Goal: Task Accomplishment & Management: Use online tool/utility

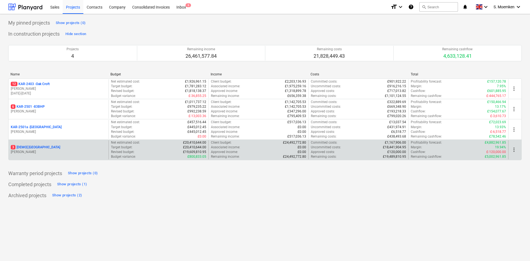
click at [65, 147] on div "3 [DEMO] [GEOGRAPHIC_DATA]" at bounding box center [59, 147] width 96 height 5
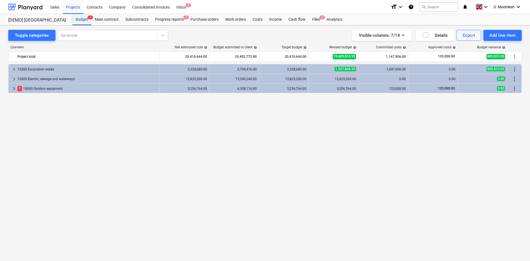
click at [83, 18] on div "Budget 1" at bounding box center [81, 19] width 19 height 11
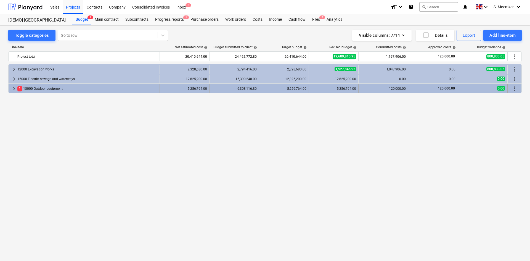
click at [13, 87] on span "keyboard_arrow_right" at bounding box center [14, 88] width 7 height 7
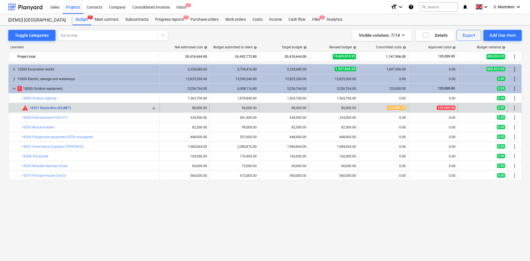
click at [53, 108] on link "18301 Waste Bins (KILIBET)" at bounding box center [50, 108] width 41 height 4
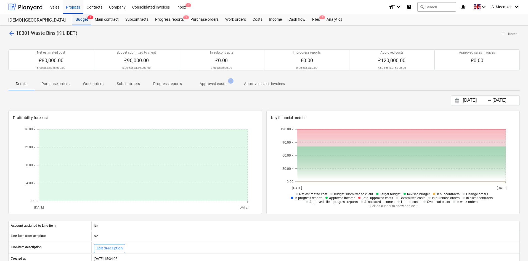
click at [81, 19] on div "Budget 1" at bounding box center [81, 19] width 19 height 11
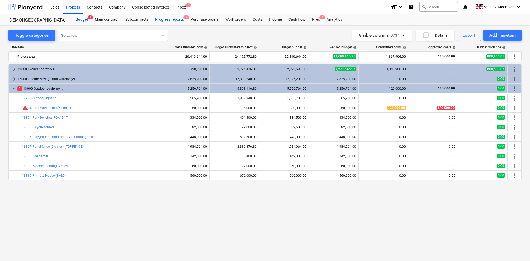
click at [172, 19] on div "Progress reports 1" at bounding box center [169, 19] width 35 height 11
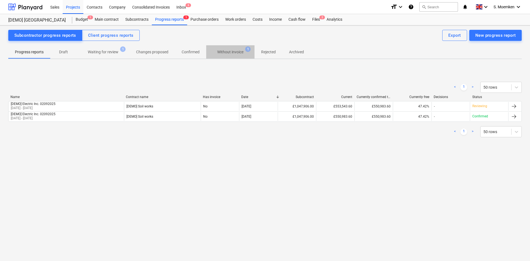
click at [239, 51] on p "Without invoice" at bounding box center [230, 52] width 26 height 6
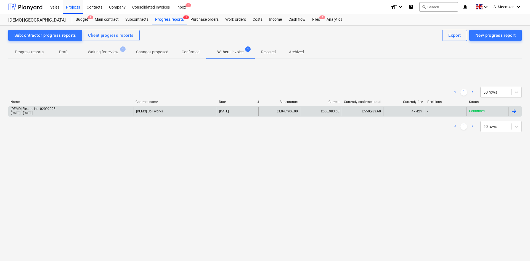
click at [104, 112] on div "[DEMO] Electric Inc. 02092025 02 Aug 2025 - 02 Sep 2025" at bounding box center [71, 111] width 125 height 9
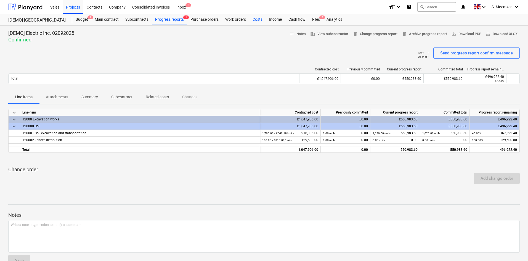
click at [256, 20] on div "Costs" at bounding box center [257, 19] width 17 height 11
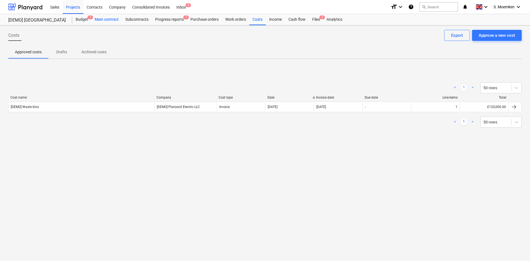
click at [113, 20] on div "Main contract" at bounding box center [106, 19] width 31 height 11
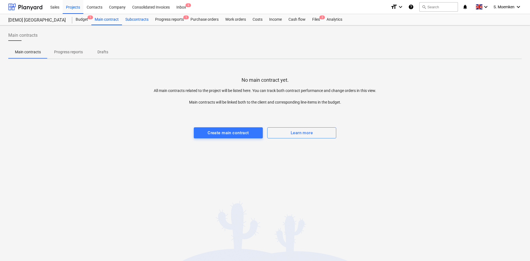
click at [131, 19] on div "Subcontracts" at bounding box center [137, 19] width 30 height 11
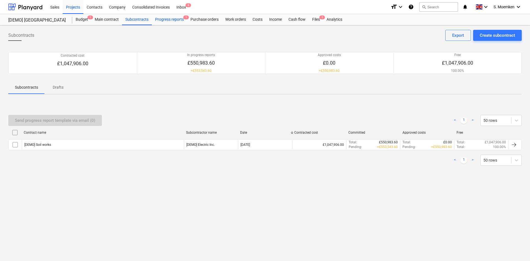
click at [154, 17] on div "Progress reports 1" at bounding box center [169, 19] width 35 height 11
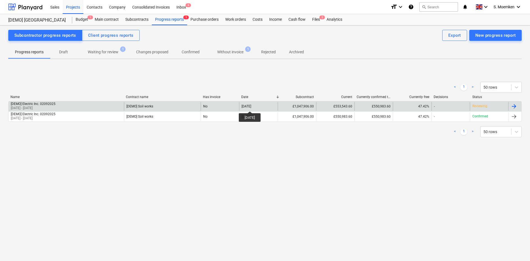
click at [251, 106] on div "02 Sep 2025" at bounding box center [247, 106] width 10 height 4
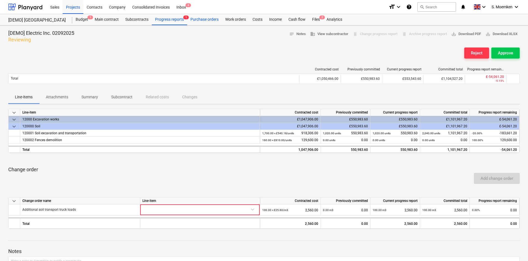
click at [208, 19] on div "Purchase orders" at bounding box center [204, 19] width 35 height 11
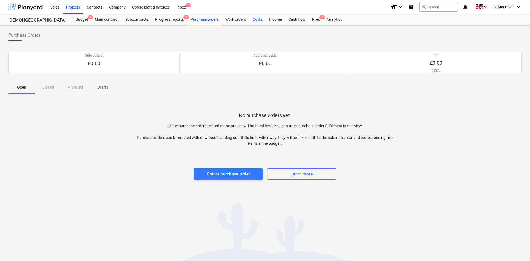
click at [258, 19] on div "Costs" at bounding box center [257, 19] width 17 height 11
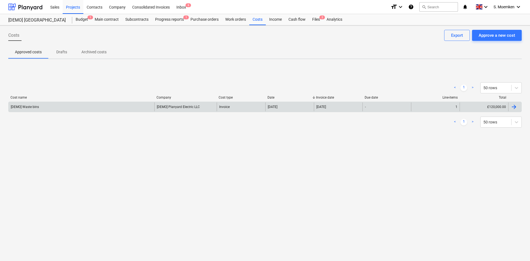
click at [45, 106] on div "[DEMO] Waste bins" at bounding box center [82, 106] width 146 height 9
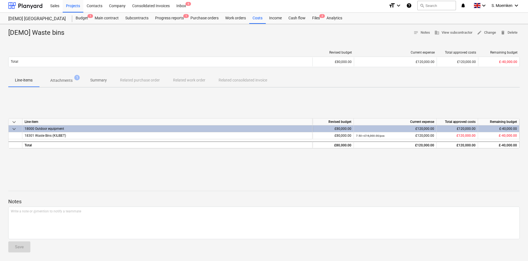
scroll to position [2, 0]
click at [314, 18] on div "Files 2" at bounding box center [316, 17] width 14 height 11
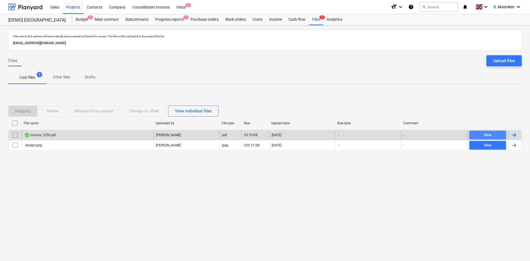
click at [491, 134] on div "View" at bounding box center [488, 135] width 8 height 6
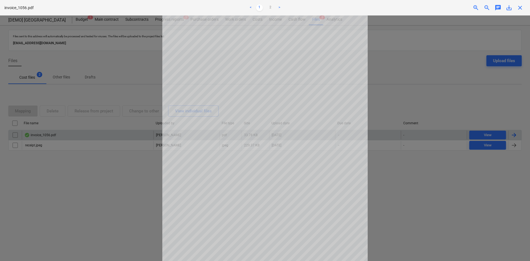
click at [397, 54] on div at bounding box center [265, 138] width 530 height 246
click at [417, 50] on div at bounding box center [265, 138] width 530 height 246
click at [523, 9] on span "close" at bounding box center [520, 7] width 7 height 7
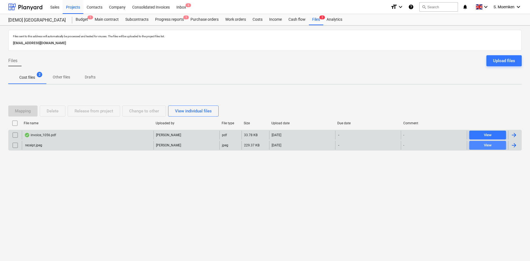
click at [485, 144] on div "View" at bounding box center [488, 145] width 8 height 6
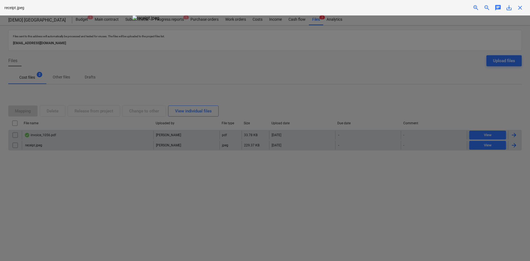
click at [520, 5] on span "close" at bounding box center [520, 7] width 7 height 7
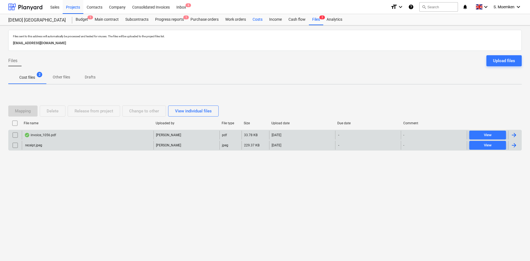
click at [259, 19] on div "Costs" at bounding box center [257, 19] width 17 height 11
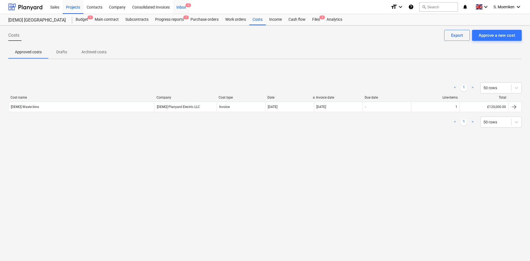
click at [186, 6] on span "6" at bounding box center [189, 5] width 6 height 4
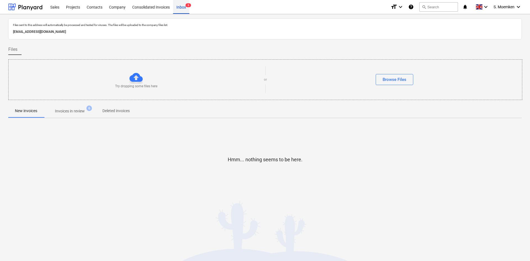
click at [182, 5] on div "Inbox 6" at bounding box center [181, 7] width 16 height 14
click at [73, 33] on p "8bdc446c-dfd7-48fa-ba70-adb7485d0c9f@companies.planyard.com" at bounding box center [265, 32] width 504 height 6
click at [111, 27] on div "Files sent to this address will automatically be processed and tested for virus…" at bounding box center [265, 25] width 507 height 6
click at [185, 6] on div "Inbox 6" at bounding box center [181, 7] width 16 height 14
click at [72, 5] on div "Projects" at bounding box center [73, 7] width 21 height 14
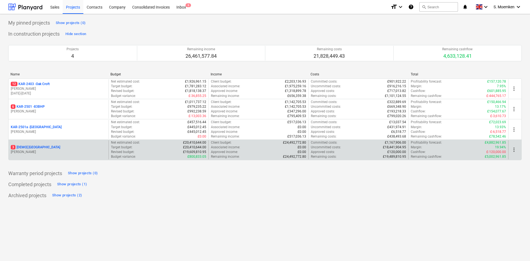
click at [59, 149] on div "3 [DEMO] Stone Road House" at bounding box center [59, 147] width 96 height 5
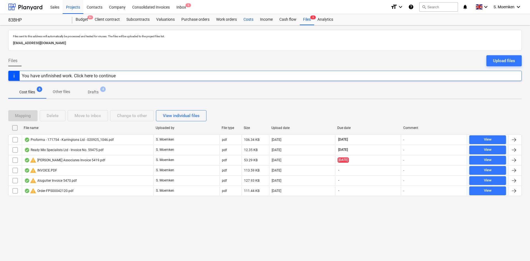
click at [245, 17] on div "Costs" at bounding box center [248, 19] width 17 height 11
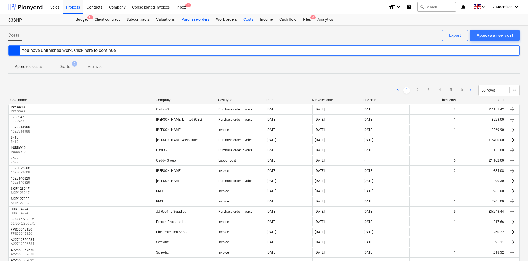
click at [193, 19] on div "Purchase orders" at bounding box center [195, 19] width 35 height 11
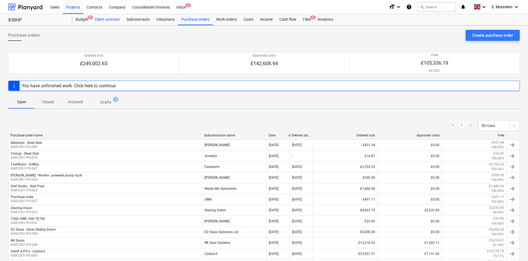
click at [101, 20] on div "Client contract" at bounding box center [107, 19] width 32 height 11
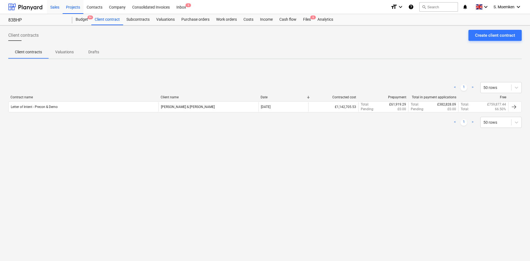
click at [55, 6] on div "Sales" at bounding box center [55, 7] width 16 height 14
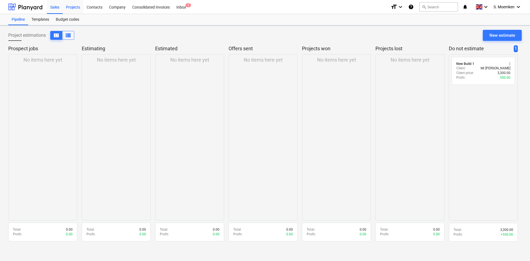
click at [74, 6] on div "Projects" at bounding box center [73, 7] width 21 height 14
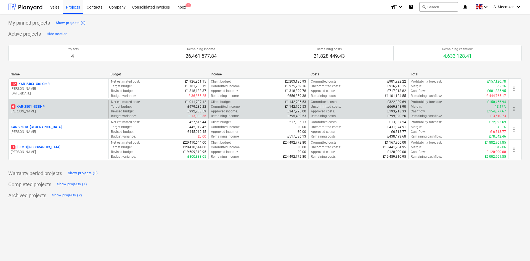
click at [52, 106] on div "6 KAR-2501 - 83BHP" at bounding box center [59, 106] width 96 height 5
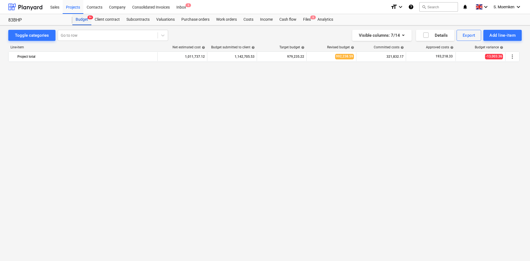
scroll to position [367, 0]
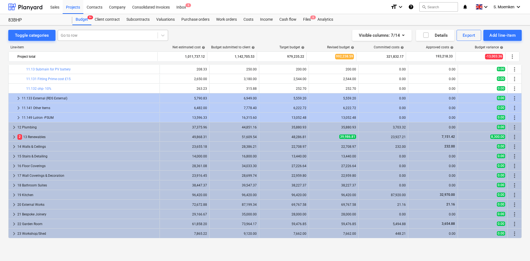
click at [92, 37] on div at bounding box center [108, 36] width 94 height 6
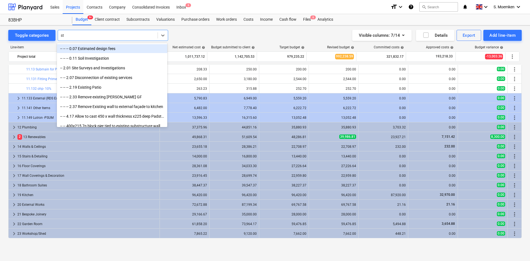
type input "s"
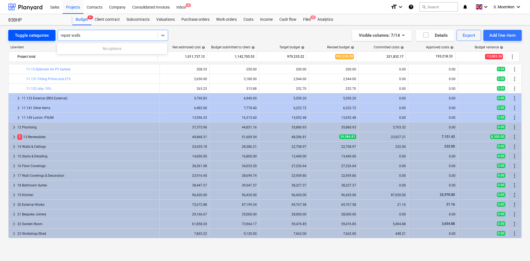
drag, startPoint x: 71, startPoint y: 35, endPoint x: 32, endPoint y: 34, distance: 39.0
click at [33, 34] on div "Toggle categories All selected options have been cleared. 0 results available f…" at bounding box center [88, 35] width 160 height 11
type input "walls"
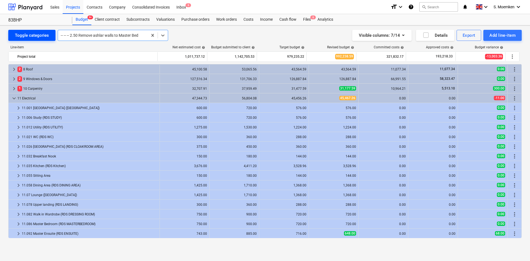
scroll to position [203, 0]
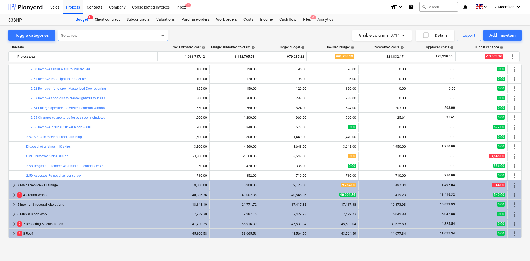
click at [75, 33] on div at bounding box center [108, 36] width 94 height 6
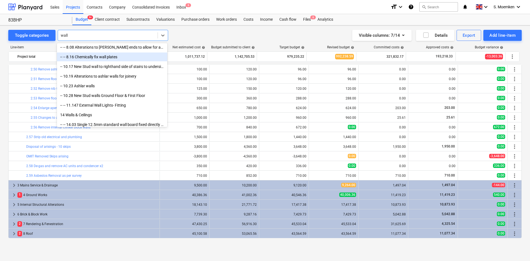
scroll to position [166, 0]
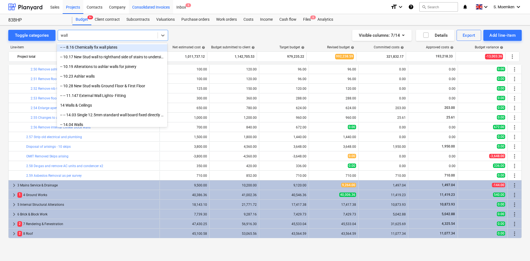
type input "wall"
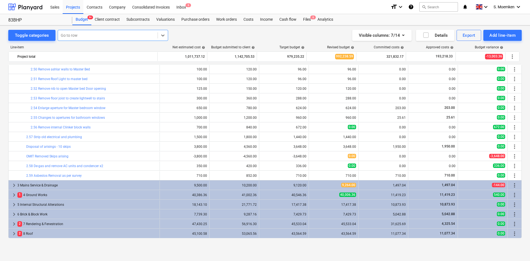
click at [78, 34] on div at bounding box center [108, 36] width 94 height 6
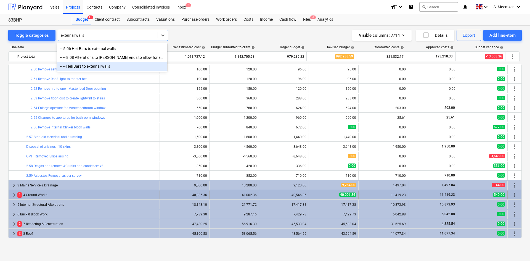
type input "external walls"
click at [14, 193] on span "keyboard_arrow_right" at bounding box center [14, 195] width 7 height 7
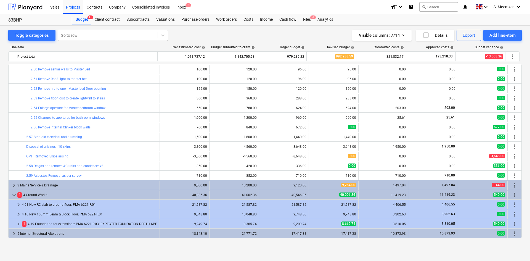
click at [83, 34] on div at bounding box center [108, 36] width 94 height 6
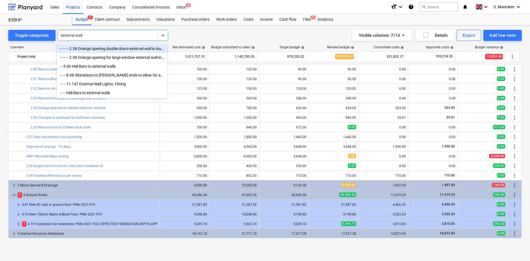
type input "external wall"
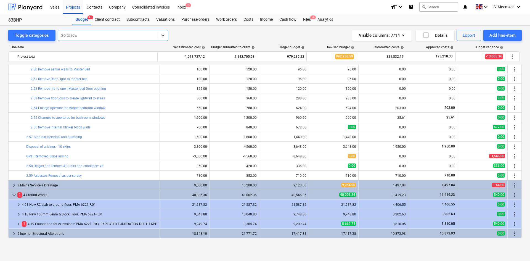
click at [68, 33] on div at bounding box center [108, 36] width 94 height 6
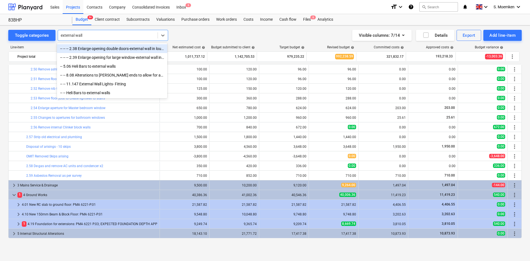
type input "external walls"
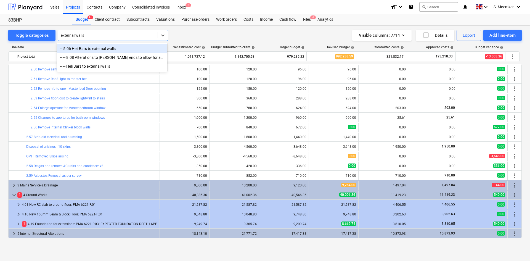
click at [94, 46] on div "-- 5.06 Heli Bars to external walls" at bounding box center [112, 48] width 110 height 9
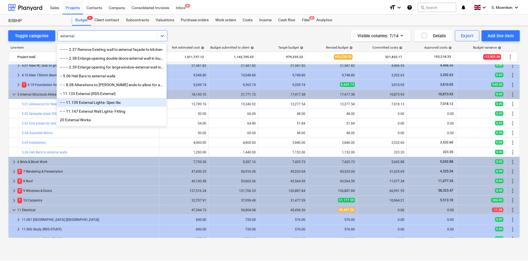
scroll to position [1, 0]
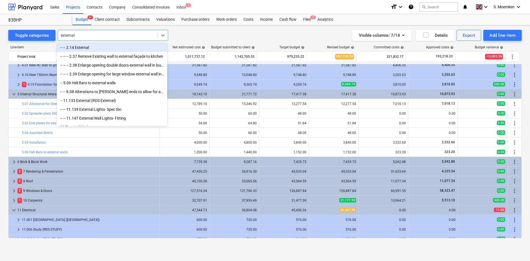
type input "external"
click at [203, 30] on div "Toggle categories All selected options have been cleared. option -- -- 2.14 Ext…" at bounding box center [265, 35] width 514 height 11
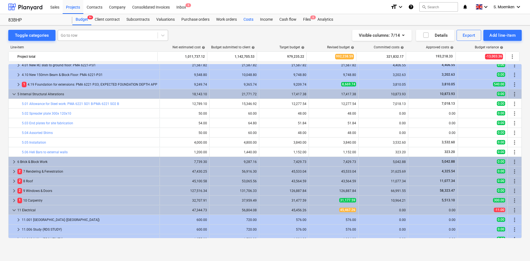
click at [247, 20] on div "Costs" at bounding box center [248, 19] width 17 height 11
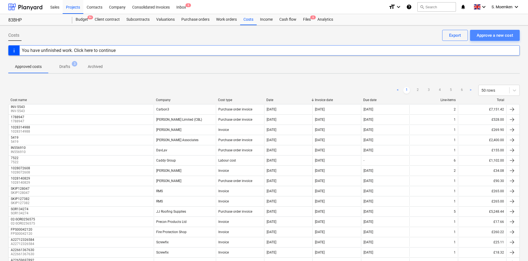
click at [503, 33] on div "Approve a new cost" at bounding box center [495, 35] width 36 height 7
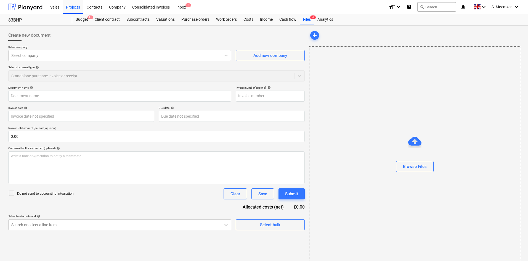
type input "Screwfix A22638774820.jpeg"
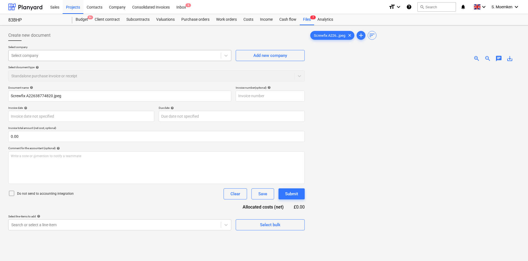
click at [159, 57] on div at bounding box center [114, 56] width 207 height 6
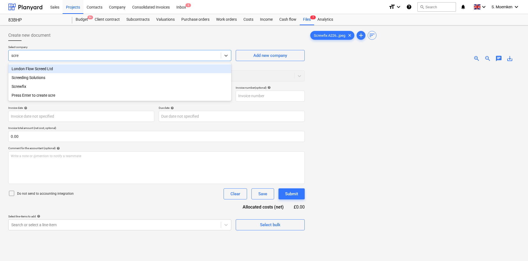
type input "screw"
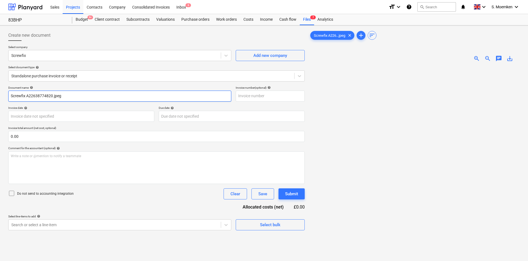
click at [62, 96] on input "Screwfix A22638774820.jpeg" at bounding box center [119, 96] width 223 height 11
drag, startPoint x: 56, startPoint y: 95, endPoint x: 27, endPoint y: 93, distance: 28.8
click at [27, 93] on input "Screwfix A22638774820" at bounding box center [119, 96] width 223 height 11
type input "Screwfix A22638774820"
click at [261, 96] on input "text" at bounding box center [270, 96] width 69 height 11
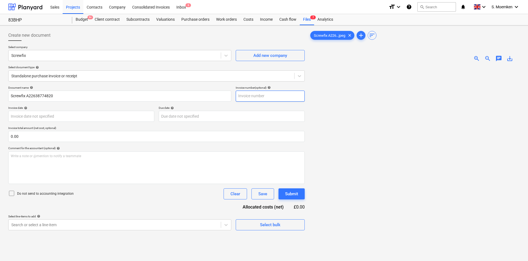
paste input "A22638774820"
type input "A22638774820"
click at [57, 116] on body "Sales Projects Contacts Company Consolidated Invoices Inbox 6 format_size keybo…" at bounding box center [264, 130] width 528 height 261
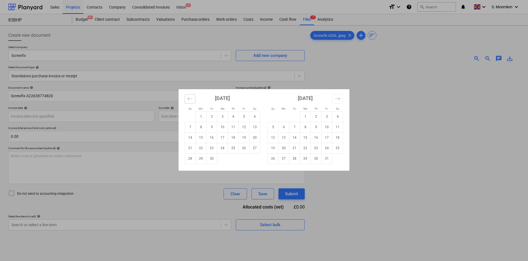
click at [189, 98] on icon "Move backward to switch to the previous month." at bounding box center [190, 98] width 5 height 3
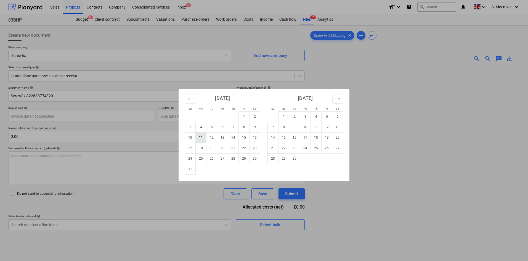
click at [202, 137] on td "11" at bounding box center [201, 137] width 11 height 10
type input "11 Aug 2025"
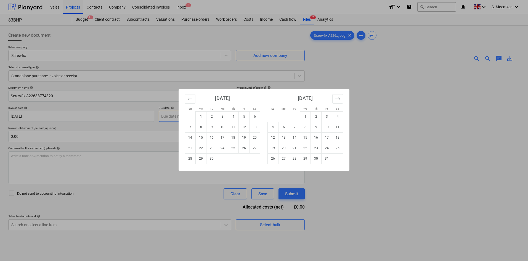
click at [220, 112] on body "Sales Projects Contacts Company Consolidated Invoices Inbox 6 format_size keybo…" at bounding box center [264, 130] width 528 height 261
click at [189, 100] on icon "Move backward to switch to the previous month." at bounding box center [190, 98] width 5 height 5
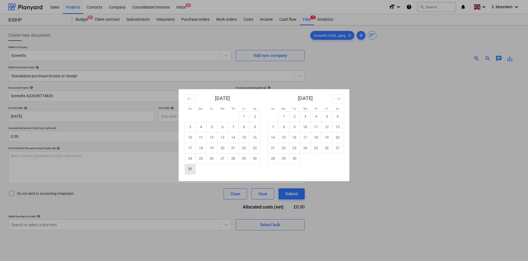
click at [188, 168] on td "31" at bounding box center [190, 169] width 11 height 10
type input "[DATE]"
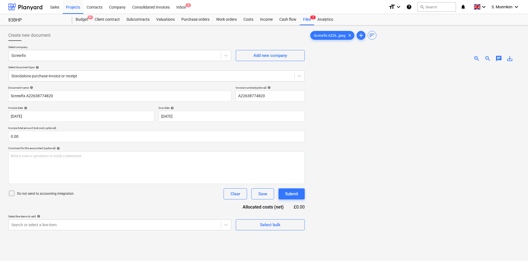
click at [11, 192] on icon at bounding box center [11, 193] width 7 height 7
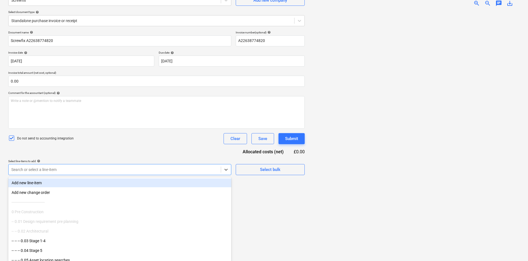
scroll to position [56, 0]
click at [136, 170] on div at bounding box center [114, 170] width 207 height 6
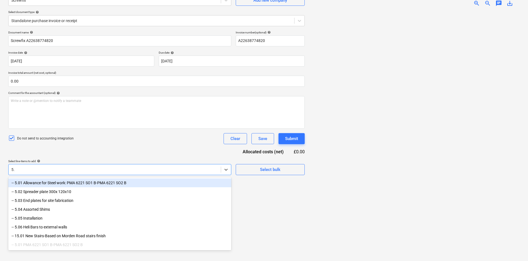
scroll to position [55, 0]
type input "5.06"
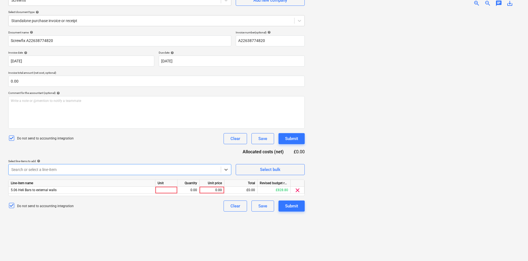
click at [58, 167] on div at bounding box center [114, 170] width 207 height 6
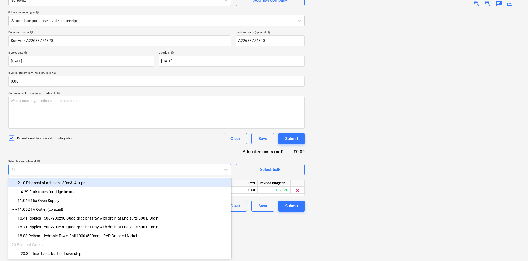
scroll to position [56, 0]
type input "5"
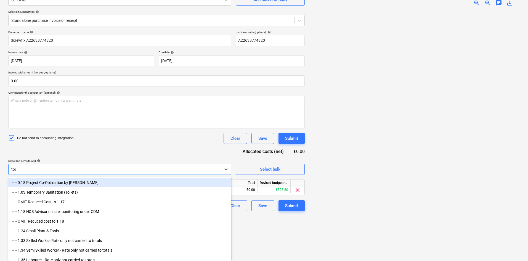
scroll to position [55, 0]
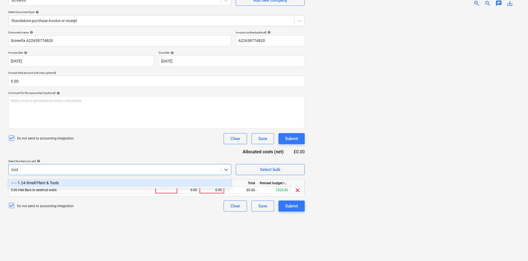
type input "tools"
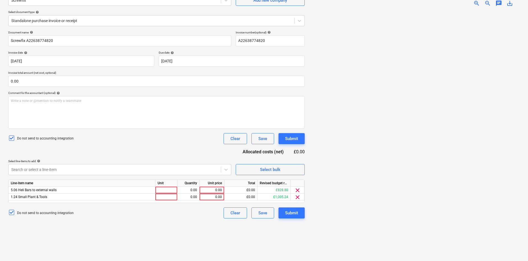
click at [84, 151] on div "Document name help Screwfix A22638774820 Invoice number (optional) help A226387…" at bounding box center [156, 125] width 297 height 188
click at [171, 190] on div at bounding box center [167, 190] width 22 height 7
type input "Item"
click at [190, 189] on div "0.00" at bounding box center [188, 190] width 17 height 7
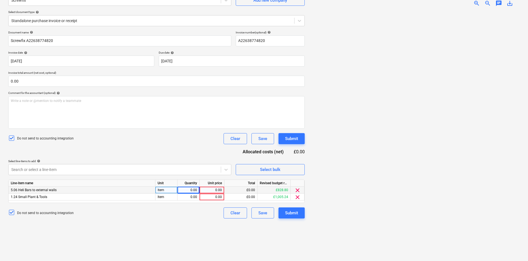
click at [196, 190] on div "0.00" at bounding box center [188, 190] width 17 height 7
type input "1"
type input "65.94"
click at [210, 197] on div "0.00" at bounding box center [212, 197] width 20 height 7
type input "71.07"
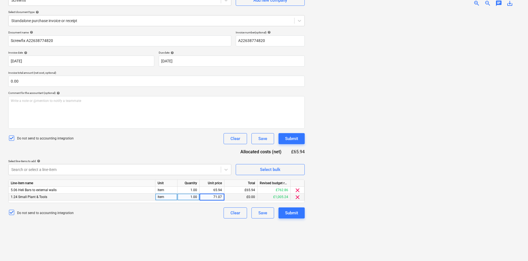
click at [192, 141] on div "Do not send to accounting integration Clear Save Submit" at bounding box center [156, 138] width 297 height 11
click at [291, 213] on div "Submit" at bounding box center [291, 212] width 13 height 7
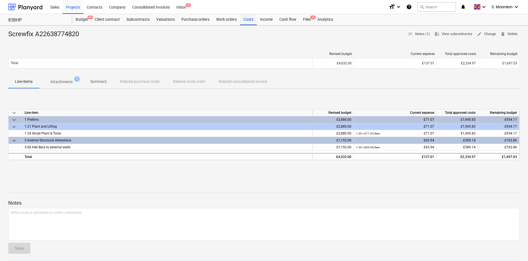
click at [247, 17] on div "Costs" at bounding box center [248, 19] width 17 height 11
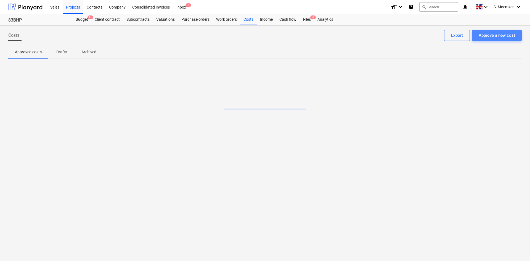
click at [506, 38] on div "Approve a new cost" at bounding box center [497, 35] width 36 height 7
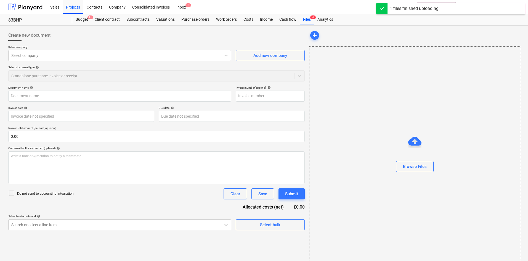
type input "MFG Blackheath Service Station 140825.jpeg"
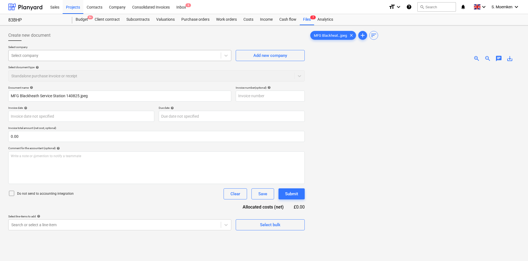
click at [100, 53] on div at bounding box center [114, 56] width 207 height 6
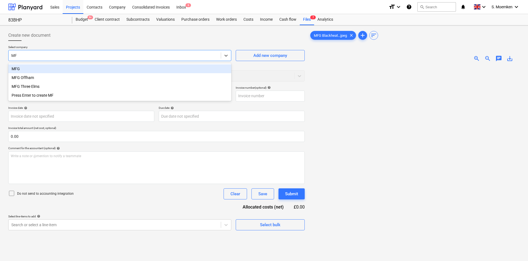
type input "M"
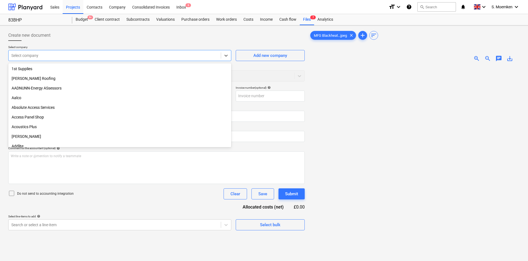
type input "S"
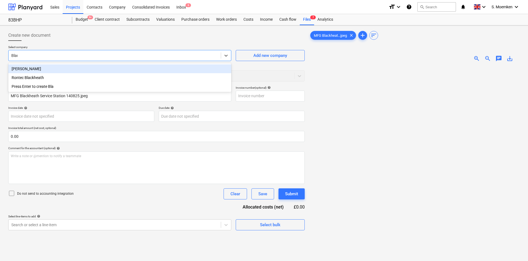
type input "Black"
click at [79, 69] on div "Rontec Blackheath" at bounding box center [119, 68] width 223 height 9
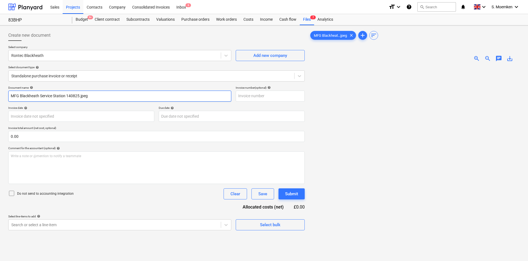
drag, startPoint x: 97, startPoint y: 96, endPoint x: 80, endPoint y: 96, distance: 17.7
click at [80, 96] on input "MFG Blackheath Service Station 140825.jpeg" at bounding box center [119, 96] width 223 height 11
type input "MFG Blackheath Service Station 140825"
click at [257, 95] on input "text" at bounding box center [270, 96] width 69 height 11
type input "Fuel Receipt 140825"
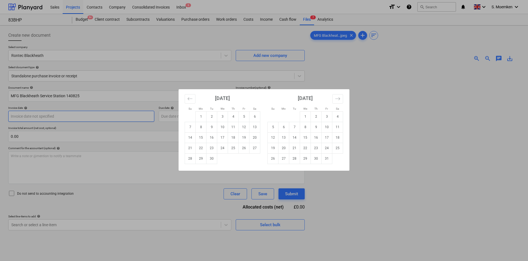
click at [60, 115] on body "Sales Projects Contacts Company Consolidated Invoices Inbox 6 format_size keybo…" at bounding box center [264, 130] width 528 height 261
click at [189, 97] on icon "Move backward to switch to the previous month." at bounding box center [190, 98] width 5 height 5
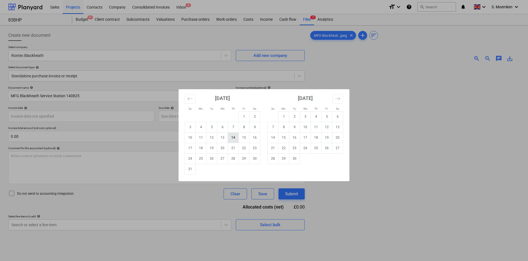
click at [234, 137] on td "14" at bounding box center [233, 137] width 11 height 10
type input "[DATE]"
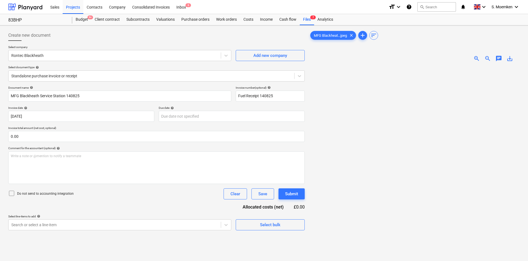
click at [13, 192] on icon at bounding box center [11, 193] width 7 height 7
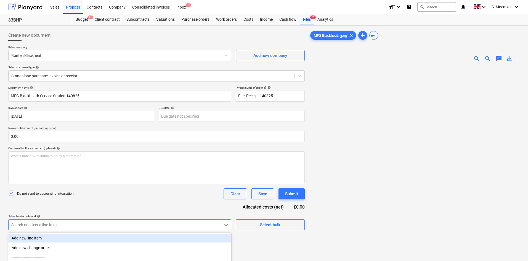
click at [91, 223] on body "Sales Projects Contacts Company Consolidated Invoices Inbox 6 format_size keybo…" at bounding box center [264, 130] width 528 height 261
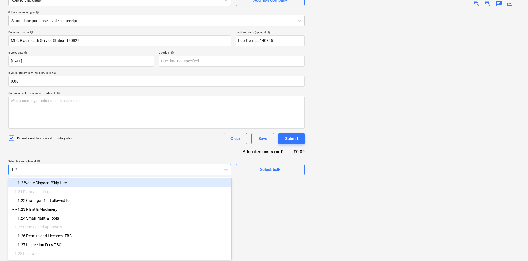
scroll to position [55, 0]
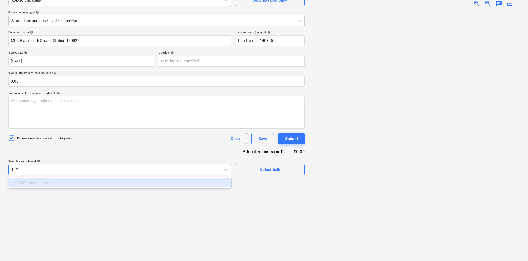
click at [70, 182] on div "-- 1.21 Plant and Lifting" at bounding box center [119, 182] width 223 height 9
type input "1.21"
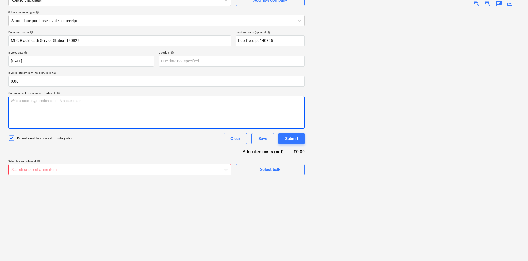
click at [69, 111] on div "Write a note or @mention to notify a teammate [PERSON_NAME]" at bounding box center [156, 112] width 297 height 33
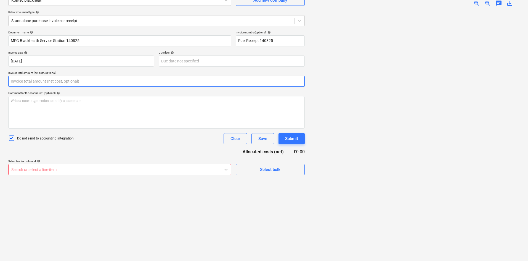
drag, startPoint x: 40, startPoint y: 81, endPoint x: 0, endPoint y: 79, distance: 39.8
click at [0, 79] on div "Create new document Select company Rontec Blackheath Add new company Select doc…" at bounding box center [264, 115] width 528 height 291
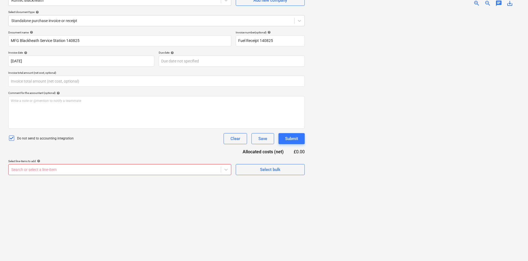
type input "0.00"
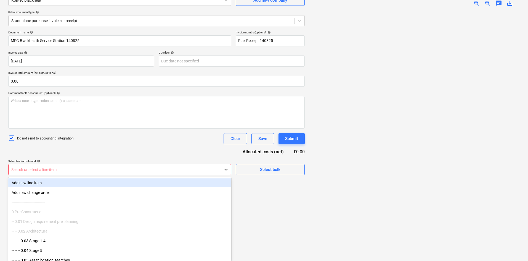
click at [66, 168] on div at bounding box center [114, 170] width 207 height 6
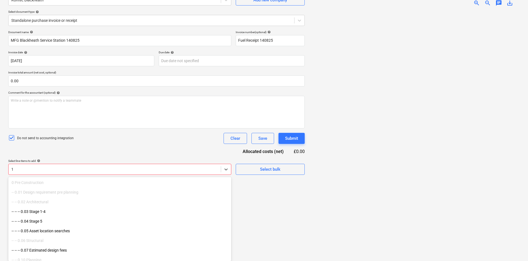
type input "1"
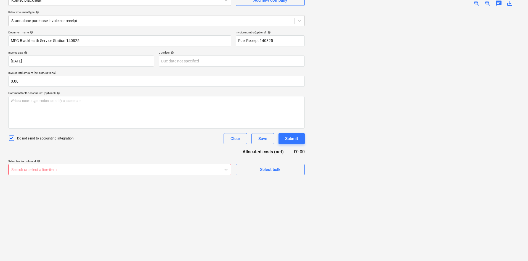
scroll to position [55, 0]
click at [362, 188] on div at bounding box center [414, 134] width 211 height 246
click at [82, 167] on div at bounding box center [114, 170] width 207 height 6
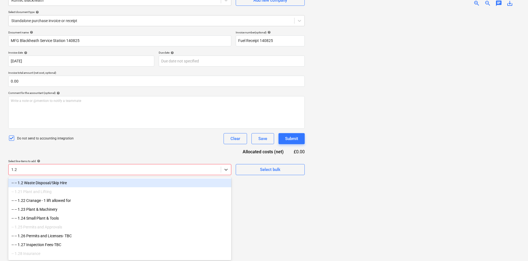
type input "1.24"
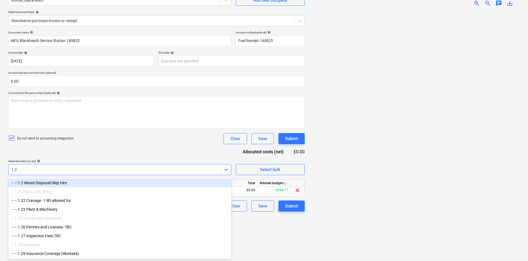
type input "1.21"
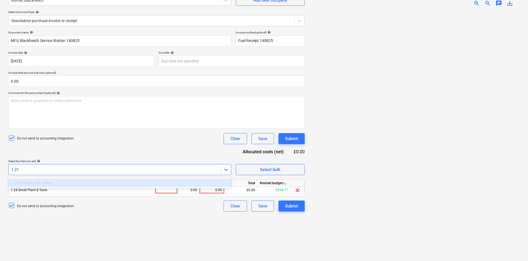
click at [47, 184] on div "-- 1.21 Plant and Lifting" at bounding box center [119, 182] width 223 height 9
click at [35, 184] on div "-- 1.21 Plant and Lifting" at bounding box center [119, 182] width 223 height 9
click at [34, 184] on div "-- 1.21 Plant and Lifting" at bounding box center [119, 182] width 223 height 9
click at [225, 168] on icon at bounding box center [226, 170] width 6 height 6
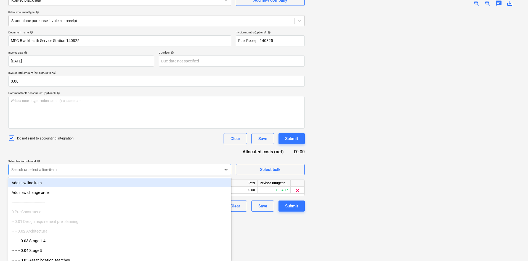
click at [225, 168] on icon at bounding box center [226, 170] width 6 height 6
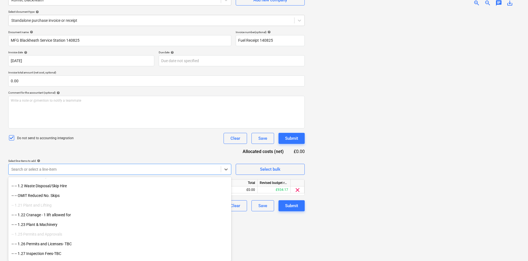
scroll to position [414, 0]
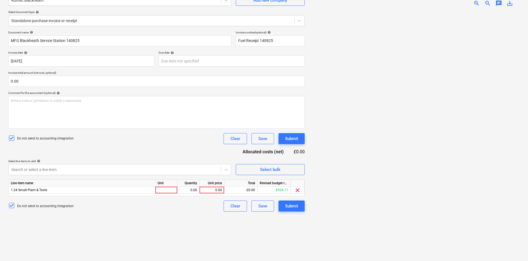
click at [153, 148] on div "Document name help MFG Blackheath Service Station 140825 Invoice number (option…" at bounding box center [156, 121] width 297 height 181
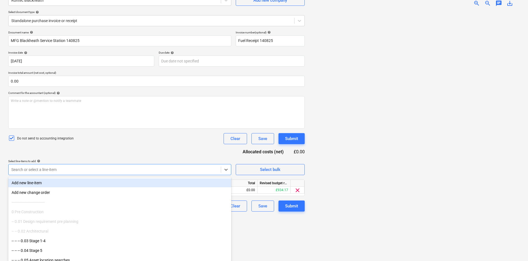
scroll to position [56, 0]
click at [119, 169] on div at bounding box center [114, 170] width 207 height 6
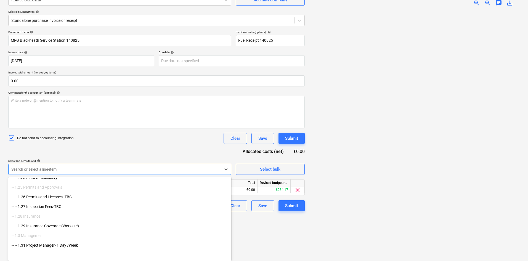
scroll to position [414, 0]
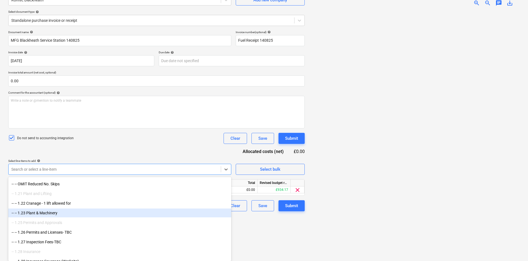
click at [115, 214] on div "-- -- 1.23 Plant & Machinery" at bounding box center [119, 213] width 223 height 9
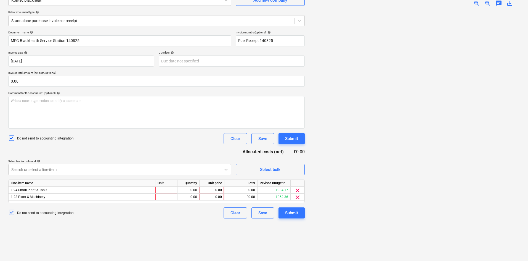
click at [141, 139] on div "Do not send to accounting integration Clear Save Submit" at bounding box center [156, 138] width 297 height 11
click at [170, 191] on div at bounding box center [167, 190] width 22 height 7
type input "Item"
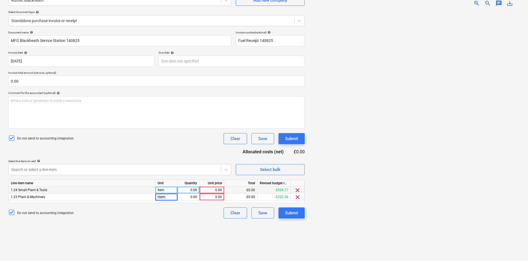
click at [181, 190] on div "0.00" at bounding box center [188, 190] width 17 height 7
type input "1"
type input "63.30"
type input "6.33"
click at [290, 212] on div "Submit" at bounding box center [291, 212] width 13 height 7
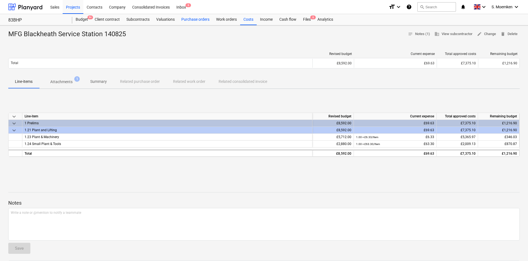
click at [200, 18] on div "Purchase orders" at bounding box center [195, 19] width 35 height 11
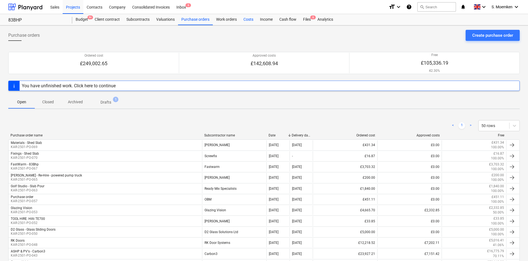
click at [249, 18] on div "Costs" at bounding box center [248, 19] width 17 height 11
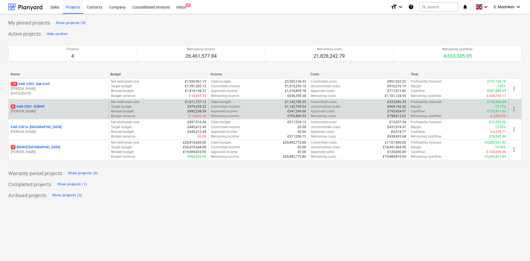
click at [46, 108] on div "6 KAR-2501 - 83BHP" at bounding box center [59, 106] width 96 height 5
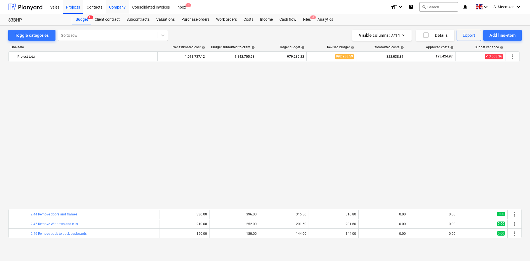
scroll to position [342, 0]
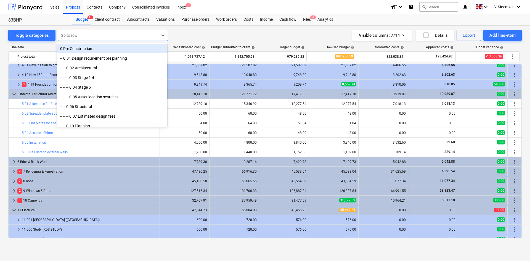
click at [85, 35] on div at bounding box center [108, 36] width 94 height 6
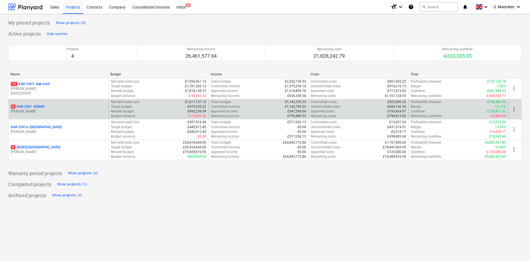
click at [32, 114] on p "[PERSON_NAME]" at bounding box center [59, 111] width 96 height 5
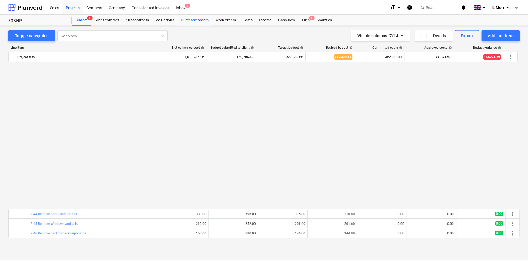
scroll to position [342, 0]
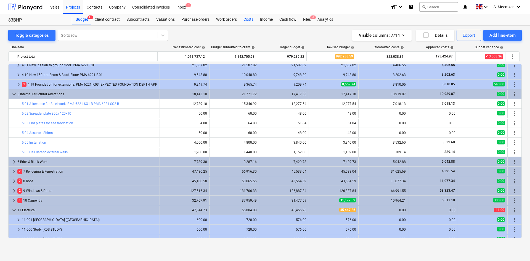
click at [250, 19] on div "Costs" at bounding box center [248, 19] width 17 height 11
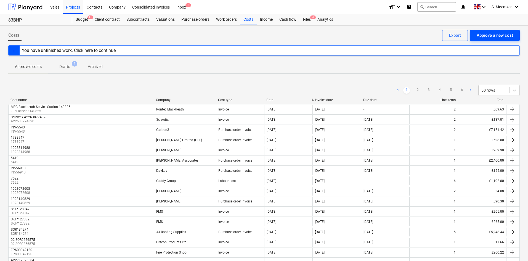
click at [494, 36] on div "Approve a new cost" at bounding box center [495, 35] width 36 height 7
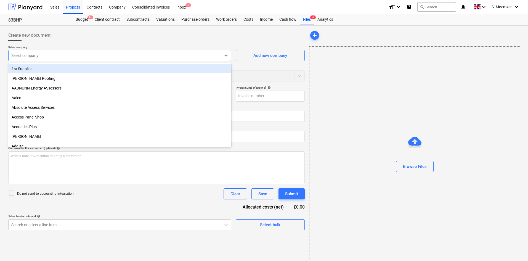
click at [162, 57] on div at bounding box center [114, 56] width 207 height 6
click at [136, 57] on div at bounding box center [114, 56] width 207 height 6
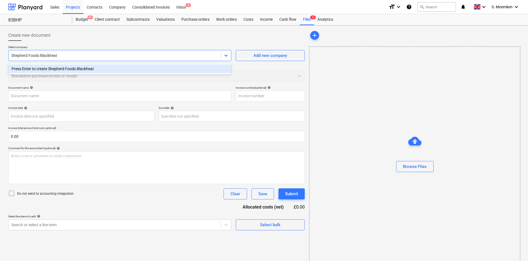
type input "Shepherd Foods Blackheath"
click at [160, 73] on div "Press Enter to create Shepherd Foods Blackheath" at bounding box center [119, 68] width 223 height 9
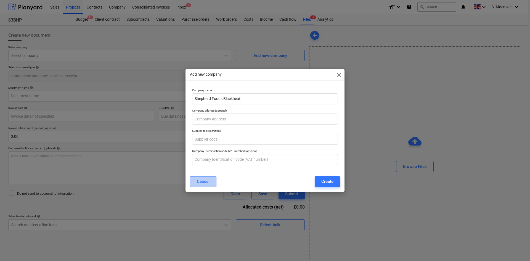
click at [205, 180] on div "Cancel" at bounding box center [203, 181] width 13 height 7
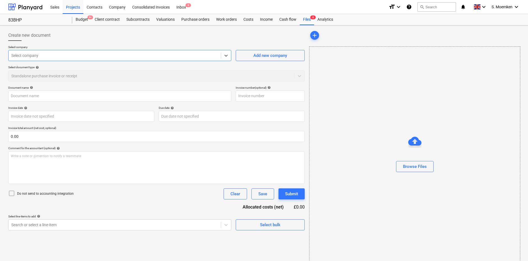
type input "Shepherd Foods Blackheath 020925.jpg"
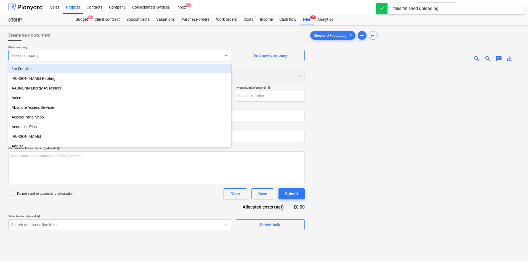
drag, startPoint x: 93, startPoint y: 60, endPoint x: 94, endPoint y: 58, distance: 2.9
click at [93, 60] on div "Select company" at bounding box center [119, 55] width 223 height 11
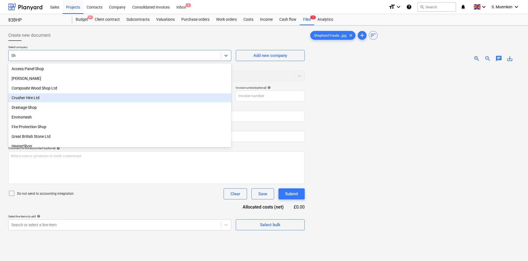
type input "S"
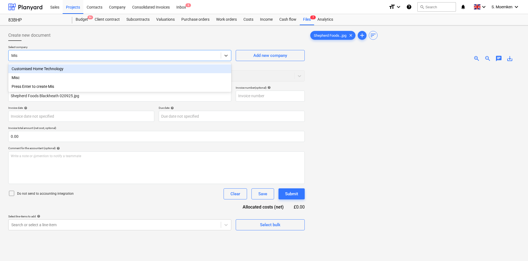
type input "Misc"
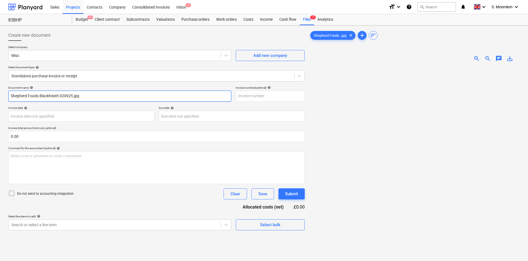
drag, startPoint x: 83, startPoint y: 96, endPoint x: 73, endPoint y: 94, distance: 10.2
click at [73, 94] on input "Shepherd Foods Blackheath 020925.jpg" at bounding box center [119, 96] width 223 height 11
drag, startPoint x: 79, startPoint y: 96, endPoint x: 0, endPoint y: 99, distance: 79.3
click at [0, 99] on div "Create new document Select company Misc Add new company Select document type he…" at bounding box center [264, 170] width 528 height 291
type input "Shepherd Foods Blackheath 020925"
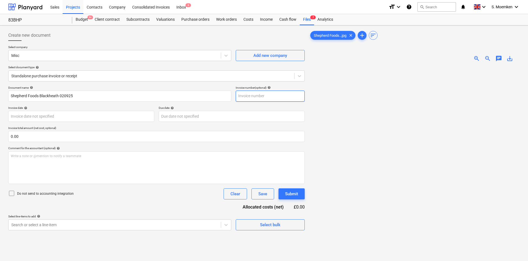
click at [255, 97] on input "text" at bounding box center [270, 96] width 69 height 11
paste input "Shepherd Foods Blackheath 020925"
type input "Shepherd Foods Blackheath 020925"
click at [67, 161] on div "Write a note or @mention to notify a teammate ﻿" at bounding box center [156, 167] width 297 height 33
click at [12, 193] on icon at bounding box center [11, 193] width 7 height 7
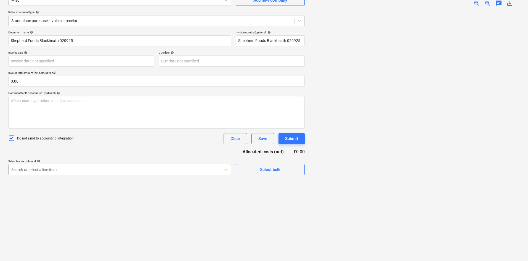
click at [118, 172] on div at bounding box center [114, 170] width 207 height 6
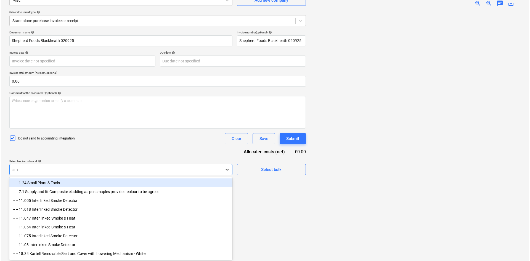
scroll to position [55, 0]
type input "smal"
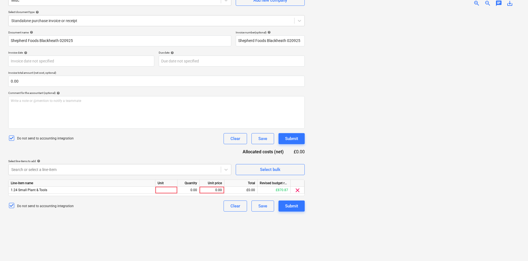
click at [137, 142] on div "Do not send to accounting integration Clear Save Submit" at bounding box center [156, 138] width 297 height 11
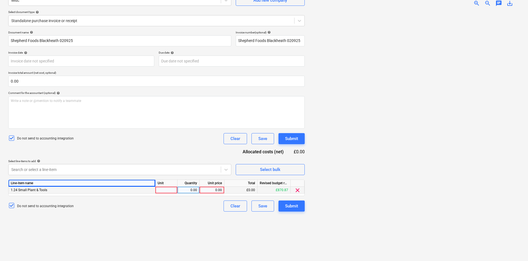
drag, startPoint x: 116, startPoint y: 185, endPoint x: 113, endPoint y: 188, distance: 3.9
click at [115, 187] on div "Line-item name Unit Quantity Unit price Total Revised budget remaining 1.24 Sma…" at bounding box center [156, 188] width 297 height 17
click at [112, 191] on div "1.24 Small Plant & Tools" at bounding box center [82, 190] width 147 height 7
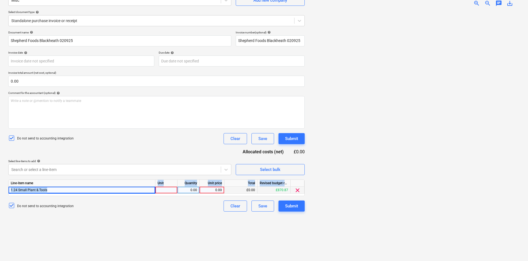
click at [112, 191] on div "1.24 Small Plant & Tools" at bounding box center [82, 190] width 147 height 7
click at [143, 188] on div "1.24 Small Plant & Tools" at bounding box center [82, 190] width 147 height 7
click at [141, 154] on div "Document name help Shepherd Foods Blackheath 020925 Invoice number (optional) h…" at bounding box center [156, 121] width 297 height 181
click at [136, 191] on div "1.24 Small Plant & Tools" at bounding box center [82, 190] width 147 height 7
click at [172, 189] on div at bounding box center [167, 190] width 22 height 7
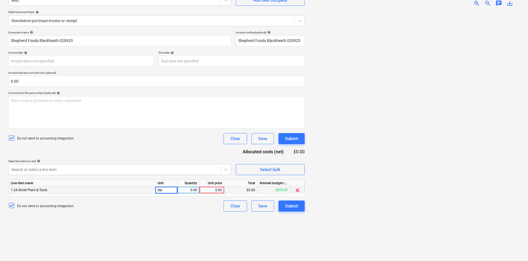
type input "Item"
click at [213, 191] on div "0.00" at bounding box center [212, 190] width 20 height 7
type input "3.825"
click at [293, 203] on div "Submit" at bounding box center [291, 205] width 13 height 7
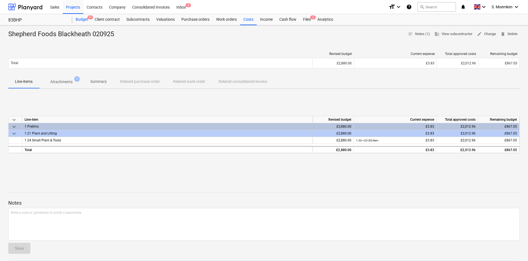
click at [83, 19] on div "Budget 9+" at bounding box center [81, 19] width 19 height 11
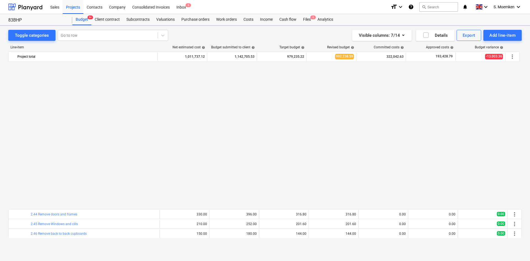
scroll to position [342, 0]
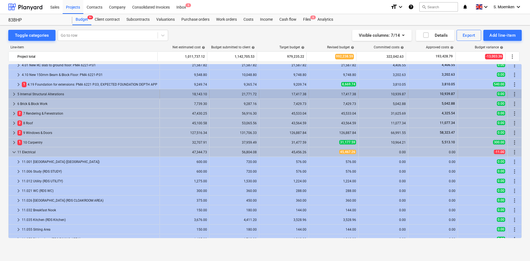
click at [13, 94] on span "keyboard_arrow_right" at bounding box center [14, 94] width 7 height 7
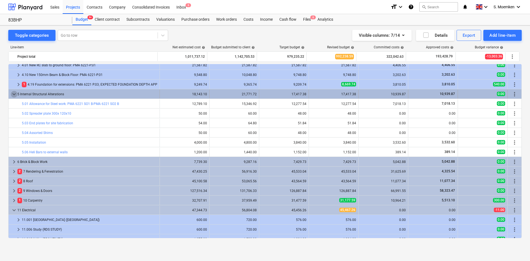
click at [13, 93] on span "keyboard_arrow_down" at bounding box center [14, 94] width 7 height 7
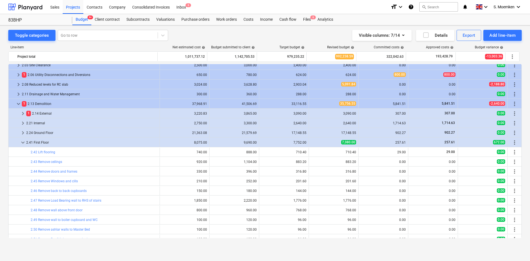
scroll to position [11, 0]
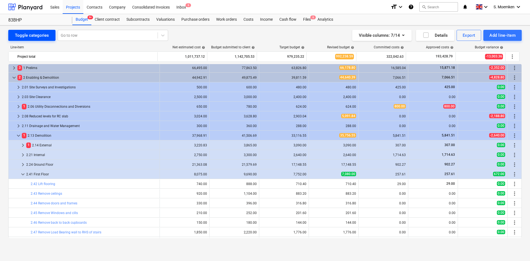
click at [33, 35] on div "Toggle categories" at bounding box center [32, 35] width 34 height 7
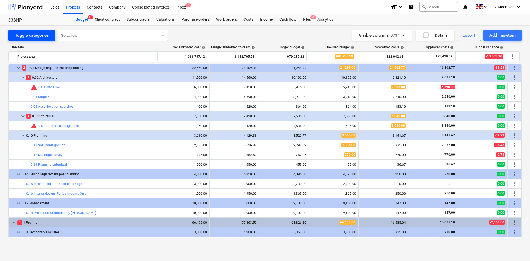
click at [42, 35] on div "Toggle categories" at bounding box center [32, 35] width 34 height 7
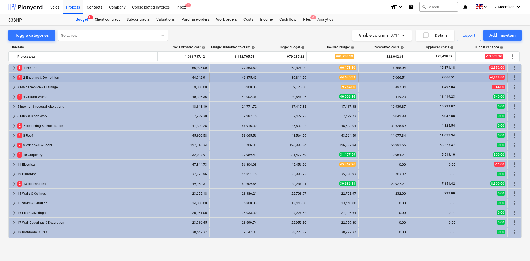
click at [12, 78] on span "keyboard_arrow_right" at bounding box center [14, 77] width 7 height 7
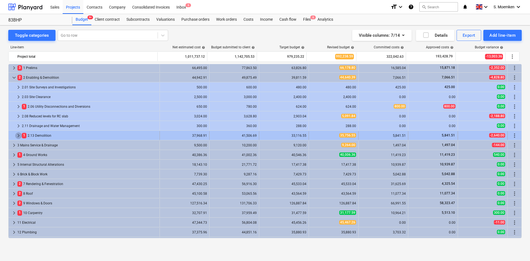
click at [18, 135] on span "keyboard_arrow_right" at bounding box center [18, 135] width 7 height 7
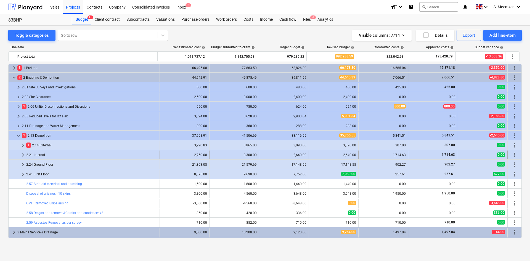
click at [22, 154] on span "keyboard_arrow_right" at bounding box center [23, 155] width 7 height 7
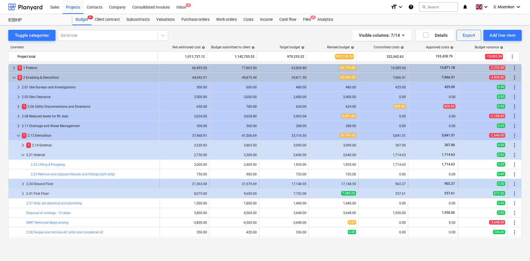
click at [22, 184] on span "keyboard_arrow_right" at bounding box center [23, 184] width 7 height 7
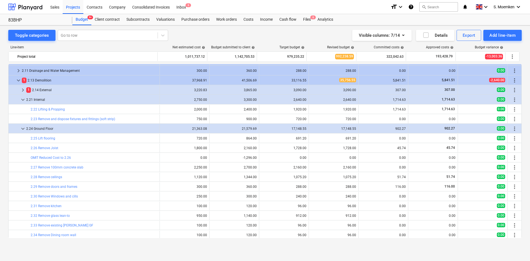
scroll to position [39, 0]
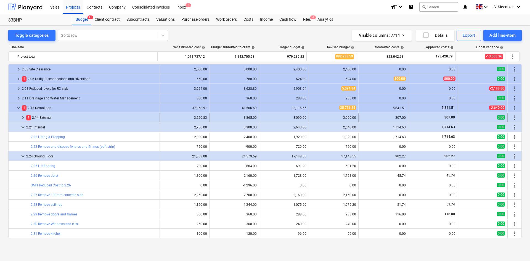
click at [23, 118] on span "keyboard_arrow_right" at bounding box center [23, 117] width 7 height 7
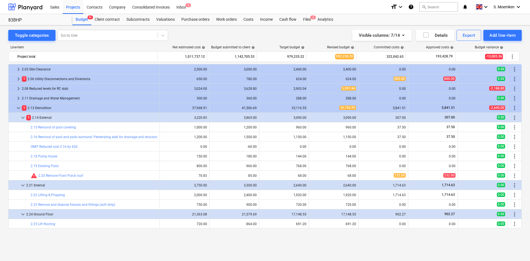
scroll to position [11, 0]
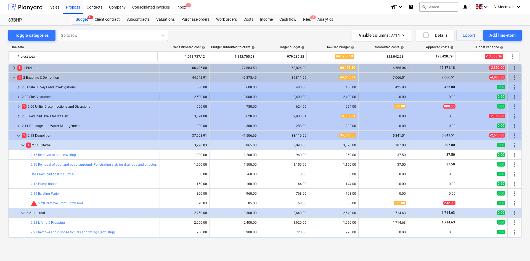
click at [16, 96] on span "keyboard_arrow_right" at bounding box center [18, 97] width 7 height 7
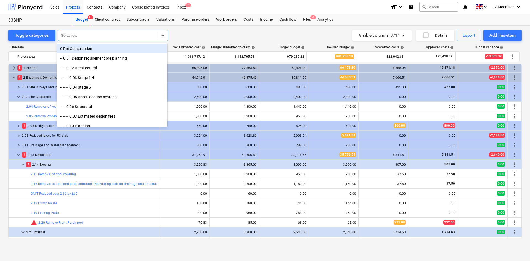
click at [89, 34] on div at bounding box center [108, 36] width 94 height 6
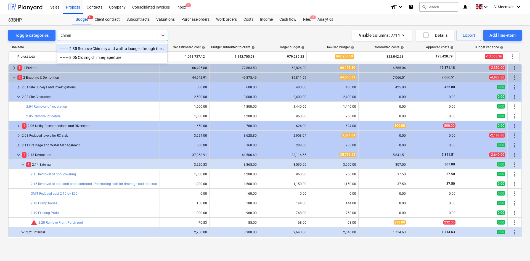
type input "chimn"
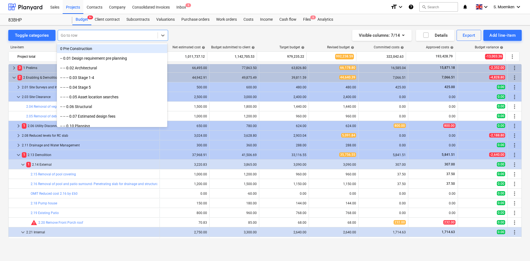
click at [93, 34] on div at bounding box center [108, 36] width 94 height 6
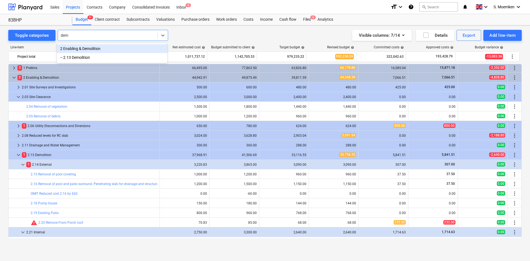
type input "demo"
click at [76, 46] on div "2 Enabling & Demolition" at bounding box center [112, 48] width 110 height 9
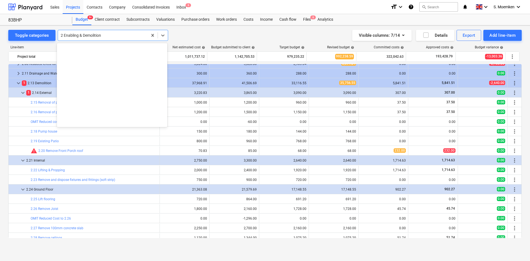
scroll to position [580, 0]
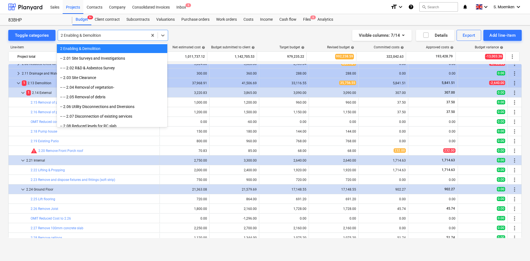
drag, startPoint x: 105, startPoint y: 36, endPoint x: 72, endPoint y: 36, distance: 32.6
click at [72, 36] on div at bounding box center [103, 36] width 84 height 6
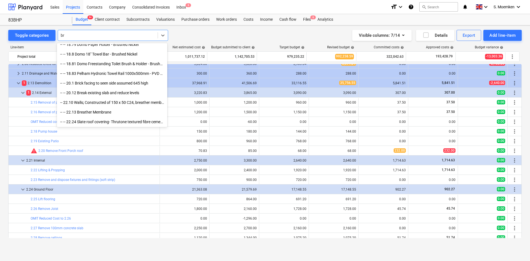
scroll to position [391, 0]
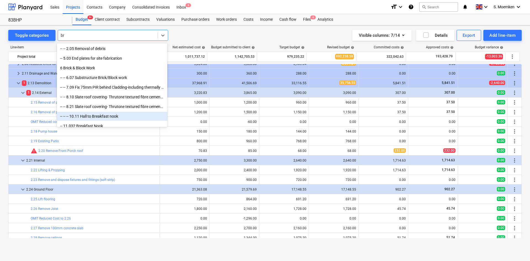
type input "b"
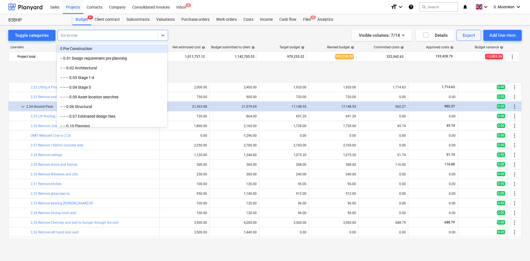
scroll to position [193, 0]
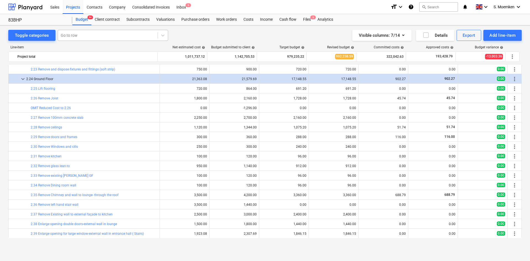
click at [191, 35] on div "Toggle categories Go to row Visible columns : 7/14 Details Export Add line-item" at bounding box center [265, 35] width 514 height 11
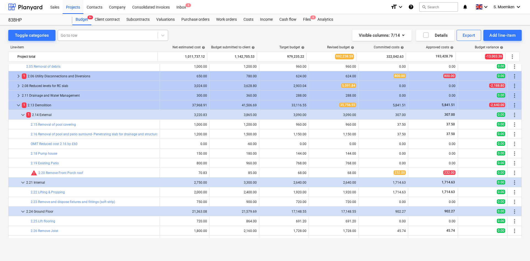
scroll to position [0, 0]
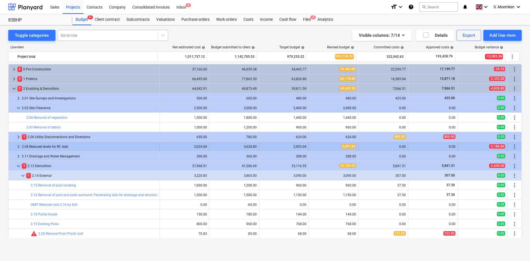
click at [19, 145] on span "keyboard_arrow_right" at bounding box center [18, 146] width 7 height 7
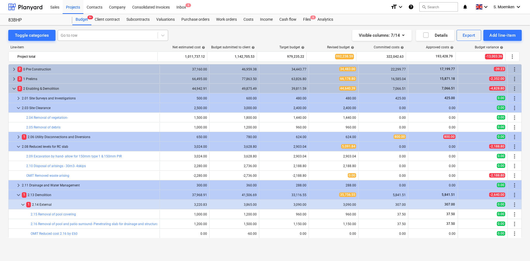
click at [89, 32] on div "Go to row" at bounding box center [108, 35] width 100 height 8
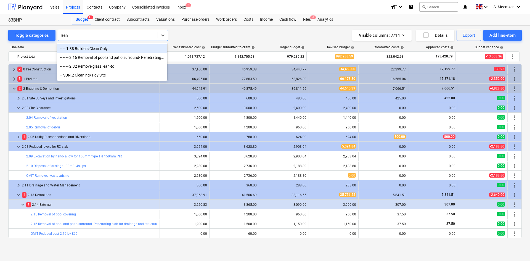
type input "lean"
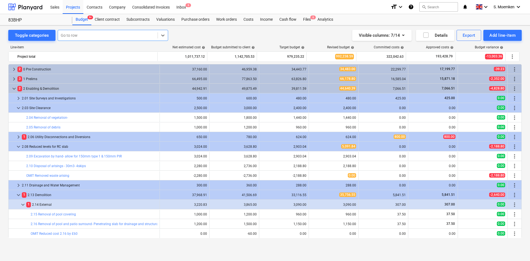
click at [80, 36] on div at bounding box center [108, 36] width 94 height 6
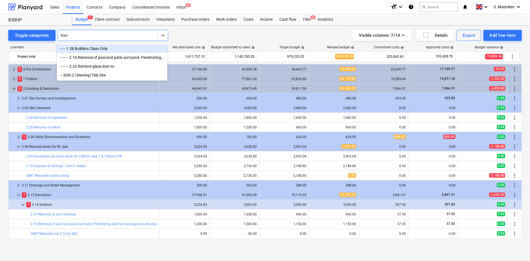
type input "lean"
drag, startPoint x: 261, startPoint y: 28, endPoint x: 262, endPoint y: 33, distance: 5.0
click at [261, 28] on div "Toggle categories option -- -- 1.38 Builders Clean Only focused, 1 of 4. 4 resu…" at bounding box center [265, 137] width 530 height 224
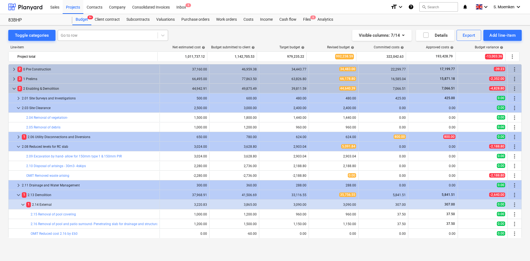
click at [81, 35] on div at bounding box center [108, 36] width 94 height 6
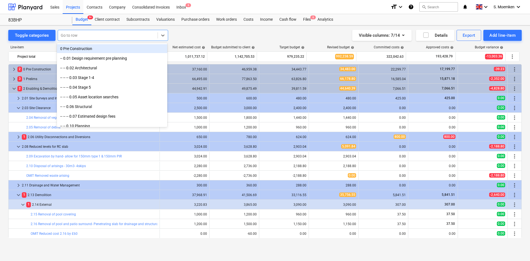
click at [78, 36] on div at bounding box center [108, 36] width 94 height 6
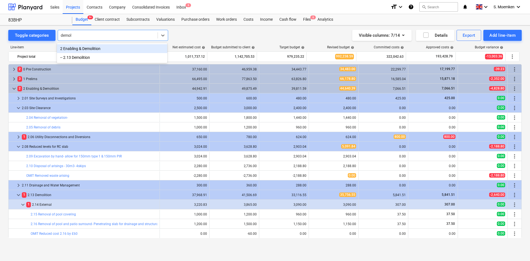
type input "demoli"
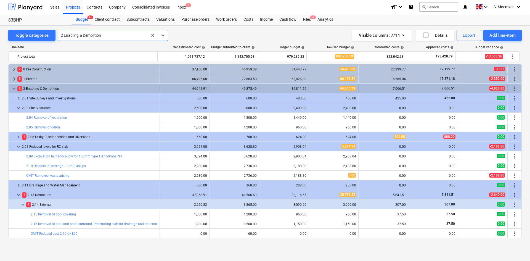
click at [14, 87] on span "keyboard_arrow_down" at bounding box center [14, 88] width 7 height 7
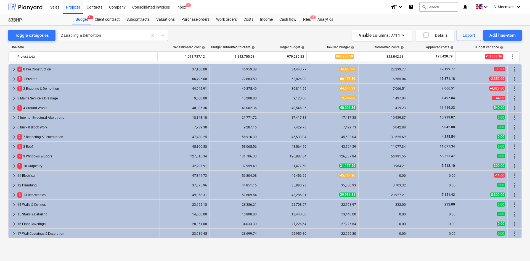
click at [14, 87] on span "keyboard_arrow_right" at bounding box center [14, 88] width 7 height 7
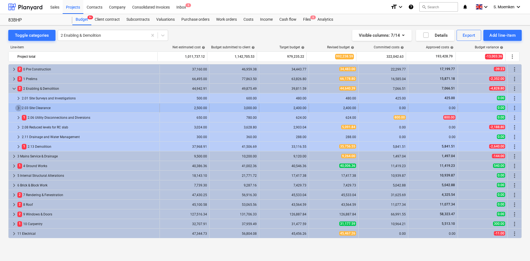
click at [19, 107] on span "keyboard_arrow_right" at bounding box center [18, 108] width 7 height 7
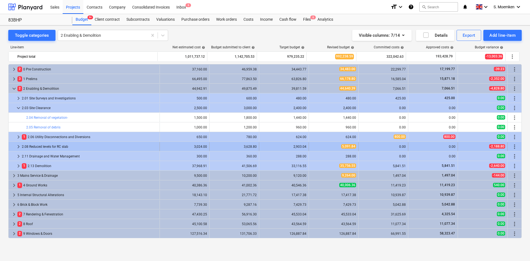
click at [18, 146] on span "keyboard_arrow_right" at bounding box center [18, 146] width 7 height 7
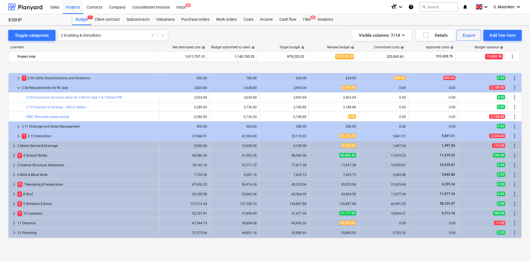
scroll to position [83, 0]
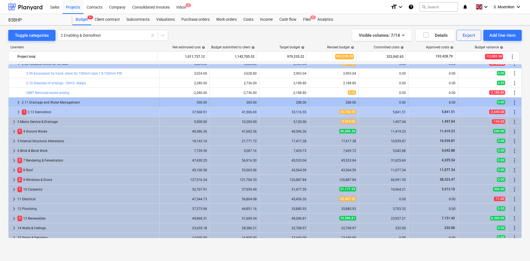
click at [18, 101] on span "keyboard_arrow_right" at bounding box center [18, 102] width 7 height 7
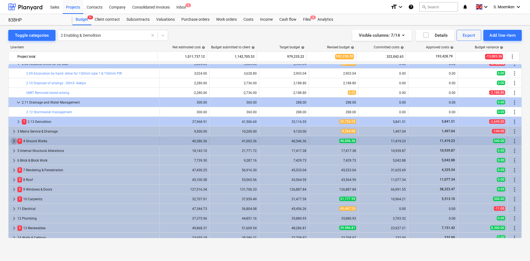
click at [14, 139] on span "keyboard_arrow_right" at bounding box center [14, 141] width 7 height 7
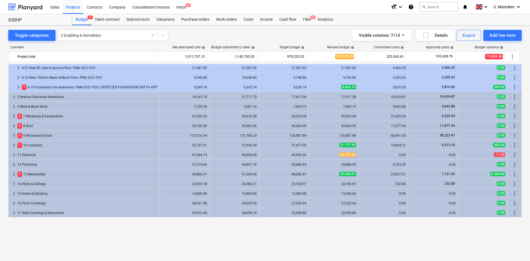
scroll to position [0, 0]
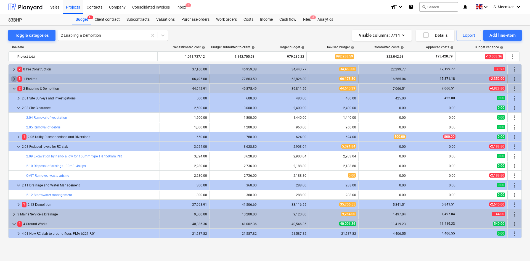
click at [15, 78] on span "keyboard_arrow_right" at bounding box center [14, 79] width 7 height 7
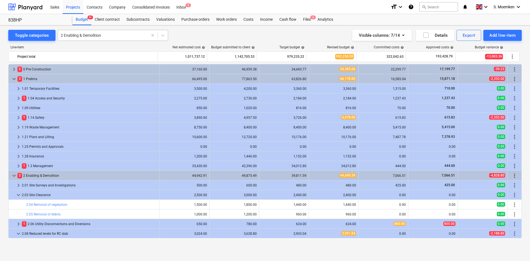
click at [108, 35] on div at bounding box center [103, 36] width 84 height 6
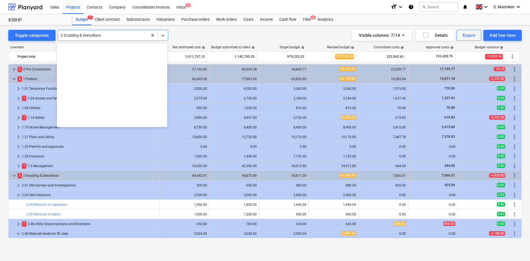
scroll to position [580, 0]
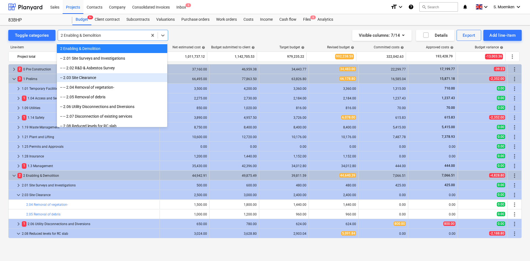
click at [79, 76] on div "-- 2.03 Site Clearance" at bounding box center [112, 77] width 110 height 9
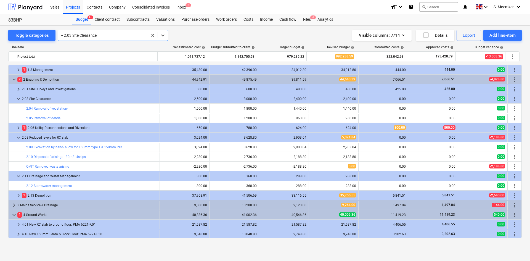
scroll to position [110, 0]
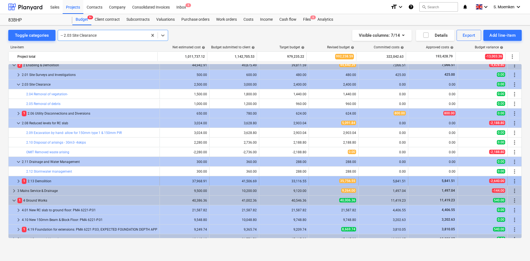
click at [19, 180] on span "keyboard_arrow_right" at bounding box center [18, 181] width 7 height 7
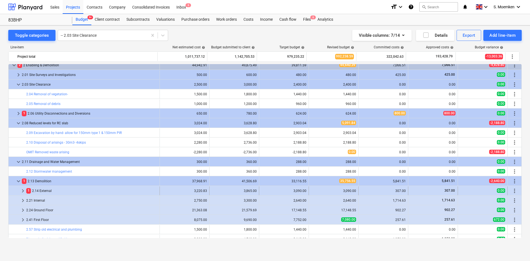
click at [24, 189] on span "keyboard_arrow_right" at bounding box center [23, 191] width 7 height 7
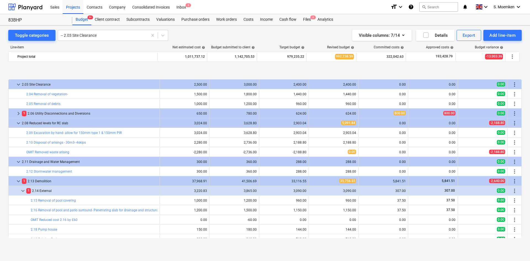
scroll to position [138, 0]
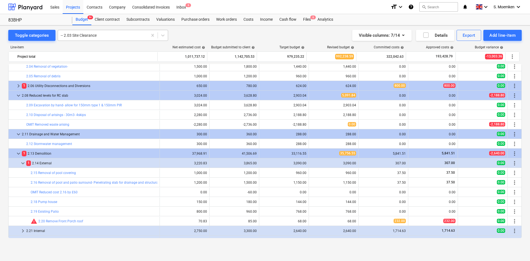
click at [109, 32] on div "-- 2.03 Site Clearance" at bounding box center [103, 35] width 90 height 8
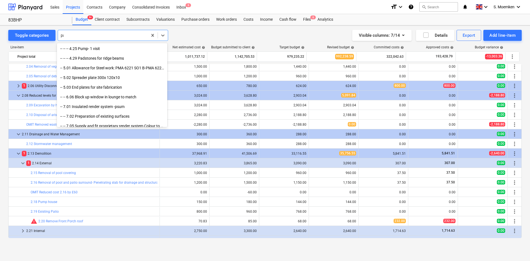
scroll to position [323, 0]
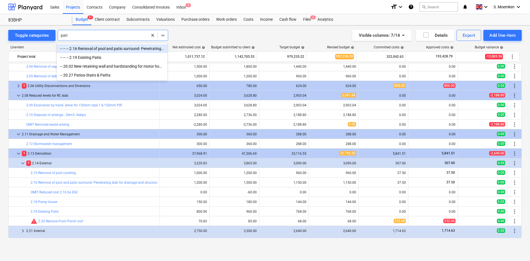
type input "patio"
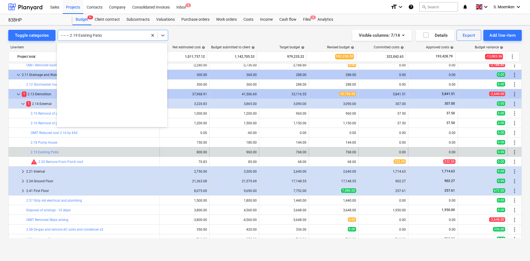
scroll to position [773, 0]
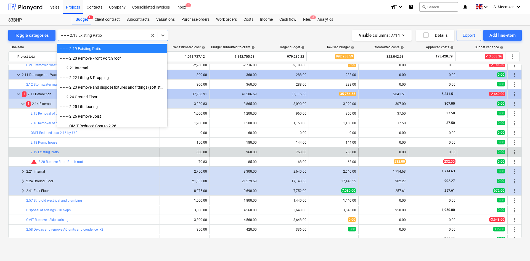
drag, startPoint x: 116, startPoint y: 37, endPoint x: 69, endPoint y: 35, distance: 47.3
click at [69, 35] on div at bounding box center [103, 36] width 84 height 6
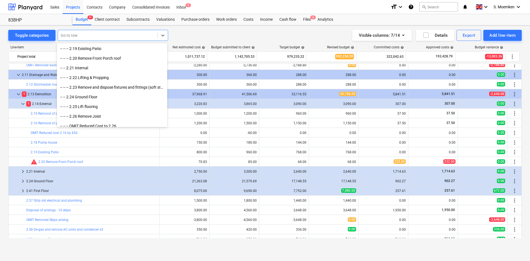
type input "o"
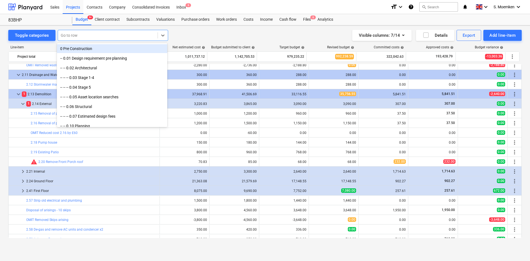
click at [89, 35] on div at bounding box center [108, 36] width 94 height 6
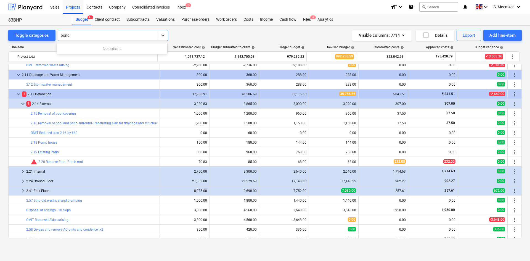
type input "pond"
click at [82, 36] on div at bounding box center [108, 36] width 94 height 6
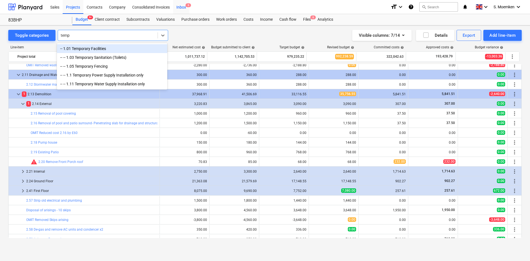
type input "temp"
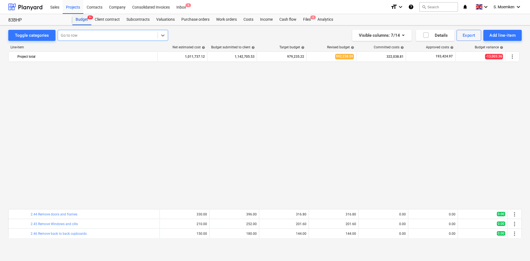
scroll to position [342, 0]
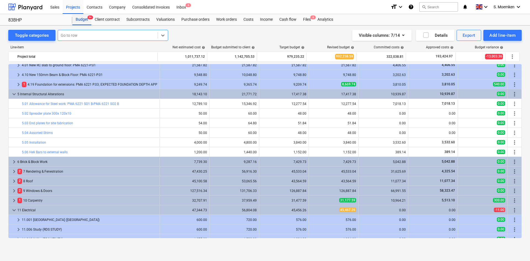
click at [83, 19] on div "Budget 9+" at bounding box center [81, 19] width 19 height 11
click at [71, 7] on div "Projects" at bounding box center [73, 7] width 21 height 14
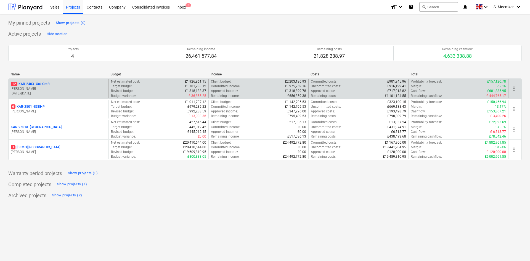
click at [44, 82] on p "12 KAR-2403 - Oak Croft" at bounding box center [30, 84] width 39 height 5
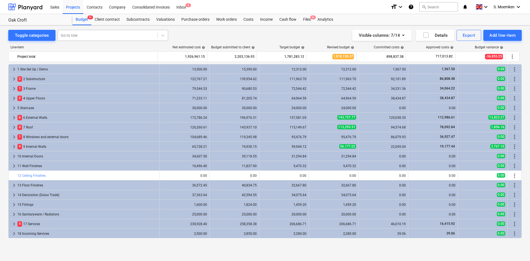
click at [90, 33] on div at bounding box center [108, 36] width 94 height 6
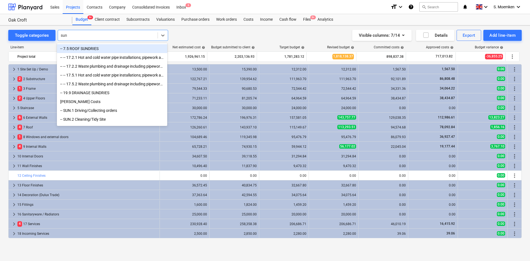
type input "[PERSON_NAME]"
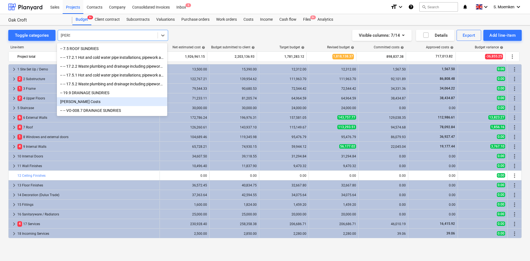
click at [85, 104] on div "[PERSON_NAME] Costs" at bounding box center [112, 101] width 110 height 9
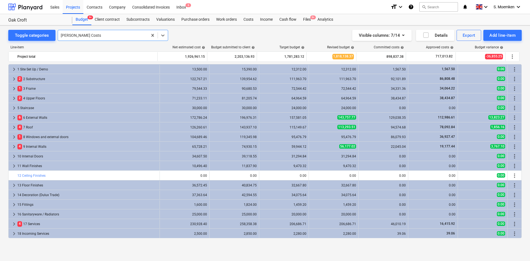
click at [98, 37] on div at bounding box center [103, 36] width 84 height 6
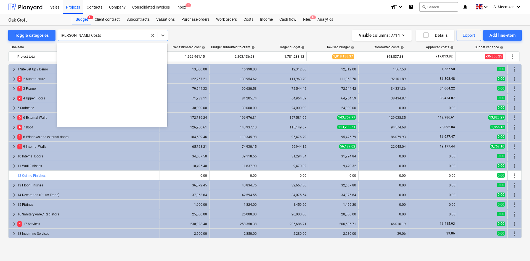
scroll to position [2388, 0]
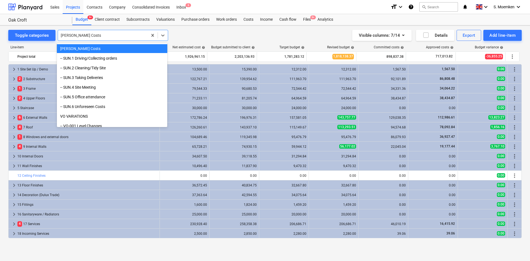
click at [78, 49] on div "[PERSON_NAME] Costs" at bounding box center [112, 48] width 110 height 9
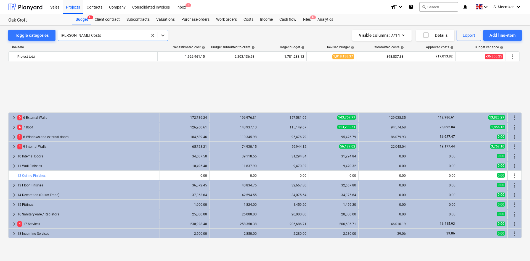
scroll to position [68, 0]
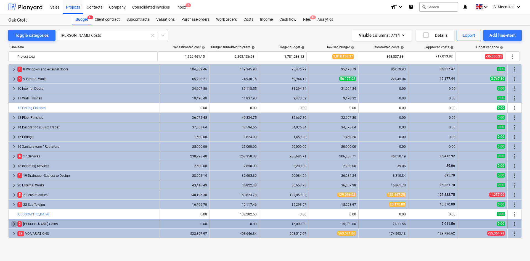
click at [12, 223] on span "keyboard_arrow_right" at bounding box center [14, 224] width 7 height 7
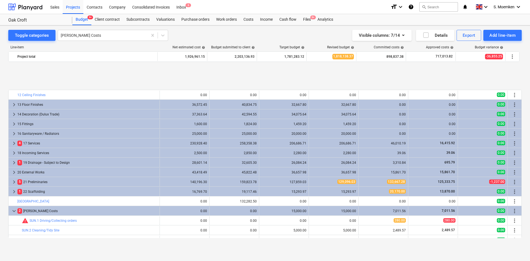
scroll to position [126, 0]
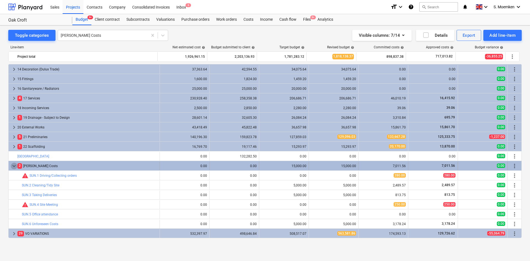
click at [12, 164] on span "keyboard_arrow_down" at bounding box center [14, 166] width 7 height 7
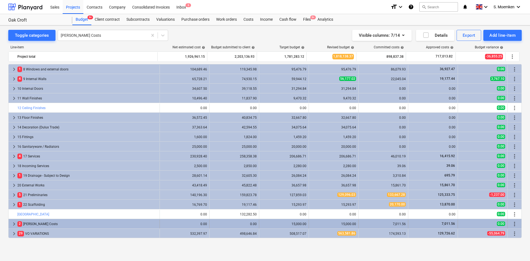
click at [15, 224] on span "keyboard_arrow_right" at bounding box center [14, 224] width 7 height 7
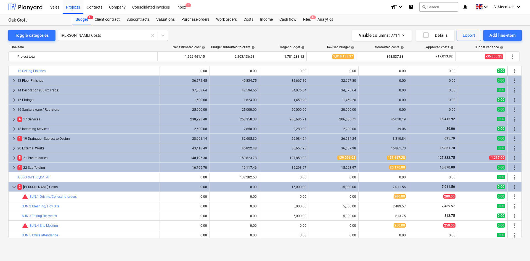
scroll to position [123, 0]
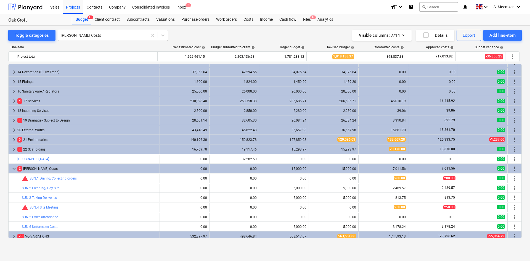
click at [101, 36] on div at bounding box center [103, 36] width 84 height 6
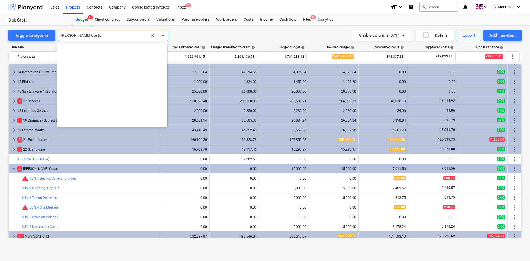
scroll to position [2388, 0]
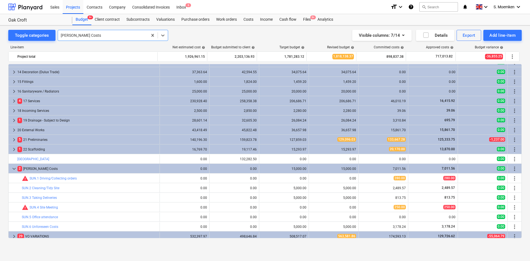
drag, startPoint x: 101, startPoint y: 36, endPoint x: 63, endPoint y: 35, distance: 37.9
click at [64, 35] on div at bounding box center [103, 36] width 84 height 6
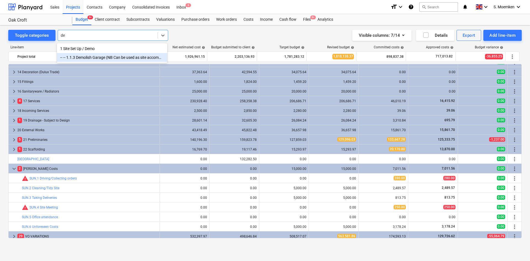
type input "d"
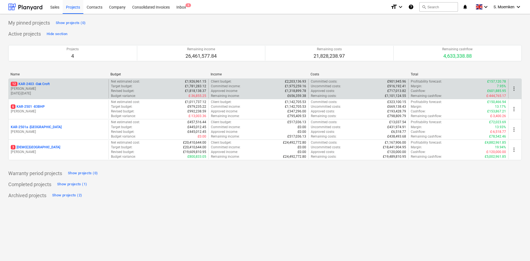
click at [55, 85] on div "12 KAR-2403 - Oak Croft" at bounding box center [59, 84] width 96 height 5
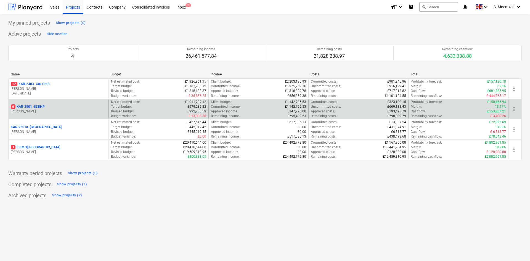
click at [53, 110] on p "[PERSON_NAME]" at bounding box center [59, 111] width 96 height 5
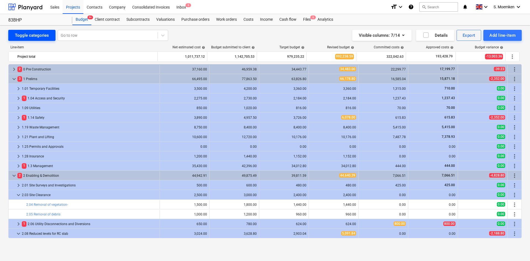
scroll to position [197, 0]
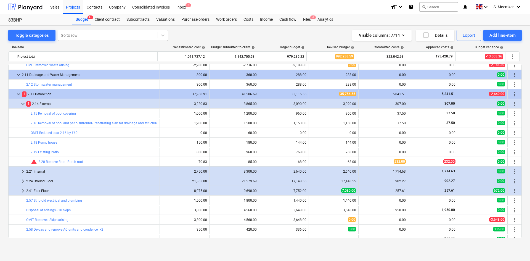
click at [87, 34] on div at bounding box center [108, 36] width 94 height 6
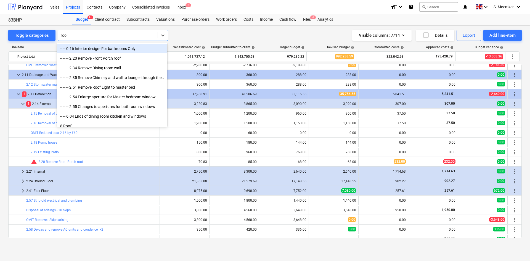
type input "roof"
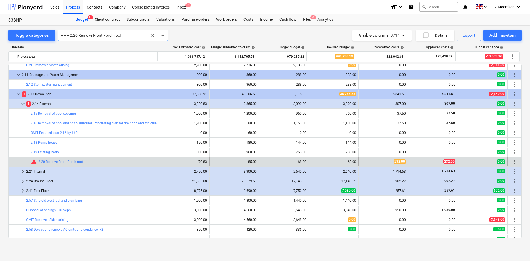
scroll to position [290, 0]
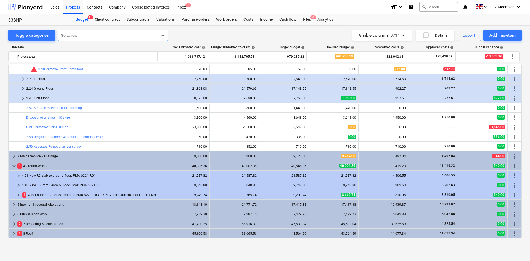
click at [153, 35] on div at bounding box center [108, 36] width 94 height 6
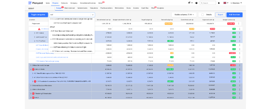
scroll to position [0, 0]
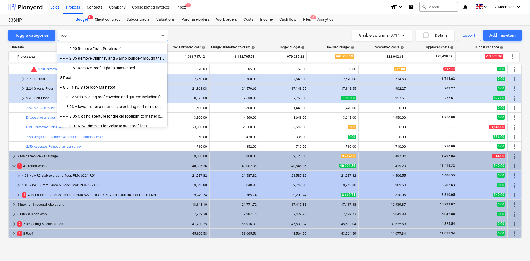
type input "roof"
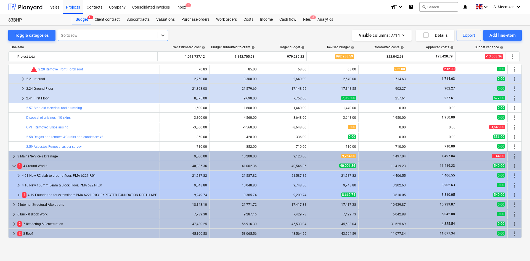
click at [93, 34] on div at bounding box center [108, 36] width 94 height 6
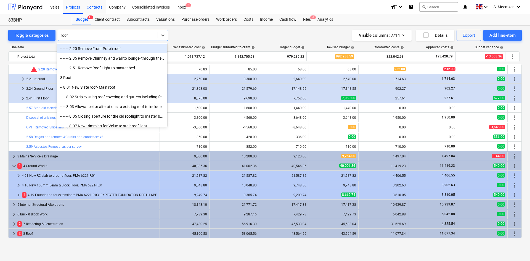
type input "roof"
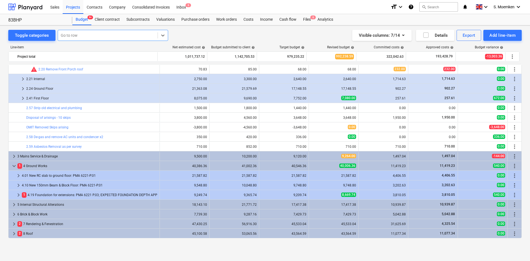
click at [90, 31] on div "Go to row" at bounding box center [108, 35] width 100 height 8
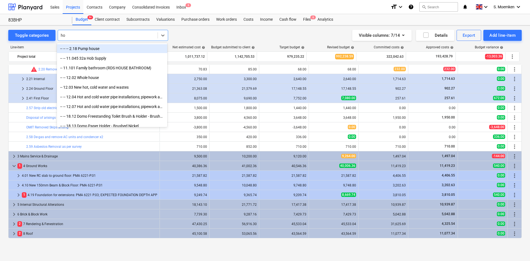
type input "h"
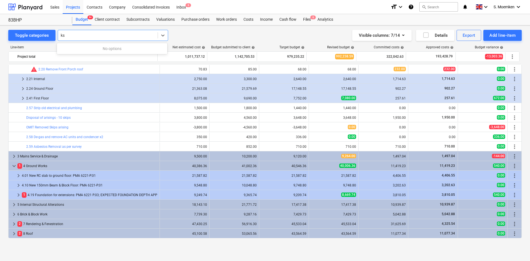
type input "k"
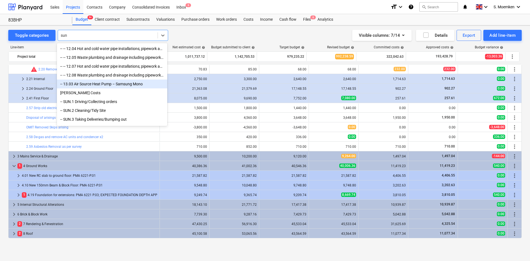
type input "sun"
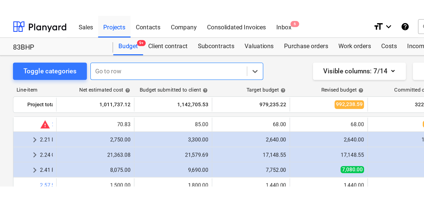
scroll to position [290, 0]
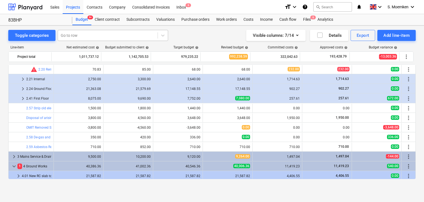
click at [96, 35] on div at bounding box center [108, 36] width 94 height 6
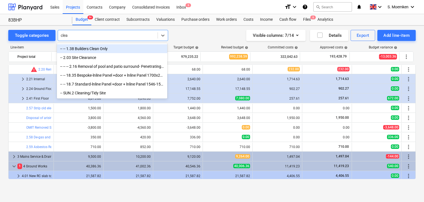
type input "clean"
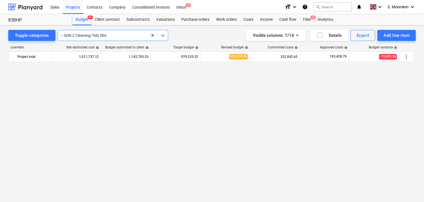
scroll to position [601, 0]
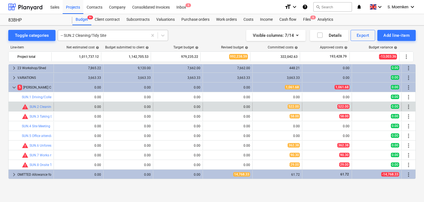
drag, startPoint x: 115, startPoint y: 35, endPoint x: 74, endPoint y: 37, distance: 41.2
click at [74, 37] on div at bounding box center [103, 36] width 84 height 6
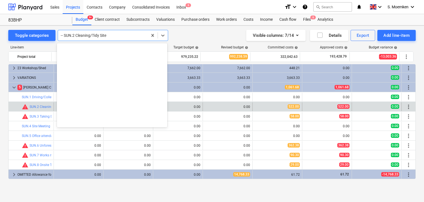
scroll to position [6806, 0]
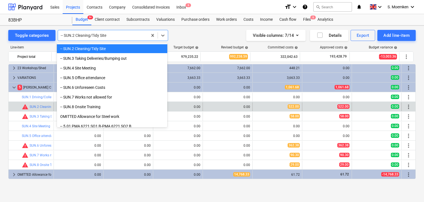
click at [121, 35] on div at bounding box center [103, 36] width 84 height 6
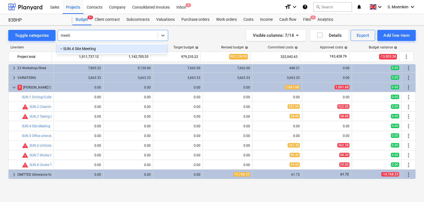
type input "meeti"
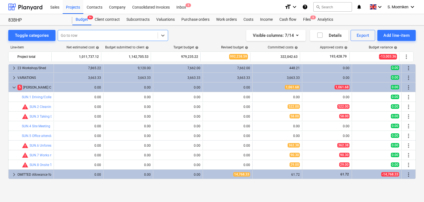
click at [104, 34] on div at bounding box center [108, 36] width 94 height 6
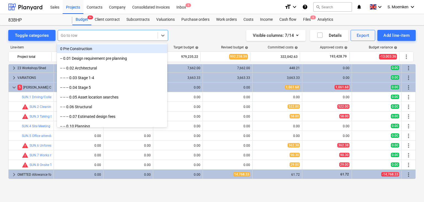
type input "s"
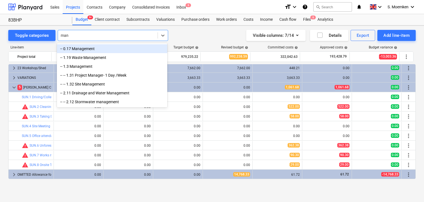
type input "man"
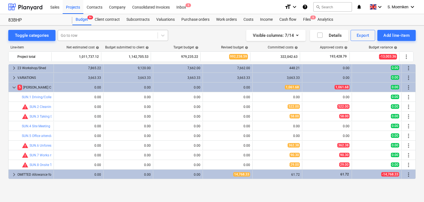
click at [94, 36] on div at bounding box center [108, 36] width 94 height 6
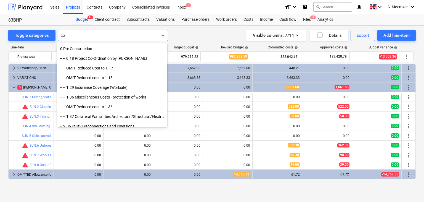
type input "c"
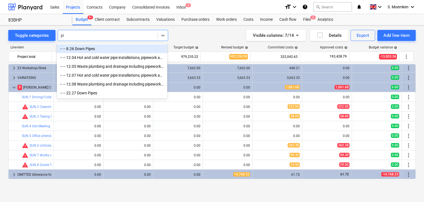
type input "p"
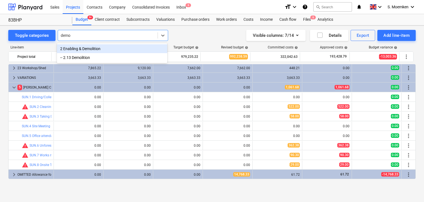
type input "demol"
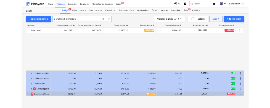
scroll to position [83, 0]
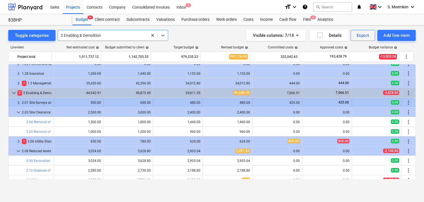
click at [18, 101] on span "keyboard_arrow_right" at bounding box center [18, 102] width 7 height 7
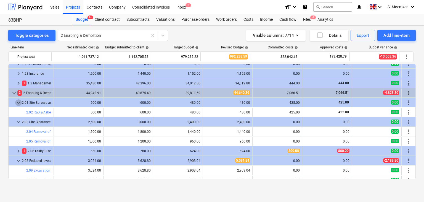
click at [18, 101] on span "keyboard_arrow_down" at bounding box center [18, 102] width 7 height 7
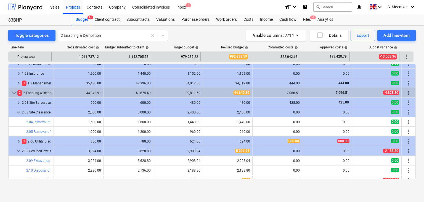
click at [51, 60] on div "Project total" at bounding box center [30, 56] width 43 height 9
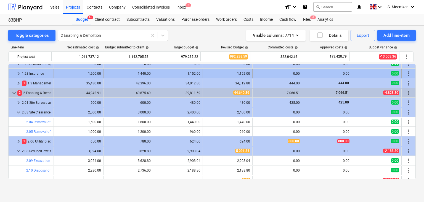
drag, startPoint x: 52, startPoint y: 73, endPoint x: 64, endPoint y: 73, distance: 12.2
click at [64, 73] on div "1,200.00" at bounding box center [79, 73] width 50 height 9
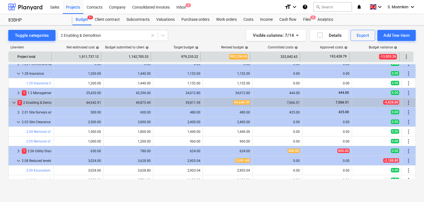
drag, startPoint x: 52, startPoint y: 52, endPoint x: 80, endPoint y: 56, distance: 28.3
click at [80, 56] on div "1,011,737.12" at bounding box center [77, 56] width 50 height 9
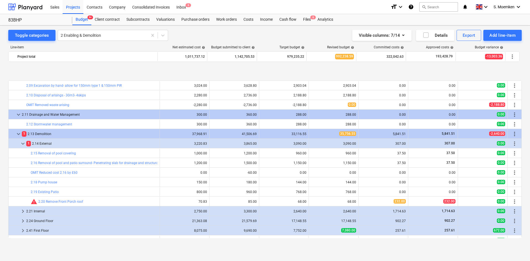
scroll to position [193, 0]
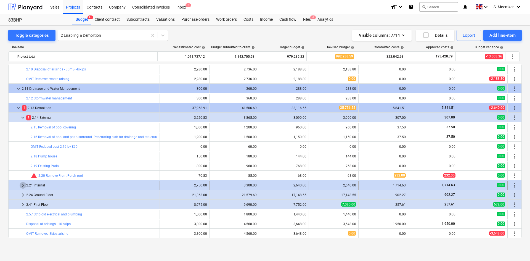
click at [23, 186] on span "keyboard_arrow_right" at bounding box center [23, 185] width 7 height 7
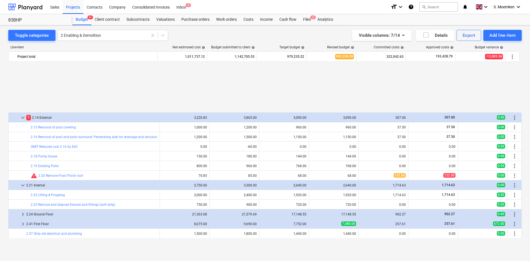
scroll to position [276, 0]
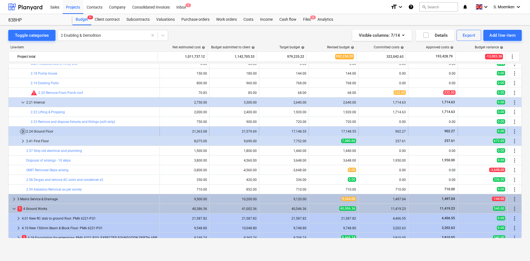
click at [21, 130] on span "keyboard_arrow_right" at bounding box center [23, 131] width 7 height 7
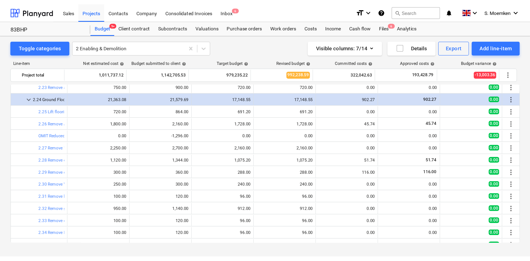
scroll to position [221, 0]
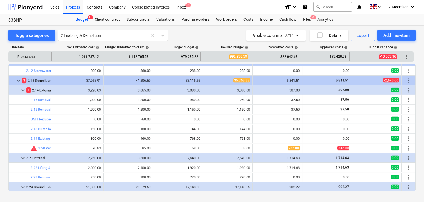
click at [52, 55] on div "1,011,737.12" at bounding box center [77, 56] width 50 height 9
click at [52, 53] on div "1,011,737.12" at bounding box center [77, 56] width 50 height 9
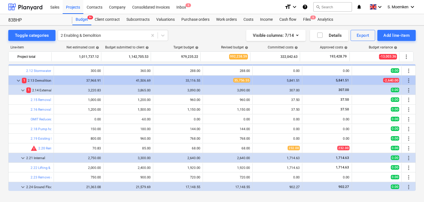
click at [48, 49] on div "Line-item" at bounding box center [30, 47] width 44 height 4
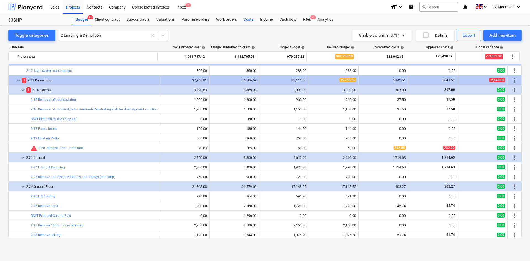
click at [246, 19] on div "Costs" at bounding box center [248, 19] width 17 height 11
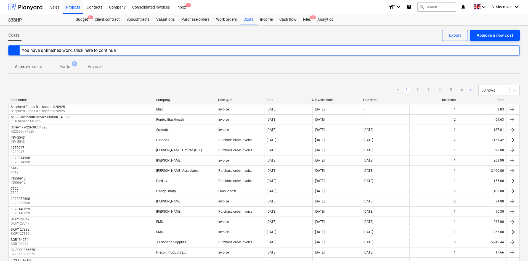
click at [499, 36] on div "Approve a new cost" at bounding box center [495, 35] width 36 height 7
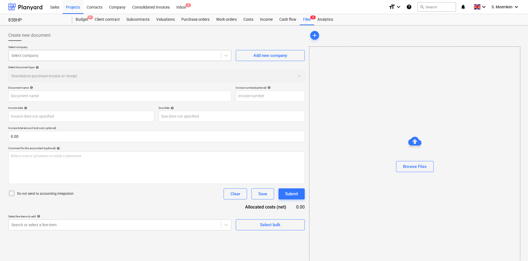
click at [136, 54] on div at bounding box center [114, 56] width 207 height 6
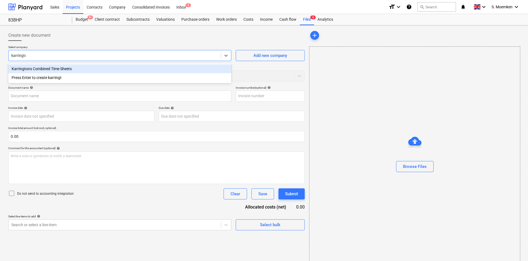
type input "karrington"
click at [135, 69] on div "Karringtons Combined Time Sheets" at bounding box center [119, 68] width 223 height 9
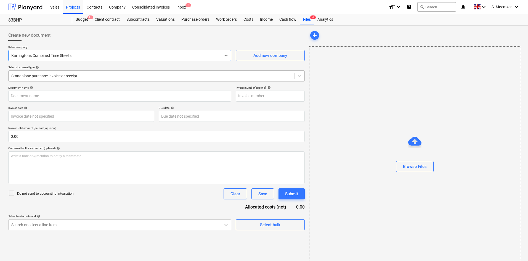
click at [132, 73] on div at bounding box center [151, 76] width 280 height 6
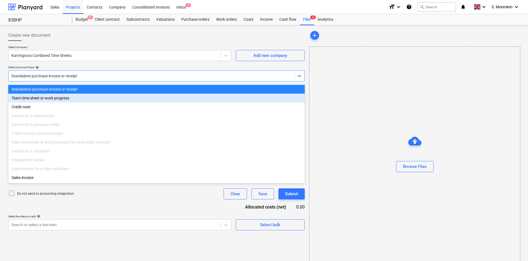
click at [76, 100] on div "Team time sheet or work progress" at bounding box center [156, 98] width 297 height 9
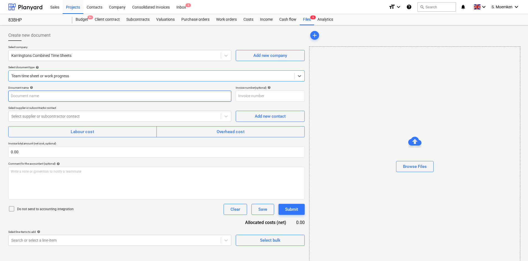
click at [80, 97] on input "text" at bounding box center [119, 96] width 223 height 11
click at [61, 89] on p "Document name help" at bounding box center [119, 88] width 223 height 5
click at [59, 99] on input "TIMESHEET 14 Apr -" at bounding box center [119, 96] width 223 height 11
type input "TIMESHEET 14 Apr - 27 Apr"
click at [109, 116] on div at bounding box center [114, 117] width 207 height 6
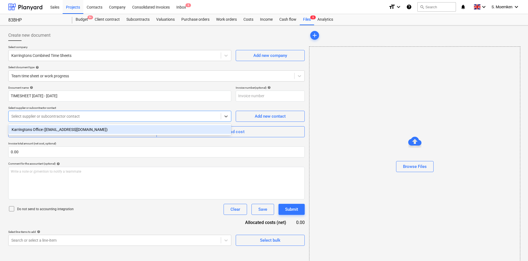
click at [84, 128] on div "Karringtons Office ([EMAIL_ADDRESS][DOMAIN_NAME])" at bounding box center [119, 129] width 223 height 9
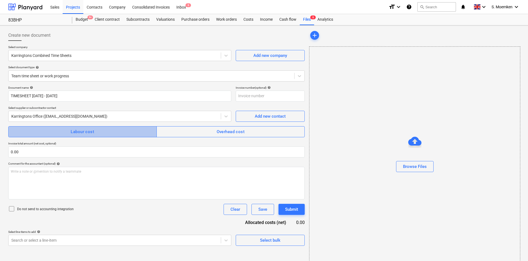
click at [101, 128] on button "Labour cost" at bounding box center [82, 131] width 149 height 11
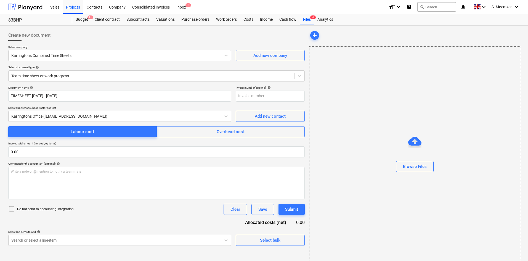
click at [11, 207] on icon at bounding box center [11, 208] width 7 height 7
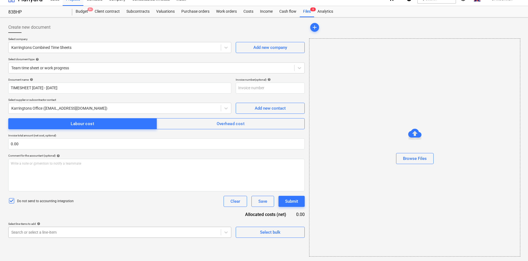
click at [135, 232] on body "Sales Projects Contacts Company Consolidated Invoices Inbox 6 format_size keybo…" at bounding box center [264, 122] width 528 height 261
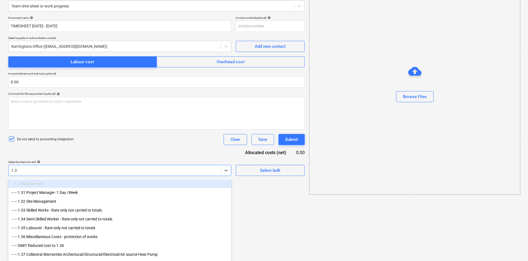
type input "1.32"
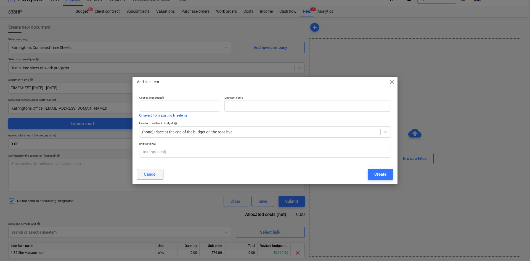
click at [144, 173] on div "Cancel" at bounding box center [150, 174] width 13 height 7
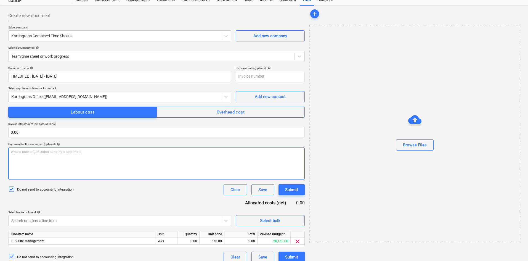
scroll to position [26, 0]
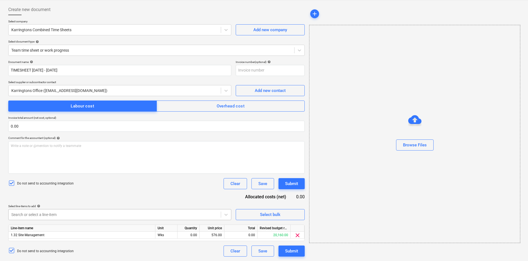
click at [61, 215] on div at bounding box center [114, 215] width 207 height 6
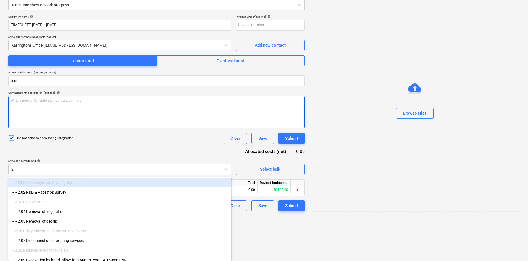
type input "2.05"
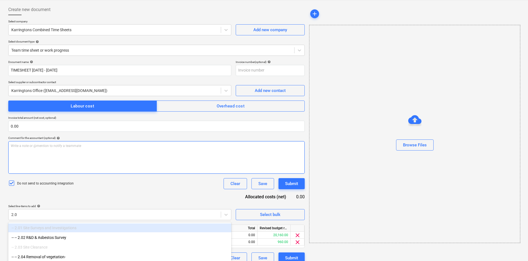
type input "2.09"
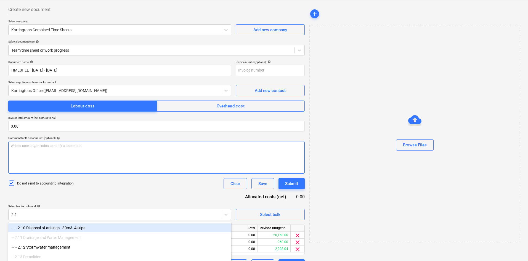
type input "2.19"
type input "2.23"
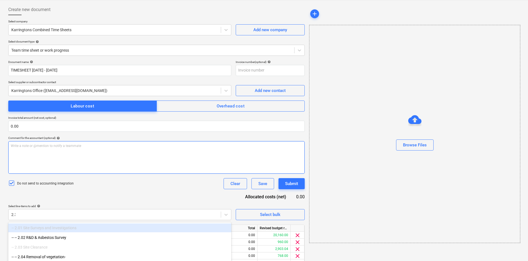
type input "2.32"
type input "2.35"
type input "2.57"
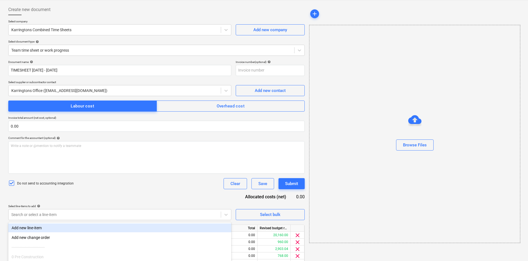
click at [102, 190] on div "Document name help TIMESHEET 14 Apr - 27 Apr Invoice number (optional) help Sel…" at bounding box center [156, 182] width 297 height 245
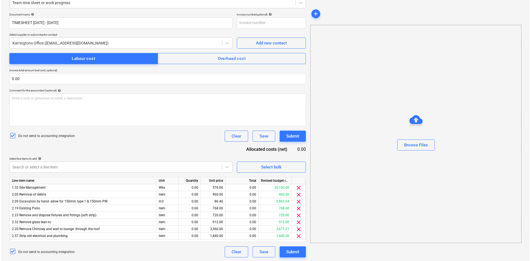
scroll to position [74, 0]
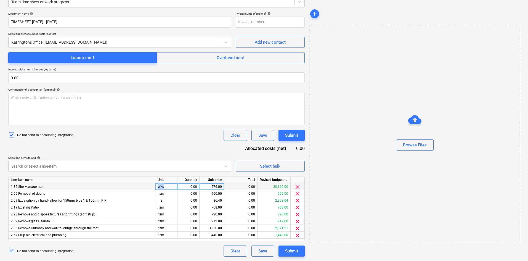
drag, startPoint x: 169, startPoint y: 186, endPoint x: 150, endPoint y: 186, distance: 18.8
click at [0, 0] on div "1.32 Site Management Wks 0.00 576.00 0.00 20,160.00 clear" at bounding box center [0, 0] width 0 height 0
click at [178, 186] on div "0.00" at bounding box center [189, 186] width 22 height 7
drag, startPoint x: 172, startPoint y: 187, endPoint x: 162, endPoint y: 186, distance: 9.7
click at [162, 186] on div "Wks" at bounding box center [167, 186] width 22 height 7
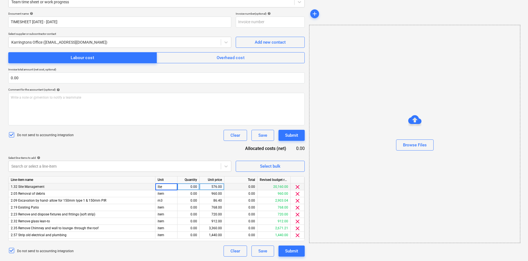
type input "Item"
click at [173, 194] on div "item" at bounding box center [167, 193] width 22 height 7
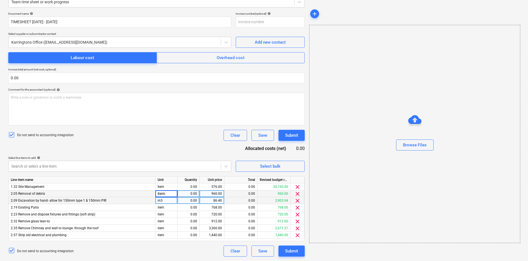
click at [165, 203] on div "m3" at bounding box center [167, 200] width 22 height 7
type input "item"
click at [191, 188] on div "0.00" at bounding box center [188, 186] width 17 height 7
type input "1"
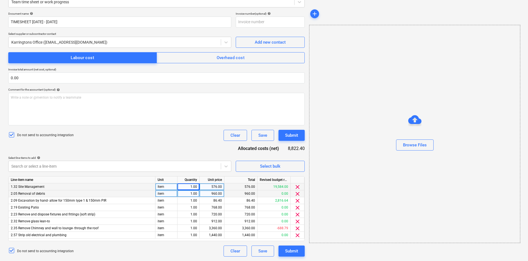
click at [217, 186] on div "576.00" at bounding box center [212, 186] width 20 height 7
click at [217, 187] on div "576.00" at bounding box center [212, 186] width 20 height 7
type input "650."
type input "1005."
type input "610."
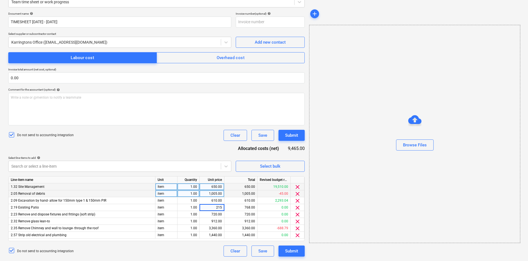
type input "215."
type input "1115."
type input "435."
type input "220."
type input "100."
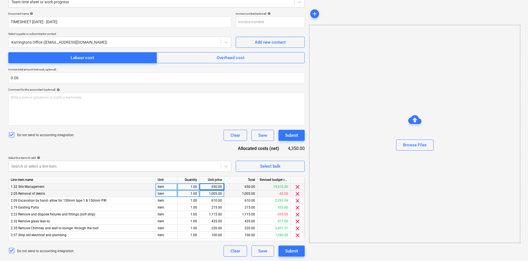
click at [155, 139] on div "Do not send to accounting integration Clear Save Submit" at bounding box center [156, 135] width 297 height 11
click at [292, 251] on div "Submit" at bounding box center [291, 250] width 13 height 7
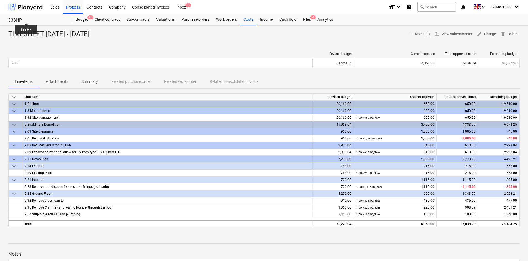
click at [26, 18] on div "83BHP" at bounding box center [36, 20] width 57 height 6
click at [77, 6] on div "Projects" at bounding box center [73, 7] width 21 height 14
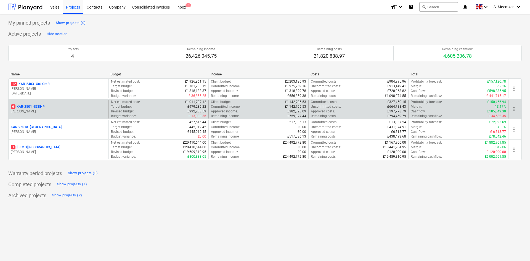
click at [39, 110] on p "G. Eastwood" at bounding box center [59, 111] width 96 height 5
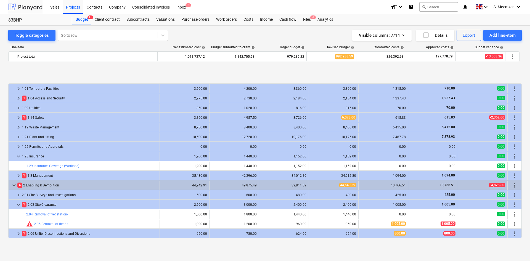
scroll to position [221, 0]
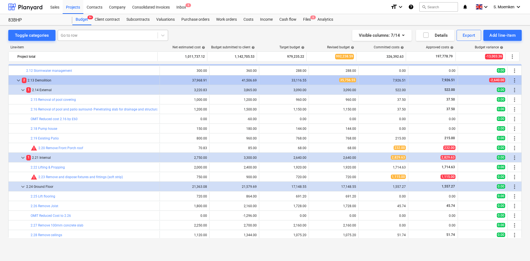
click at [87, 35] on div at bounding box center [108, 36] width 94 height 6
type input "demoli"
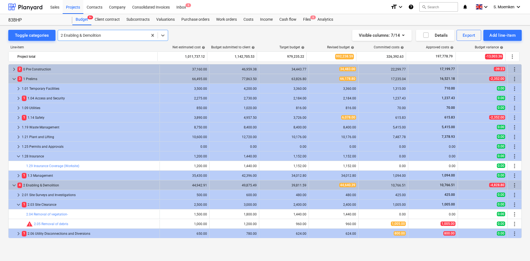
scroll to position [28, 0]
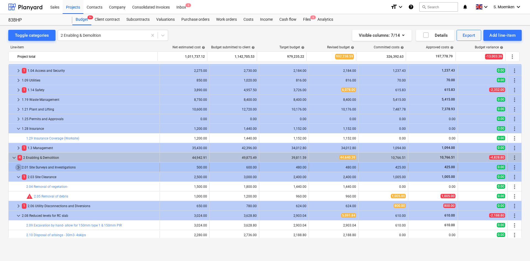
click at [16, 167] on span "keyboard_arrow_right" at bounding box center [18, 167] width 7 height 7
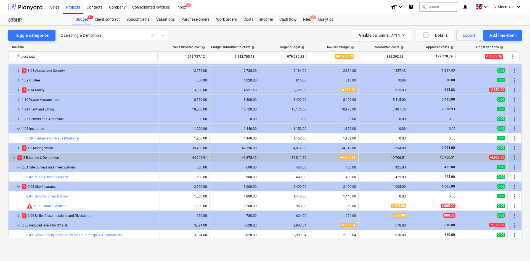
click at [16, 167] on span "keyboard_arrow_down" at bounding box center [18, 167] width 7 height 7
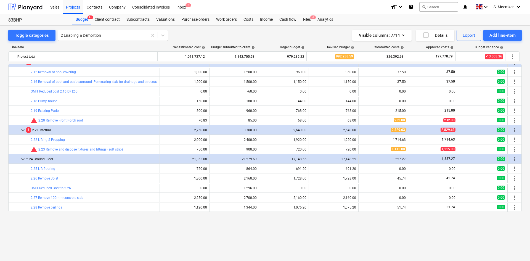
scroll to position [193, 0]
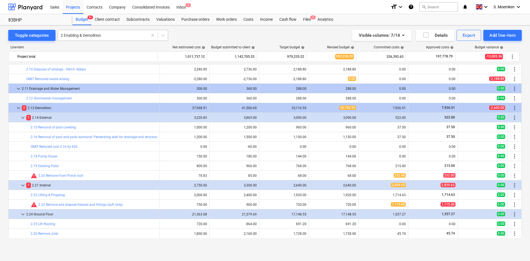
click at [107, 35] on div at bounding box center [103, 36] width 84 height 6
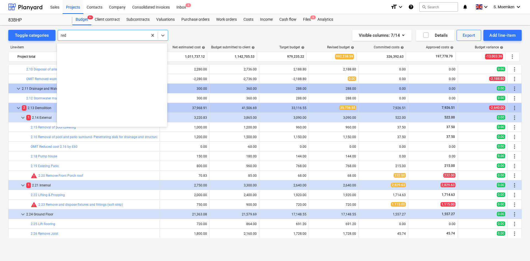
scroll to position [188, 0]
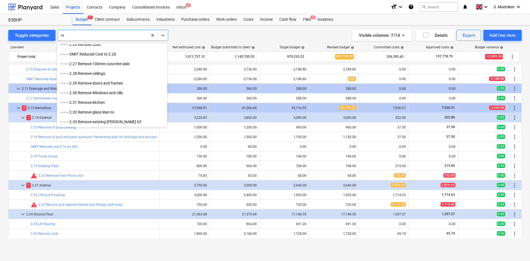
type input "r"
type input "dem"
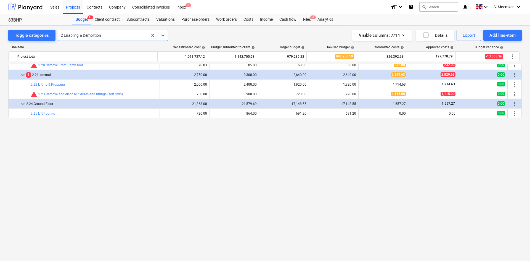
scroll to position [166, 0]
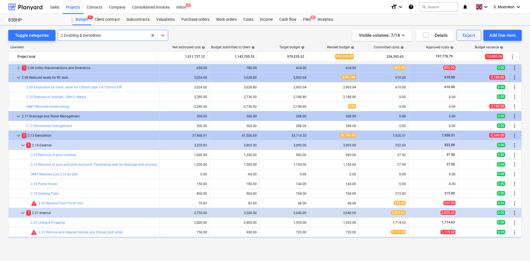
click at [112, 34] on div at bounding box center [103, 36] width 84 height 6
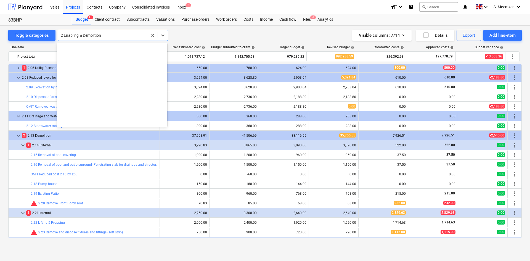
scroll to position [580, 0]
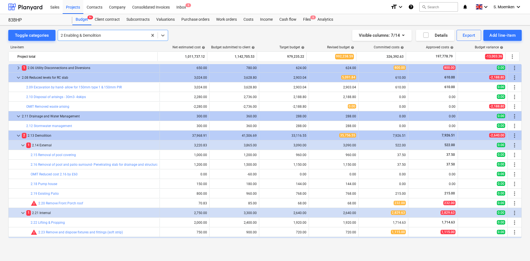
drag, startPoint x: 112, startPoint y: 34, endPoint x: 70, endPoint y: 37, distance: 41.5
click at [70, 37] on div at bounding box center [103, 36] width 84 height 6
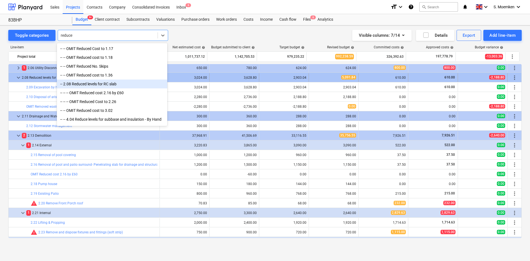
type input "reduce"
click at [41, 78] on div "2.08 Reduced levels for RC slab" at bounding box center [90, 77] width 136 height 9
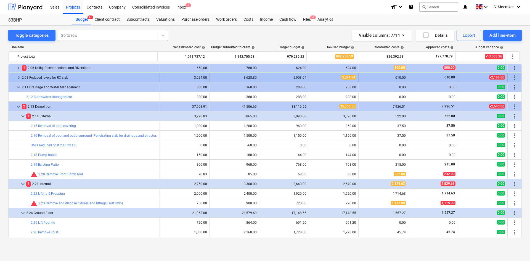
click at [18, 76] on span "keyboard_arrow_right" at bounding box center [18, 77] width 7 height 7
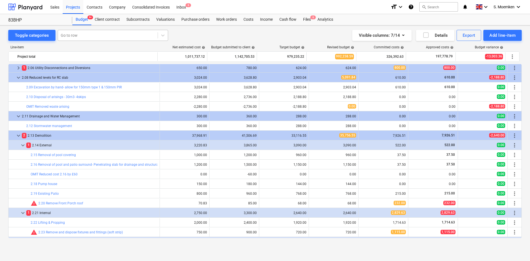
click at [93, 35] on div at bounding box center [108, 36] width 94 height 6
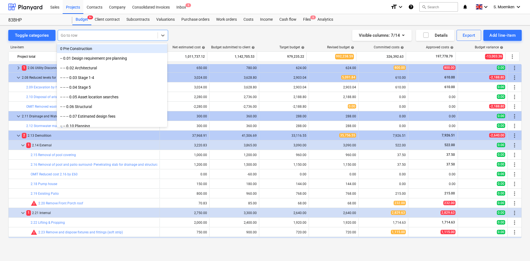
click at [93, 37] on div at bounding box center [108, 36] width 94 height 6
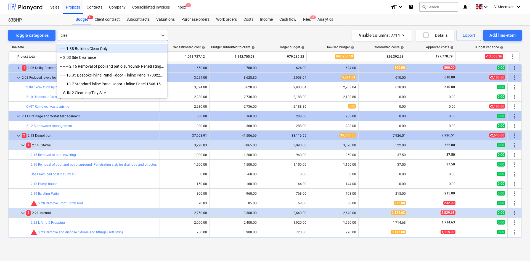
type input "clear"
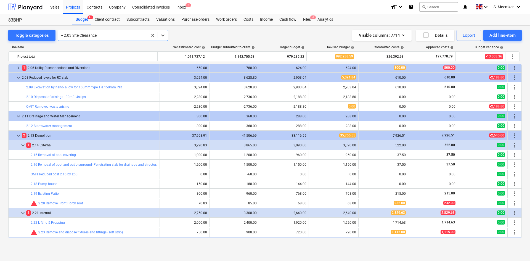
scroll to position [0, 0]
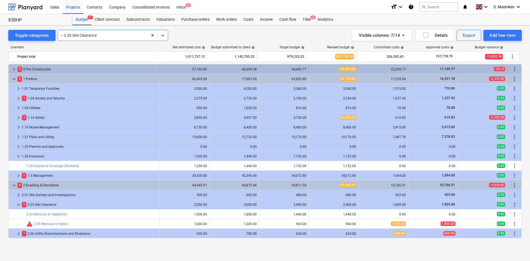
click at [12, 68] on span "keyboard_arrow_right" at bounding box center [14, 69] width 7 height 7
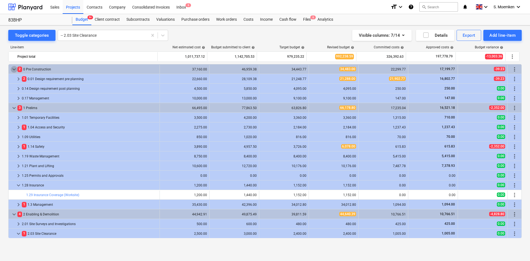
click at [12, 68] on span "keyboard_arrow_down" at bounding box center [14, 69] width 7 height 7
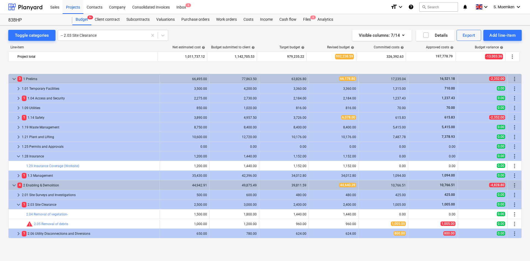
scroll to position [28, 0]
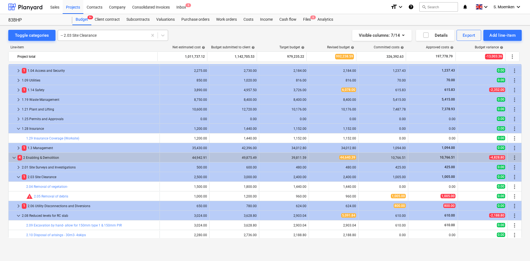
click at [115, 38] on div at bounding box center [103, 36] width 84 height 6
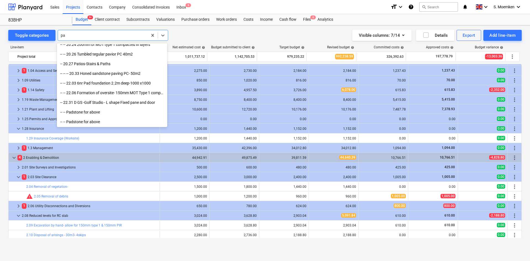
scroll to position [323, 0]
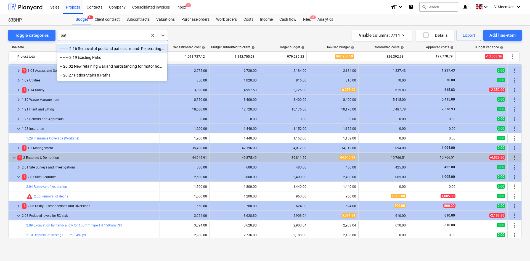
type input "patio"
click at [91, 58] on div "-- -- -- 2.19 Existing Patio" at bounding box center [112, 57] width 110 height 9
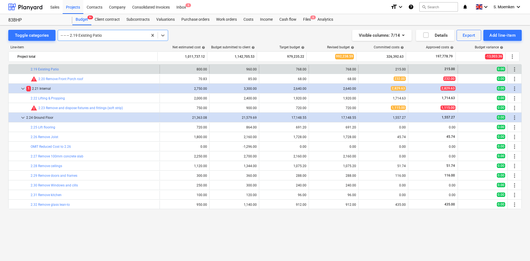
scroll to position [235, 0]
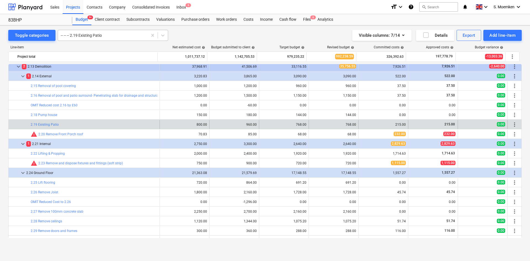
click at [59, 38] on div "-- -- -- 2.19 Existing Patio" at bounding box center [103, 35] width 90 height 8
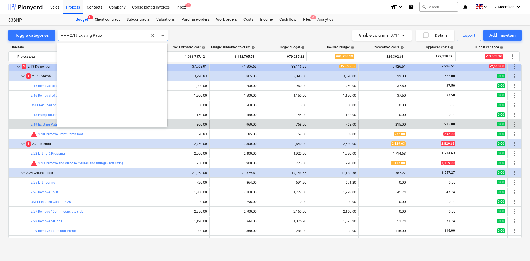
scroll to position [773, 0]
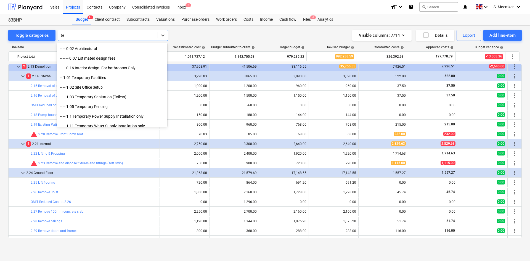
type input "t"
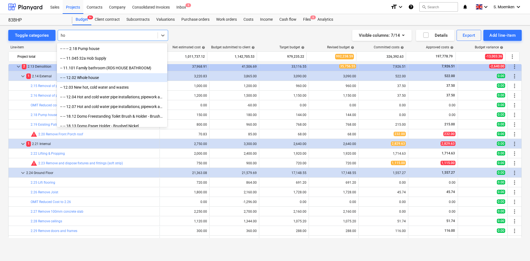
type input "h"
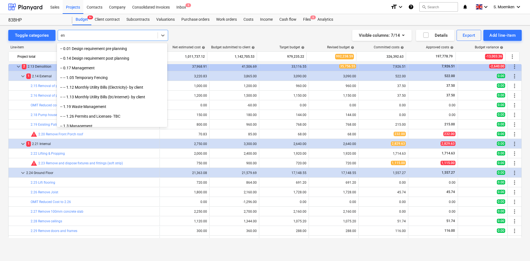
type input "e"
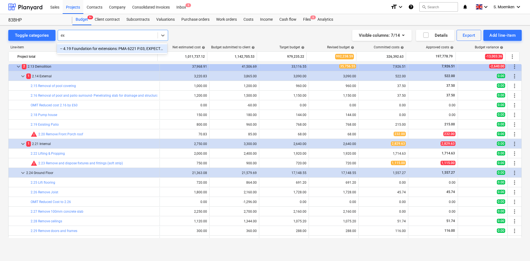
type input "e"
click at [74, 34] on div at bounding box center [108, 36] width 94 height 6
type input "steel"
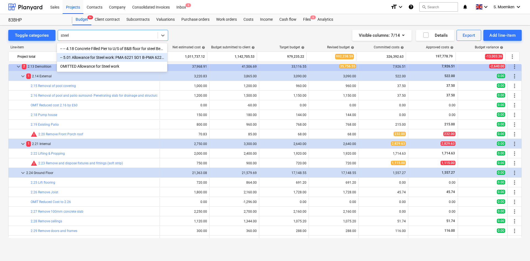
click at [111, 57] on div "-- 5.01 Allowance for Steel work: PMA 6221 SO1 B-PMA 6221 SO2 B" at bounding box center [112, 57] width 110 height 9
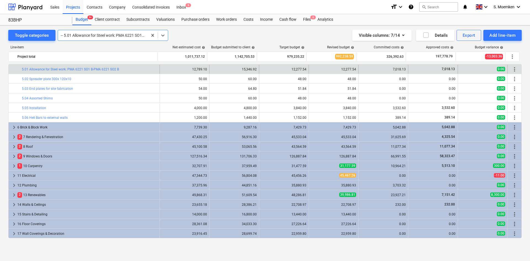
click at [136, 35] on div at bounding box center [103, 36] width 84 height 6
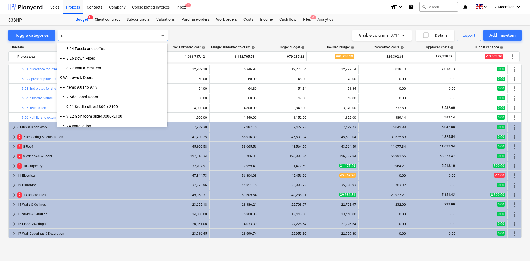
scroll to position [584, 0]
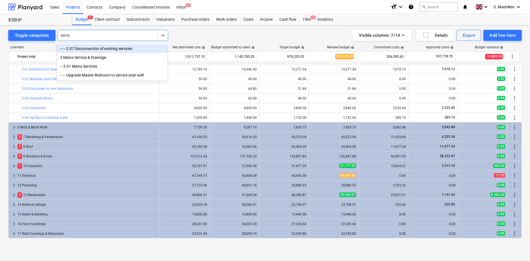
type input "service"
click at [93, 57] on div "3 Mains Service & Drainage" at bounding box center [112, 57] width 110 height 9
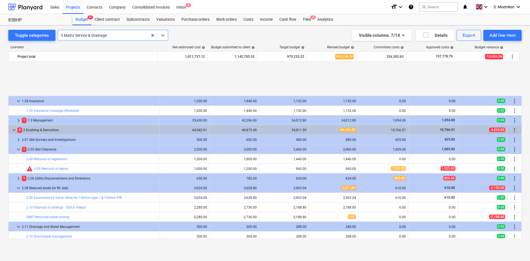
scroll to position [110, 0]
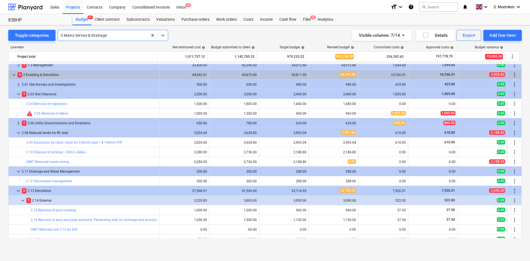
click at [97, 35] on div at bounding box center [103, 36] width 84 height 6
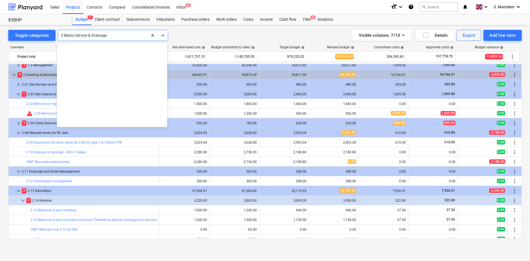
scroll to position [1199, 0]
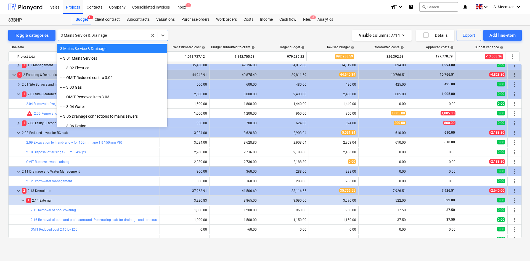
click at [91, 50] on div "3 Mains Service & Drainage" at bounding box center [112, 48] width 110 height 9
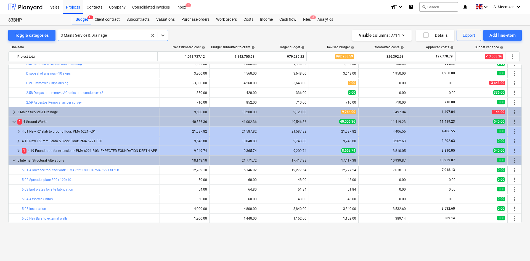
scroll to position [497, 0]
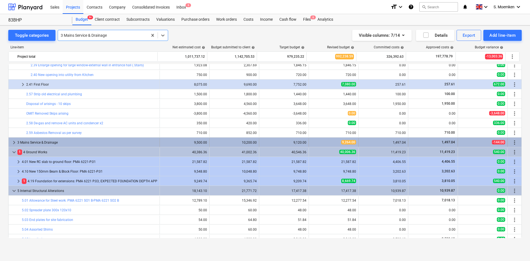
click at [13, 141] on span "keyboard_arrow_right" at bounding box center [14, 142] width 7 height 7
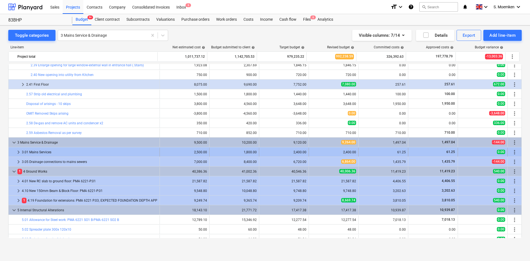
click at [19, 151] on span "keyboard_arrow_right" at bounding box center [18, 152] width 7 height 7
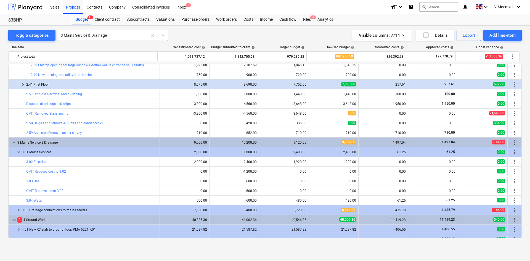
click at [108, 32] on div "3 Mains Service & Drainage" at bounding box center [103, 35] width 90 height 8
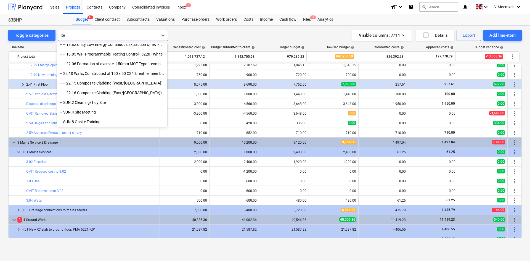
scroll to position [574, 0]
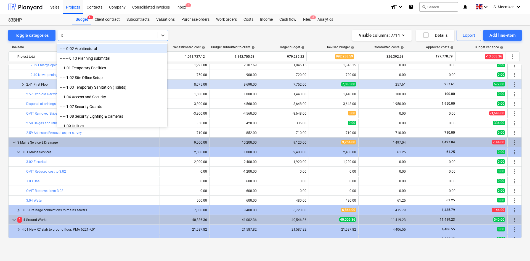
type input "i"
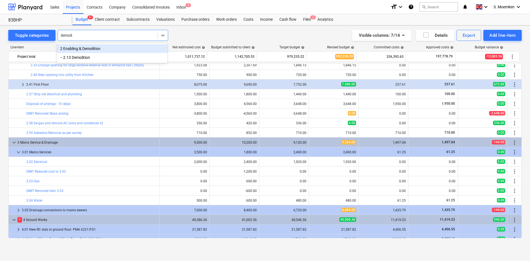
type input "demolit"
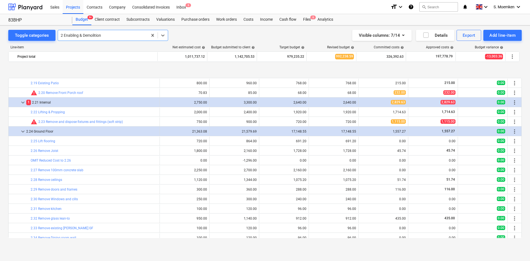
scroll to position [304, 0]
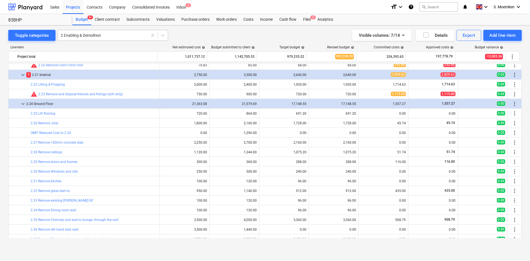
drag, startPoint x: 104, startPoint y: 35, endPoint x: 127, endPoint y: 34, distance: 23.5
click at [104, 35] on div at bounding box center [103, 36] width 84 height 6
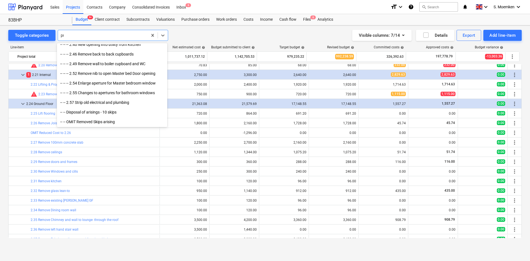
scroll to position [178, 0]
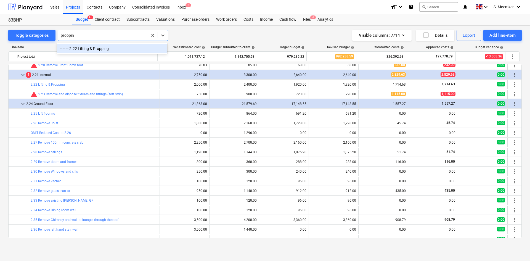
type input "propping"
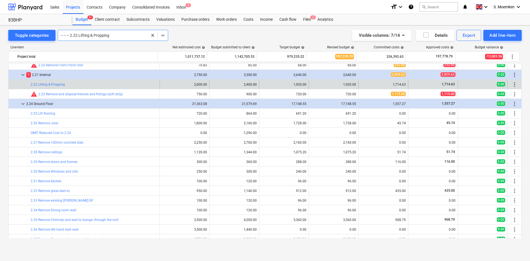
scroll to position [319, 0]
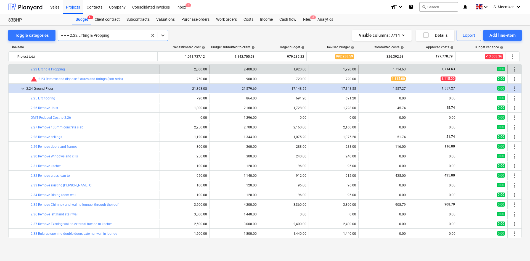
click at [107, 34] on div at bounding box center [103, 36] width 84 height 6
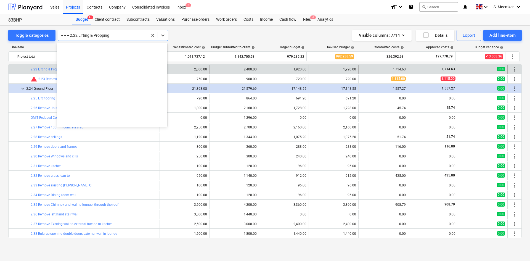
scroll to position [802, 0]
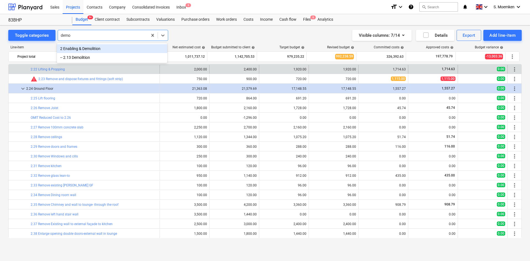
type input "demol"
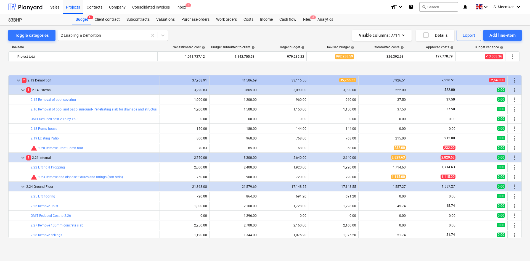
scroll to position [249, 0]
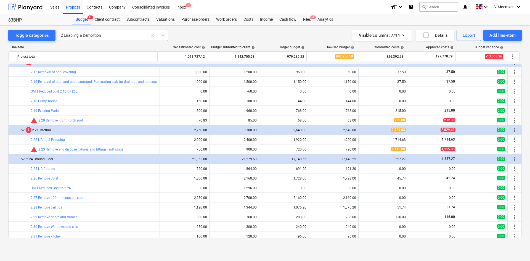
click at [107, 38] on div at bounding box center [103, 36] width 84 height 6
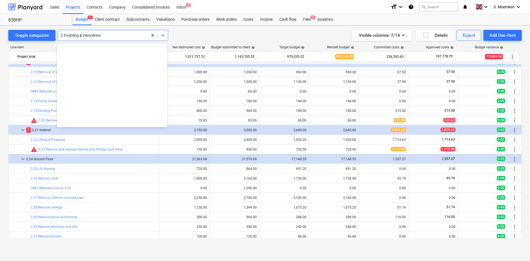
scroll to position [580, 0]
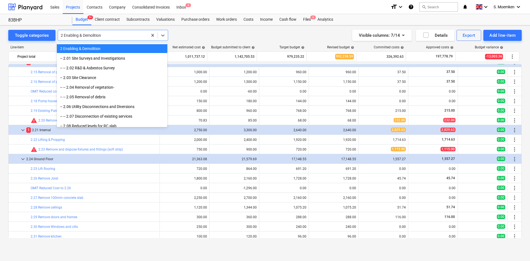
click at [195, 35] on div "Toggle categories option 2 Enabling & Demolition selected, 61 of 750. 750 resul…" at bounding box center [265, 35] width 514 height 11
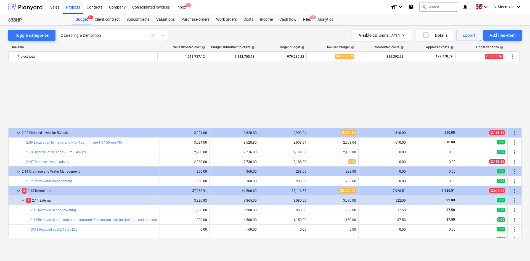
scroll to position [193, 0]
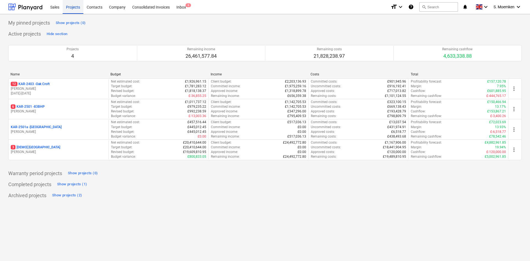
click at [74, 7] on div "Projects" at bounding box center [73, 7] width 21 height 14
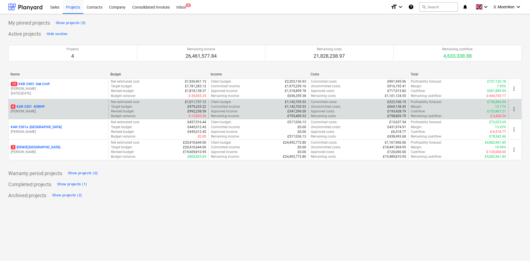
click at [42, 109] on p "6 KAR-2501 - 83BHP" at bounding box center [28, 106] width 34 height 5
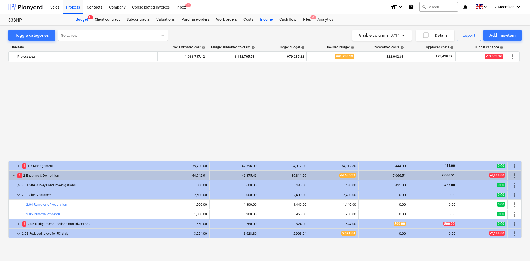
scroll to position [290, 0]
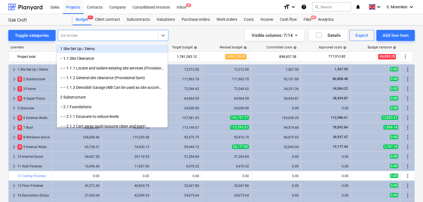
click at [94, 34] on div at bounding box center [108, 36] width 94 height 6
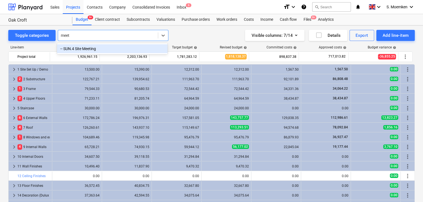
type input "meet"
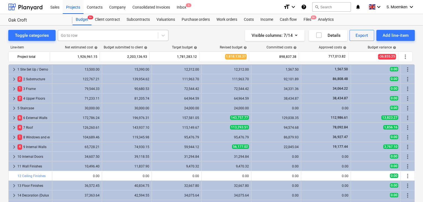
click at [93, 33] on div at bounding box center [108, 36] width 94 height 6
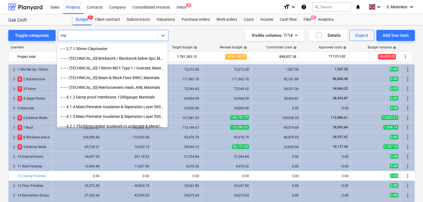
type input "m"
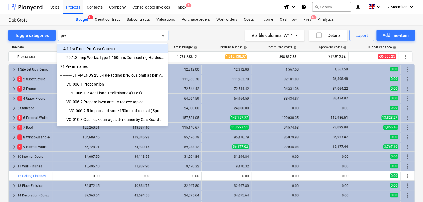
type input "prel"
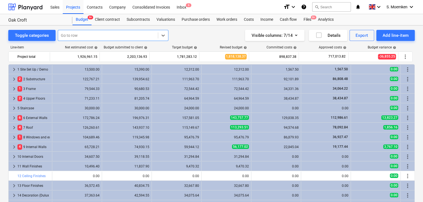
drag, startPoint x: 81, startPoint y: 37, endPoint x: 56, endPoint y: 36, distance: 25.1
click at [56, 36] on div "Toggle categories All selected options have been cleared. Select is focused ,ty…" at bounding box center [88, 35] width 160 height 11
click at [68, 35] on div at bounding box center [108, 36] width 94 height 6
drag, startPoint x: 82, startPoint y: 27, endPoint x: 85, endPoint y: 33, distance: 7.2
click at [82, 27] on div "Toggle categories Go to row Visible columns : 7/14 Details Export Add line-item…" at bounding box center [211, 125] width 423 height 200
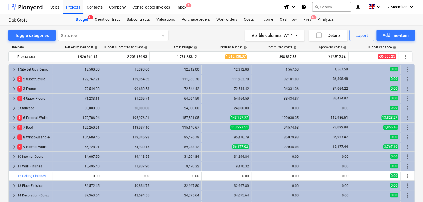
click at [85, 33] on div at bounding box center [108, 36] width 94 height 6
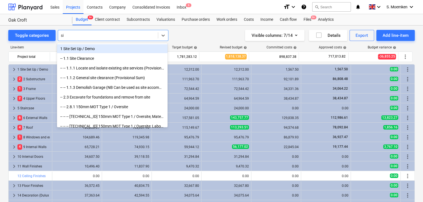
type input "s"
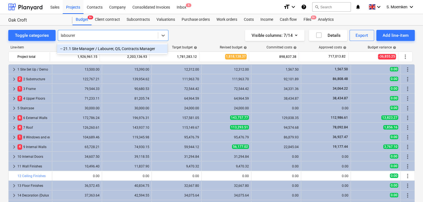
type input "labourer"
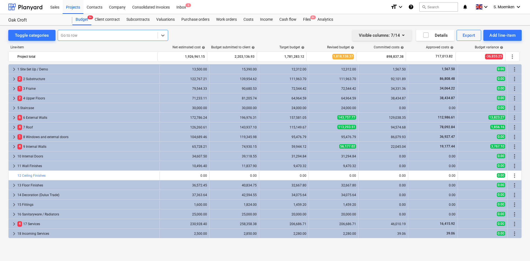
click at [404, 35] on icon "button" at bounding box center [403, 35] width 7 height 7
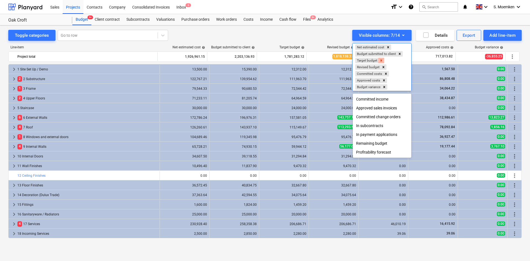
click at [381, 60] on icon "Remove Target budget" at bounding box center [381, 61] width 4 height 4
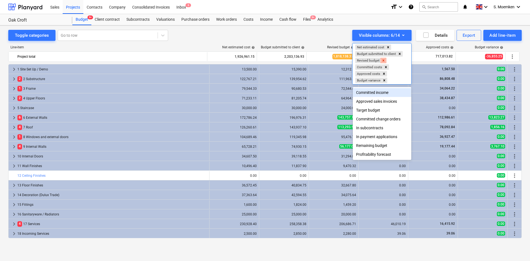
click at [384, 60] on icon "Remove Revised budget" at bounding box center [384, 60] width 2 height 2
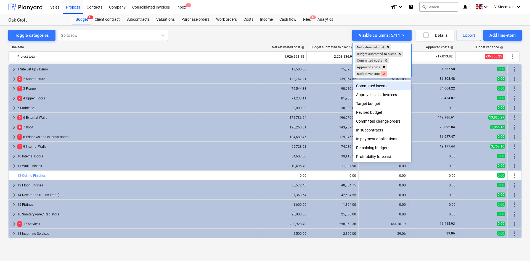
click at [386, 74] on icon "Remove Budget variance" at bounding box center [385, 74] width 2 height 2
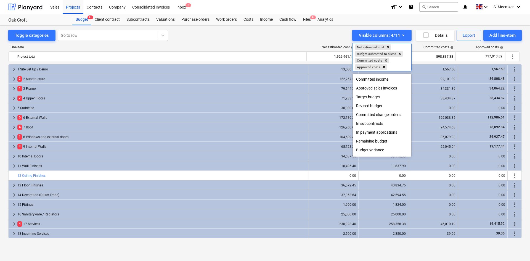
click at [280, 112] on div at bounding box center [265, 130] width 530 height 261
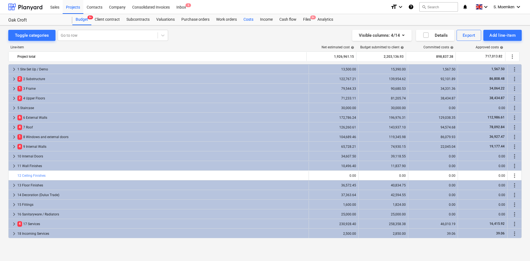
click at [244, 20] on div "Costs" at bounding box center [248, 19] width 17 height 11
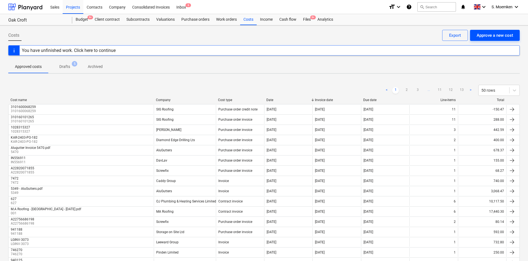
click at [422, 35] on div "Approve a new cost" at bounding box center [495, 35] width 36 height 7
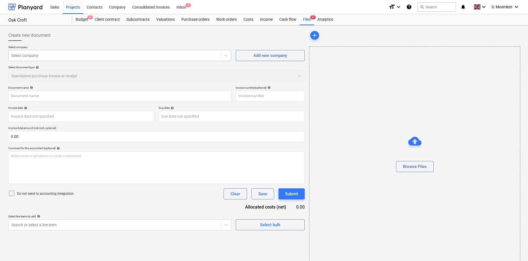
click at [34, 55] on div at bounding box center [114, 56] width 207 height 6
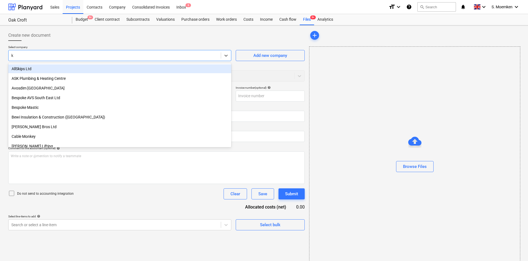
type input "ka"
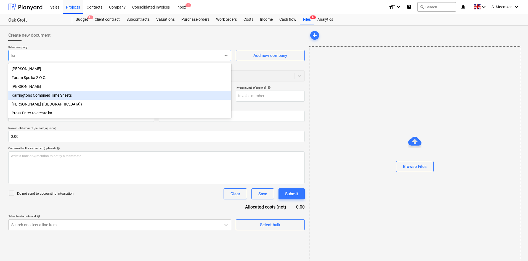
click at [40, 99] on div "Karringtons Combined Time Sheets" at bounding box center [119, 95] width 223 height 9
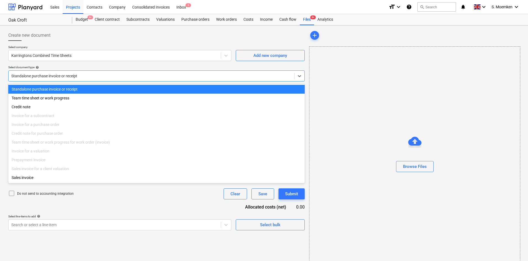
click at [52, 77] on div at bounding box center [151, 76] width 280 height 6
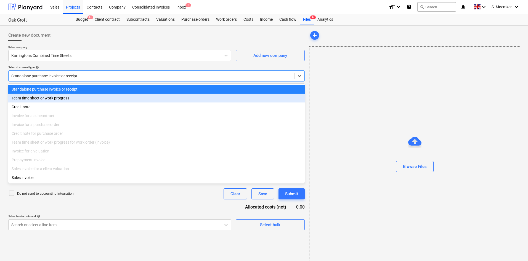
click at [38, 98] on div "Team time sheet or work progress" at bounding box center [156, 98] width 297 height 9
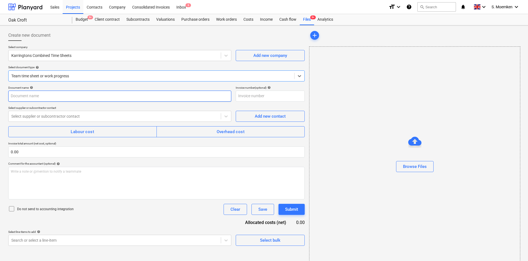
click at [38, 98] on input "text" at bounding box center [119, 96] width 223 height 11
click at [67, 95] on input "TIMESHEET - [DATE] to" at bounding box center [119, 96] width 223 height 11
type input "TIMESHEET - [DATE] to [DATE]"
click at [254, 97] on input "text" at bounding box center [270, 96] width 69 height 11
click at [47, 116] on div at bounding box center [114, 117] width 207 height 6
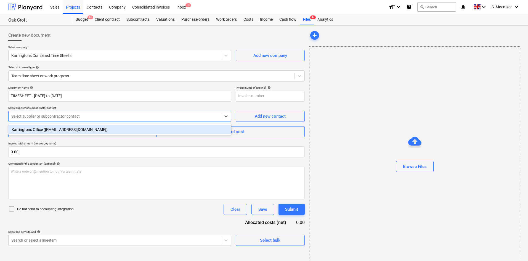
click at [29, 132] on div "Karringtons Office ([EMAIL_ADDRESS][DOMAIN_NAME])" at bounding box center [119, 129] width 223 height 9
click at [95, 133] on span "Labour cost" at bounding box center [82, 131] width 136 height 7
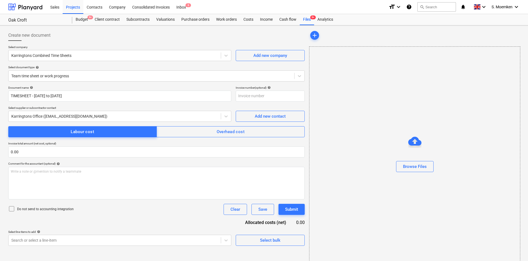
click at [12, 201] on icon at bounding box center [11, 208] width 7 height 7
click at [56, 175] on div "Write a note or @mention to notify a teammate [PERSON_NAME]" at bounding box center [156, 183] width 297 height 33
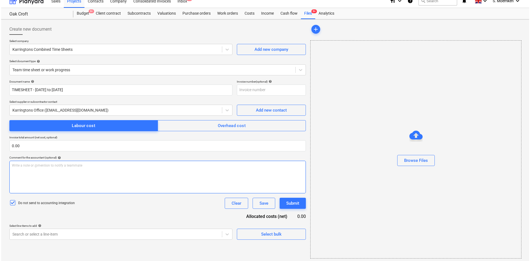
scroll to position [8, 0]
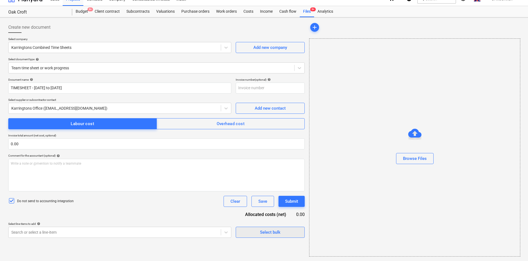
click at [270, 201] on div "Select bulk" at bounding box center [270, 232] width 20 height 7
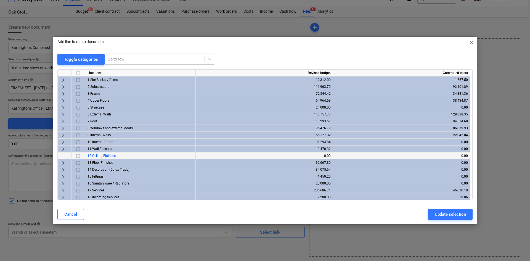
scroll to position [49, 0]
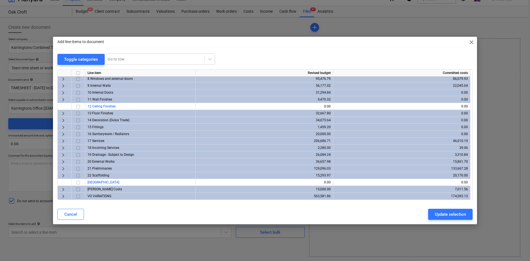
click at [63, 167] on span "keyboard_arrow_right" at bounding box center [63, 168] width 7 height 7
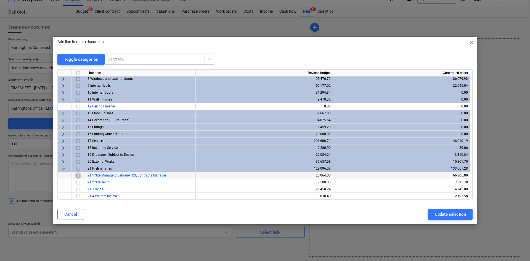
click at [76, 176] on input "checkbox" at bounding box center [78, 175] width 7 height 7
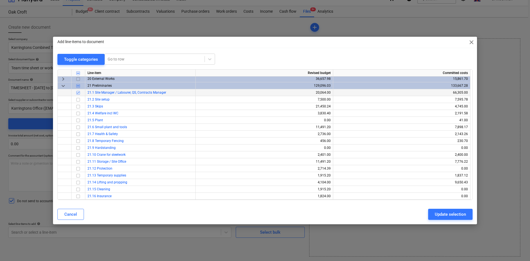
scroll to position [174, 0]
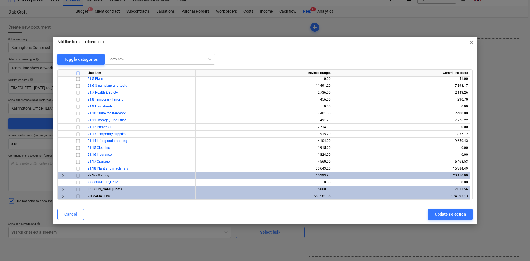
click at [62, 189] on span "keyboard_arrow_right" at bounding box center [63, 189] width 7 height 7
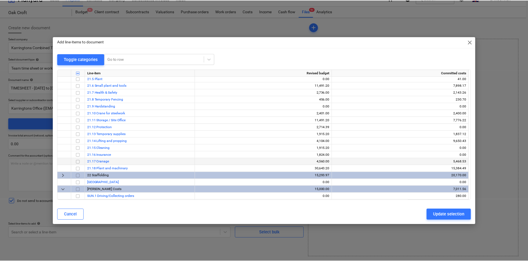
scroll to position [215, 0]
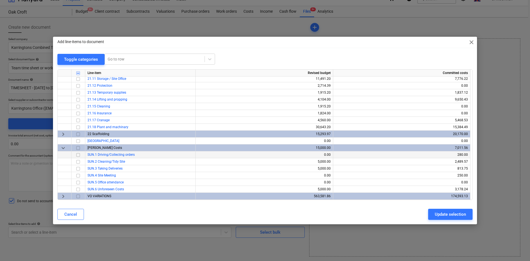
click at [77, 154] on input "checkbox" at bounding box center [78, 155] width 7 height 7
click at [77, 176] on input "checkbox" at bounding box center [78, 175] width 7 height 7
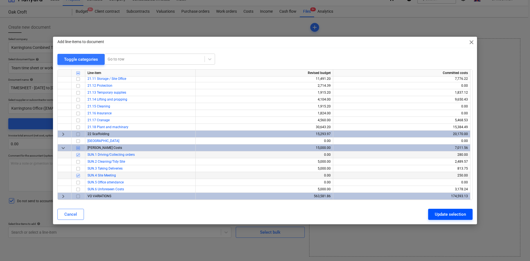
click at [422, 201] on div "Update selection" at bounding box center [450, 214] width 31 height 7
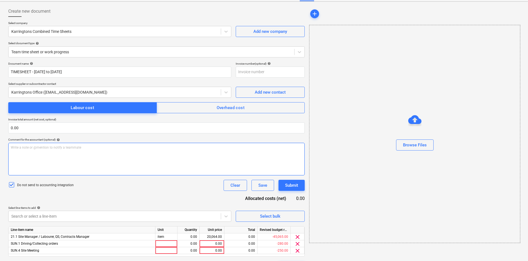
scroll to position [39, 0]
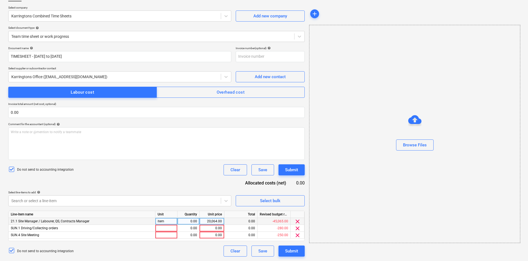
click at [167, 201] on div "item" at bounding box center [167, 221] width 22 height 7
click at [194, 201] on div "0.00" at bounding box center [188, 221] width 17 height 7
type input "1"
type input "2770"
type input "item"
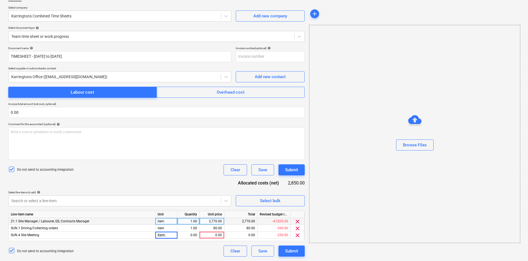
type input "item"
type input "200"
click at [295, 201] on div "Submit" at bounding box center [291, 250] width 13 height 7
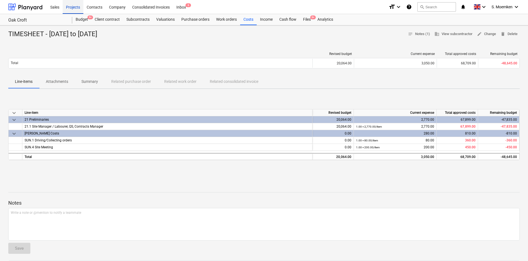
click at [72, 2] on div "Projects" at bounding box center [73, 7] width 21 height 14
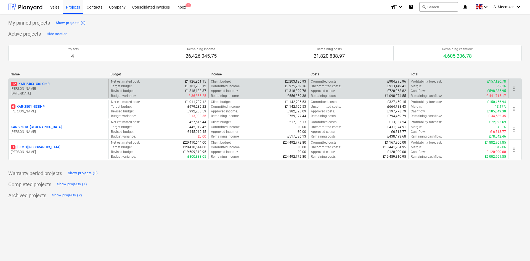
click at [35, 89] on p "[PERSON_NAME]" at bounding box center [59, 88] width 96 height 5
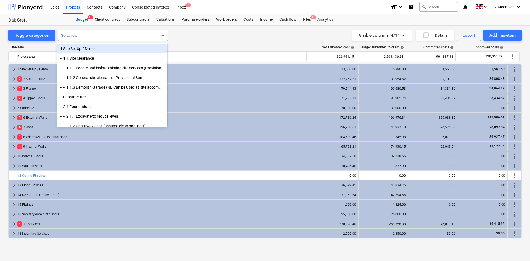
click at [85, 35] on div at bounding box center [108, 36] width 94 height 6
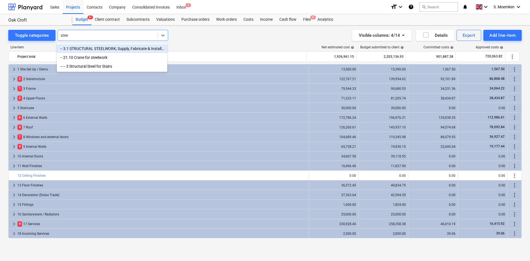
type input "steel"
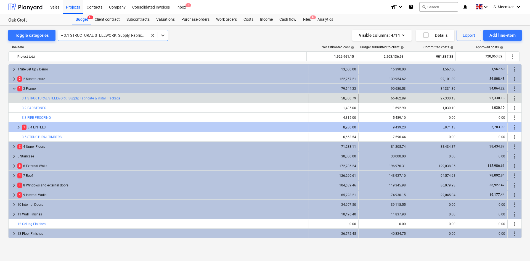
click at [123, 30] on div "-- 3.1 STRUCTURAL STEELWORK; Supply, Fabricate & Install Package" at bounding box center [113, 35] width 110 height 11
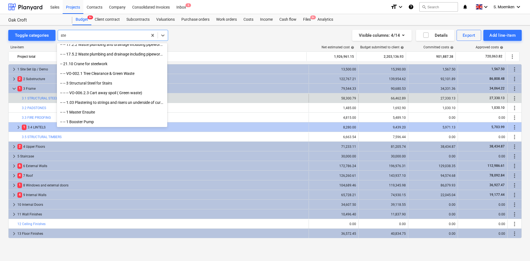
scroll to position [188, 0]
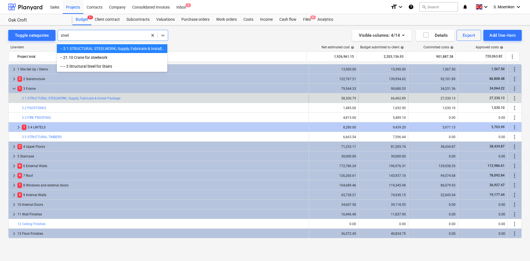
type input "steel"
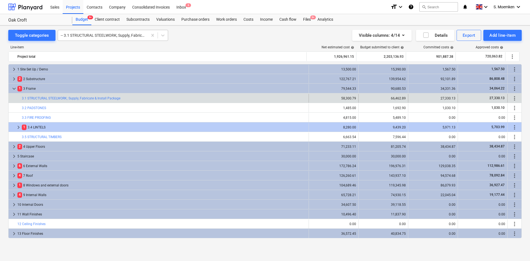
drag, startPoint x: 120, startPoint y: 38, endPoint x: 135, endPoint y: 34, distance: 15.1
click at [120, 38] on div at bounding box center [103, 36] width 84 height 6
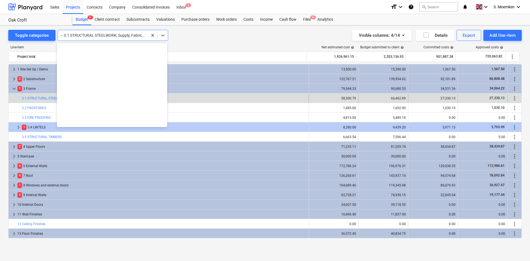
scroll to position [0, 0]
click at [141, 33] on div at bounding box center [103, 36] width 84 height 6
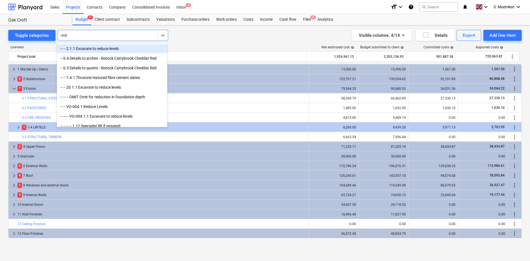
type input "reduc"
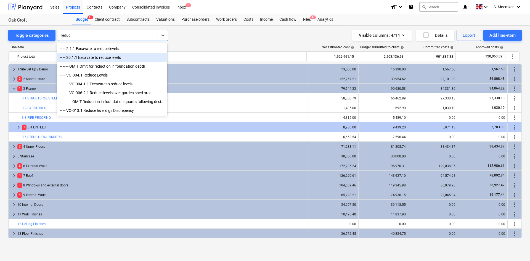
click at [104, 60] on div "-- -- 20.1.1 Excavate to reduce levels" at bounding box center [112, 57] width 110 height 9
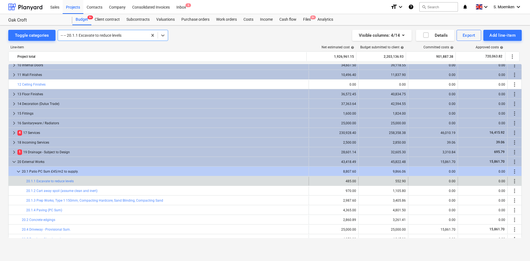
scroll to position [222, 0]
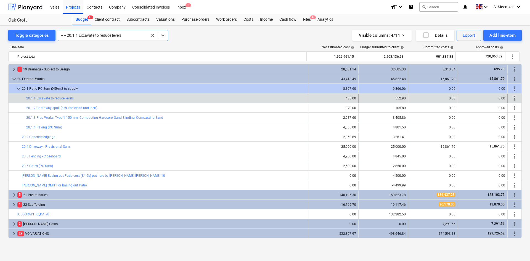
click at [122, 34] on div at bounding box center [103, 36] width 84 height 6
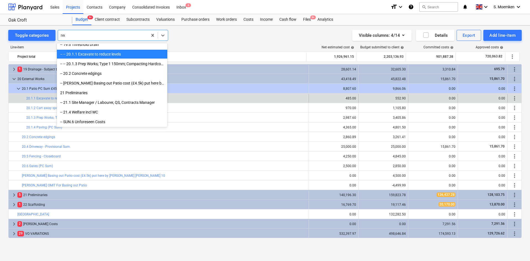
scroll to position [110, 0]
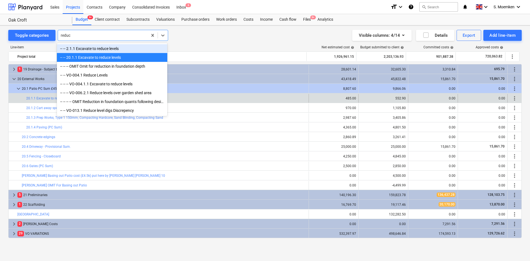
type input "reduce"
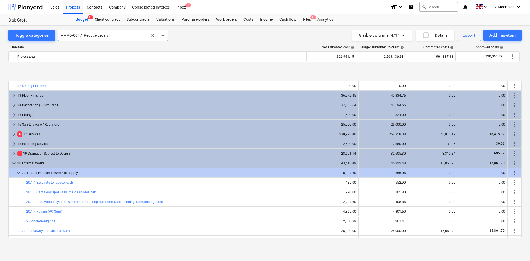
scroll to position [166, 0]
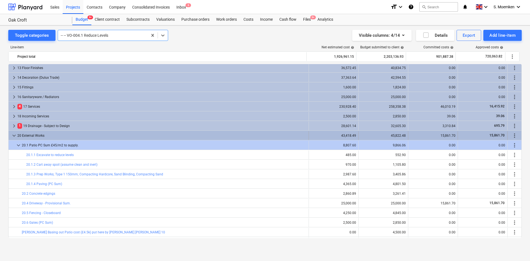
click at [15, 133] on span "keyboard_arrow_down" at bounding box center [14, 135] width 7 height 7
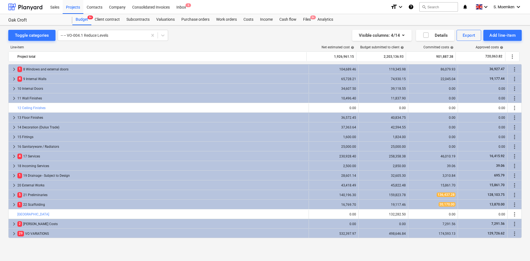
scroll to position [0, 0]
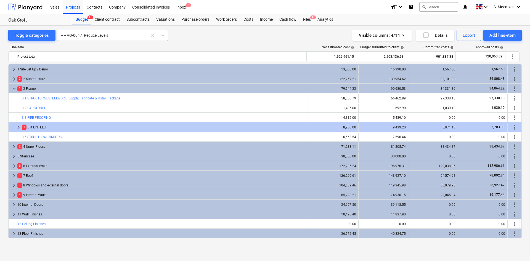
click at [119, 37] on div at bounding box center [103, 36] width 84 height 6
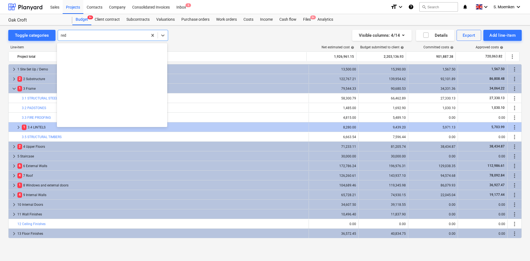
scroll to position [110, 0]
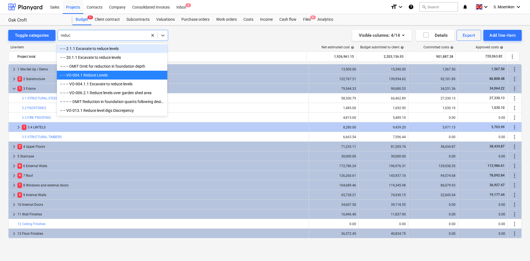
type input "reduce"
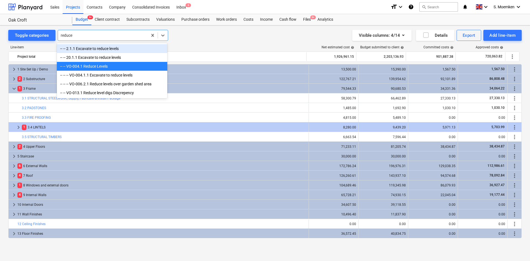
click at [104, 49] on div "-- -- 2.1.1 Excavate to reduce levels" at bounding box center [112, 48] width 110 height 9
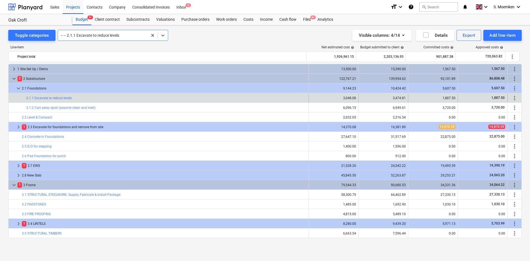
scroll to position [0, 0]
click at [111, 36] on div at bounding box center [103, 36] width 84 height 6
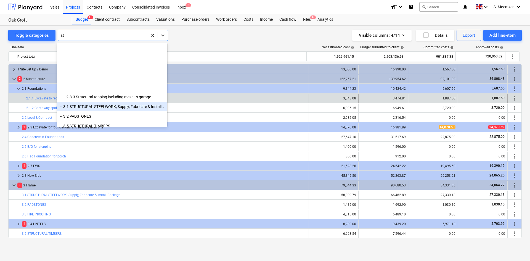
scroll to position [68, 0]
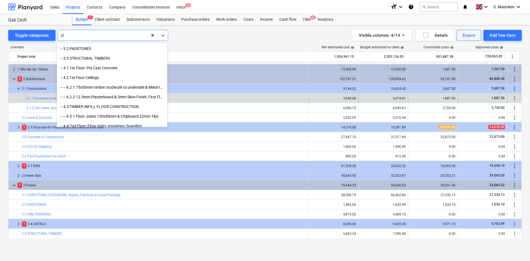
type input "s"
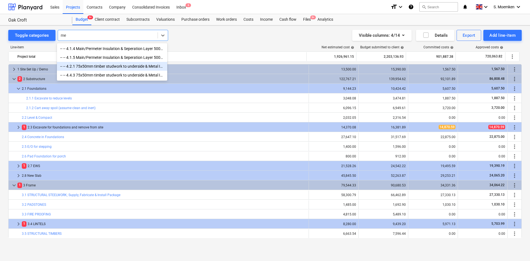
type input "m"
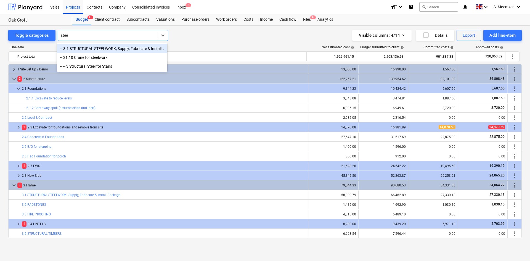
type input "steel"
click at [99, 43] on div "-- 3.1 STRUCTURAL STEELWORK; Supply, Fabricate & Install Package -- 21.10 Crane…" at bounding box center [112, 57] width 110 height 29
click at [106, 51] on div "-- 3.1 STRUCTURAL STEELWORK; Supply, Fabricate & Install Package" at bounding box center [112, 48] width 110 height 9
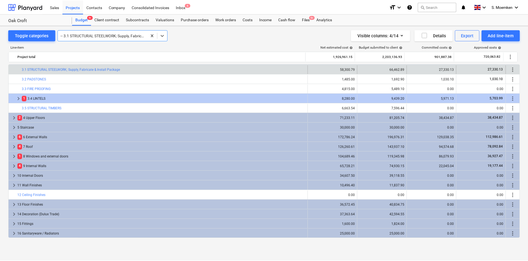
scroll to position [70, 0]
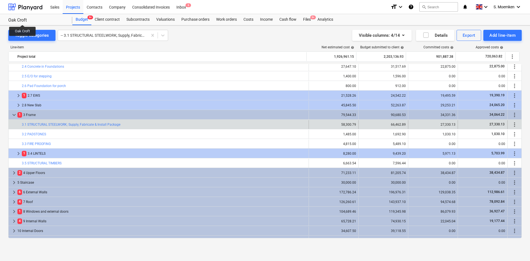
drag, startPoint x: 8, startPoint y: 18, endPoint x: 22, endPoint y: 20, distance: 14.2
click at [22, 20] on div "Oak Croft" at bounding box center [36, 20] width 57 height 6
click at [28, 127] on div "bar_chart 3.1 STRUCTURAL STEELWORK; Supply, Fabricate & Install Package" at bounding box center [164, 124] width 285 height 9
click at [252, 19] on div "Costs" at bounding box center [248, 19] width 17 height 11
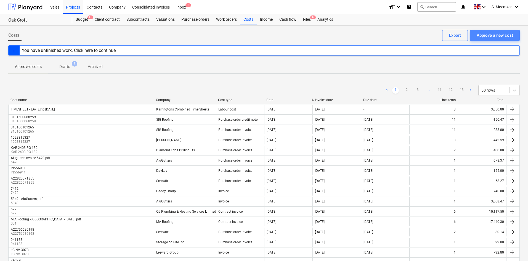
click at [422, 33] on div "Approve a new cost" at bounding box center [495, 35] width 36 height 7
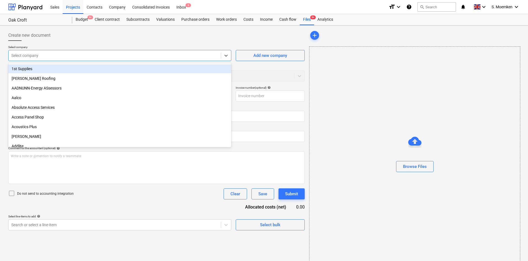
click at [110, 55] on div at bounding box center [114, 56] width 207 height 6
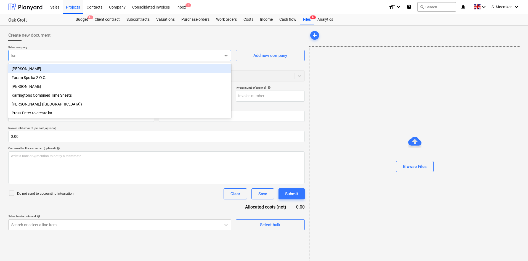
type input "[PERSON_NAME]"
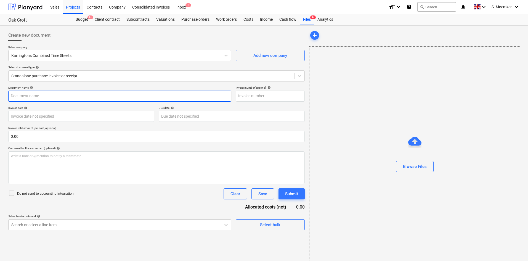
click at [109, 96] on input "text" at bounding box center [119, 96] width 223 height 11
click at [108, 73] on div "Standalone purchase invoice or receipt" at bounding box center [152, 76] width 286 height 8
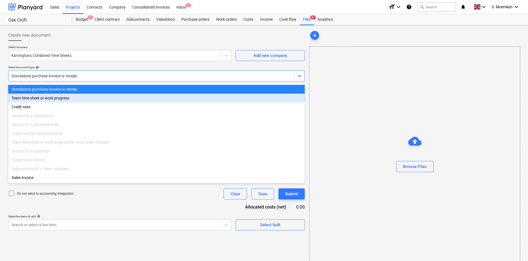
click at [85, 98] on div "Team time sheet or work progress" at bounding box center [156, 98] width 297 height 9
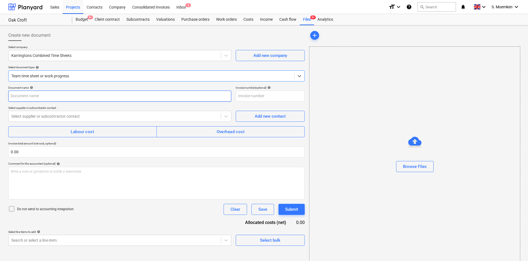
click at [83, 95] on input "text" at bounding box center [119, 96] width 223 height 11
click at [60, 97] on input "TIMESHEET [DATE] -" at bounding box center [119, 96] width 223 height 11
type input "TIMESHEET [DATE] - [DATE]"
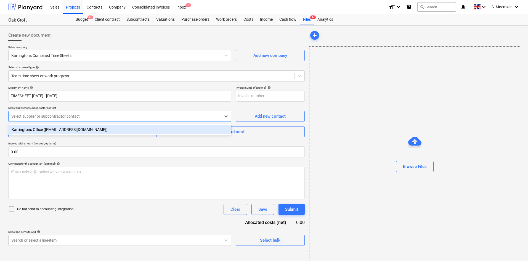
click at [69, 117] on div at bounding box center [114, 117] width 207 height 6
click at [65, 127] on div "Karringtons Office ([EMAIL_ADDRESS][DOMAIN_NAME])" at bounding box center [119, 129] width 223 height 9
click at [84, 133] on div "Labour cost" at bounding box center [82, 131] width 23 height 7
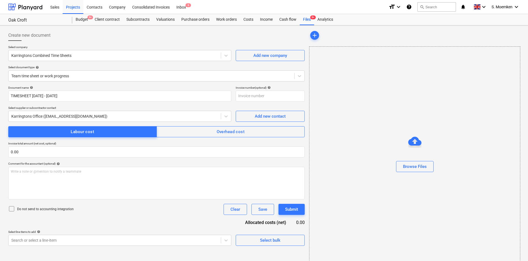
click at [12, 201] on icon at bounding box center [11, 208] width 7 height 7
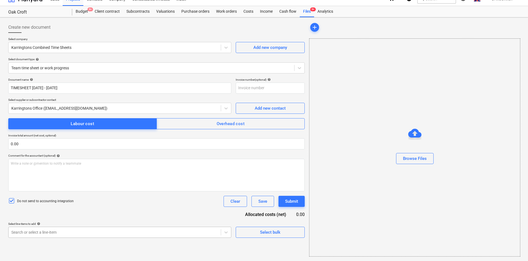
click at [167, 201] on body "Sales Projects Contacts Company Consolidated Invoices Inbox 6 format_size keybo…" at bounding box center [264, 122] width 528 height 261
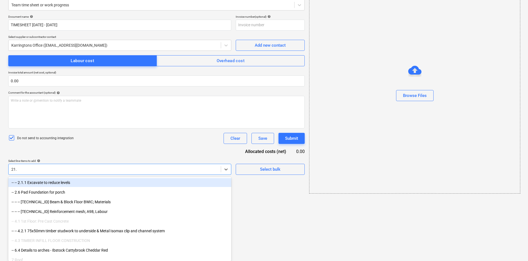
scroll to position [70, 0]
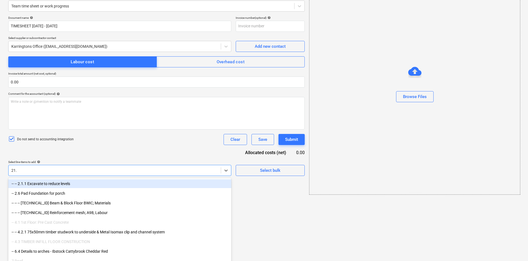
type input "21.1"
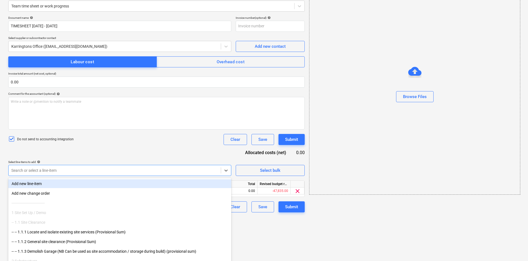
click at [152, 134] on div "Document name help TIMESHEET 28 Apr - 11 May Invoice number (optional) help Sel…" at bounding box center [156, 114] width 297 height 196
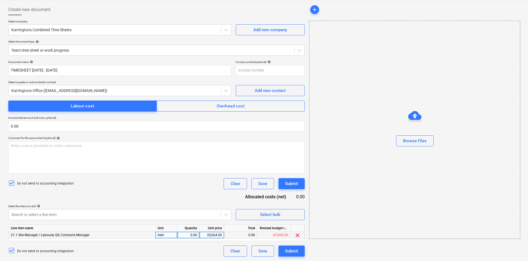
click at [192, 201] on div "0.00" at bounding box center [188, 235] width 17 height 7
type input "1"
type input "2160.00"
click at [202, 201] on div "Document name help TIMESHEET 28 Apr - 11 May Invoice number (optional) help Sel…" at bounding box center [156, 158] width 297 height 196
click at [292, 201] on div "Submit" at bounding box center [291, 250] width 13 height 7
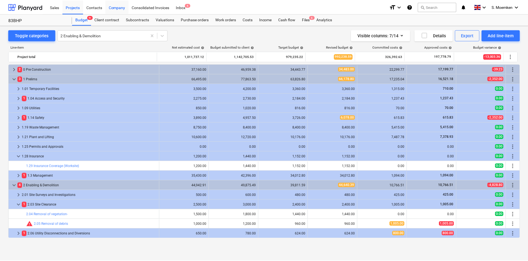
scroll to position [193, 0]
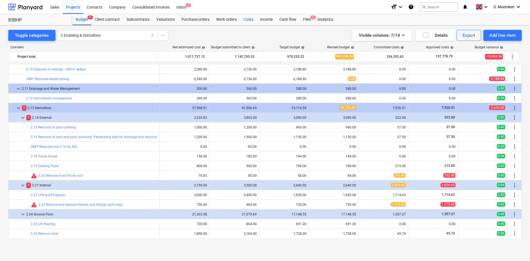
click at [248, 19] on div "Costs" at bounding box center [248, 19] width 17 height 11
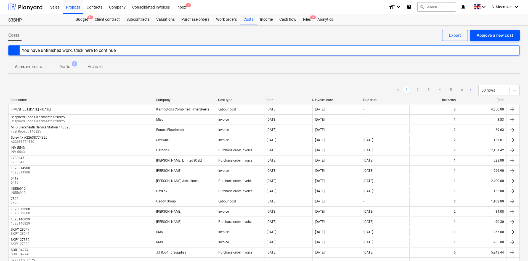
click at [484, 35] on div "Approve a new cost" at bounding box center [495, 35] width 36 height 7
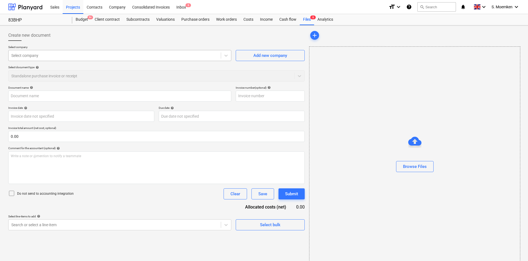
click at [60, 58] on div at bounding box center [114, 56] width 207 height 6
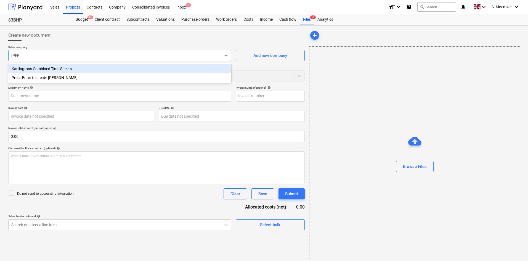
type input "karrin"
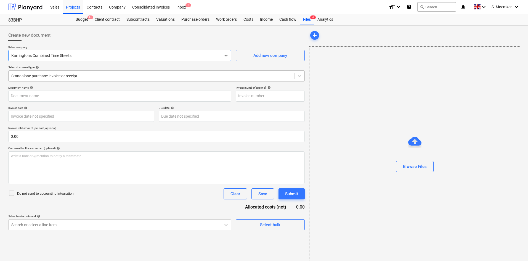
click at [76, 77] on div at bounding box center [151, 76] width 280 height 6
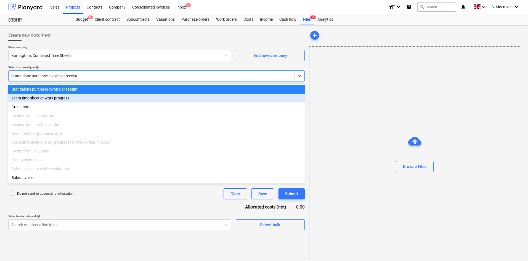
click at [52, 99] on div "Team time sheet or work progress" at bounding box center [156, 98] width 297 height 9
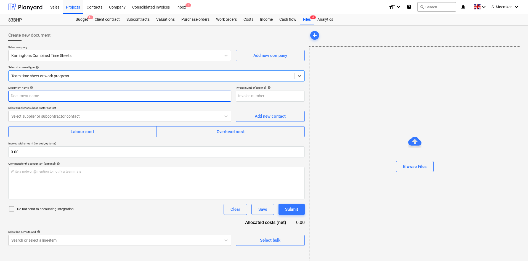
click at [41, 96] on input "text" at bounding box center [119, 96] width 223 height 11
click at [81, 94] on input "TIMESHEET [DATE] -" at bounding box center [119, 96] width 223 height 11
type input "TIMESHEET [DATE] - [DATE]"
click at [98, 115] on div at bounding box center [114, 117] width 207 height 6
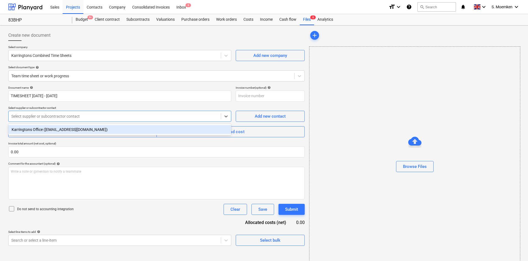
click at [91, 132] on div "Karringtons Office ([EMAIL_ADDRESS][DOMAIN_NAME])" at bounding box center [119, 129] width 223 height 9
click at [95, 134] on span "Labour cost" at bounding box center [82, 131] width 136 height 7
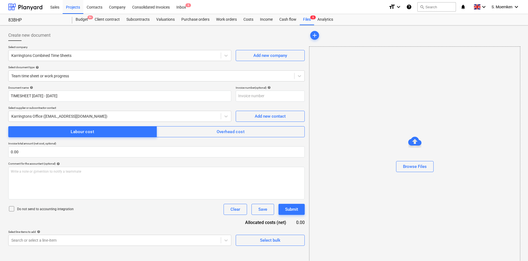
click at [11, 208] on icon at bounding box center [11, 208] width 7 height 7
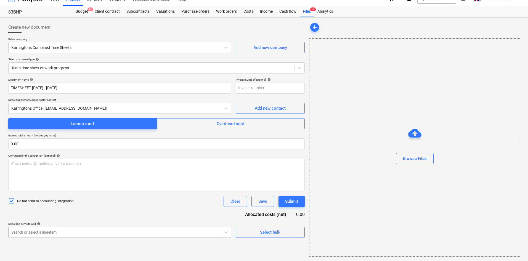
scroll to position [71, 0]
click at [125, 233] on body "Sales Projects Contacts Company Consolidated Invoices Inbox 6 format_size keybo…" at bounding box center [264, 122] width 528 height 261
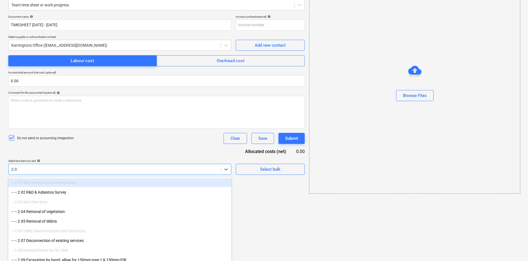
type input "2.04"
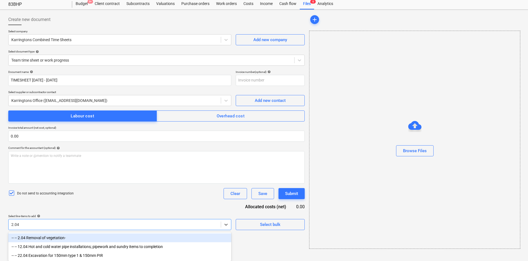
scroll to position [17, 0]
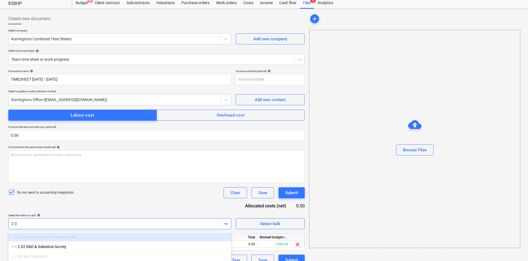
type input "2.09"
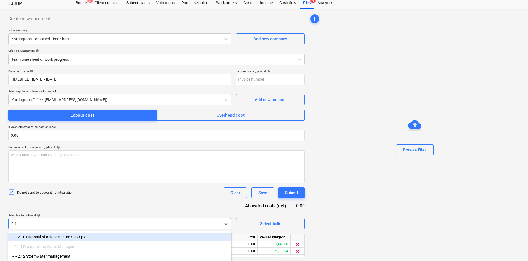
type input "2.19"
type input "2.22"
type input "2.34"
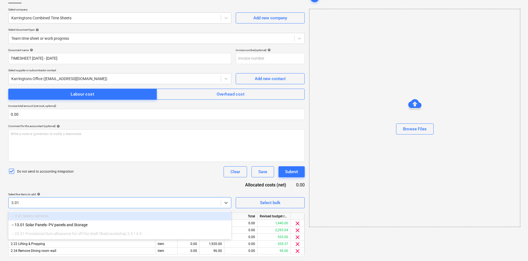
scroll to position [53, 0]
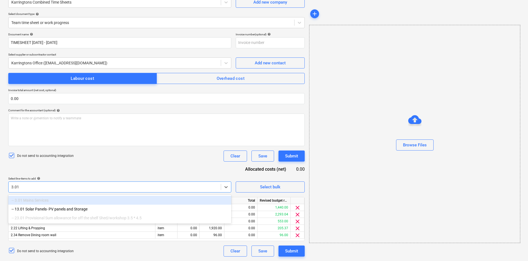
type input "3.01"
click at [156, 163] on div "Document name help TIMESHEET [DATE] - [DATE] Invoice number (optional) help Sel…" at bounding box center [156, 145] width 297 height 224
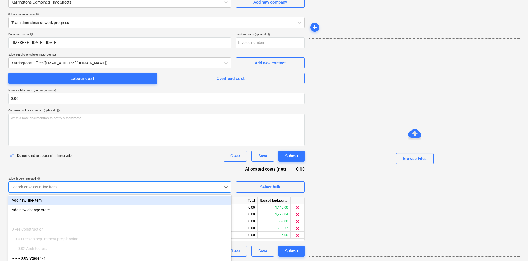
scroll to position [71, 0]
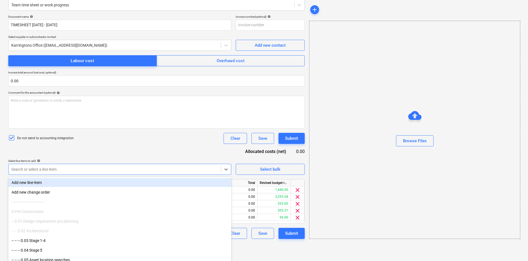
click at [60, 185] on body "Sales Projects Contacts Company Consolidated Invoices Inbox 6 format_size keybo…" at bounding box center [264, 59] width 528 height 261
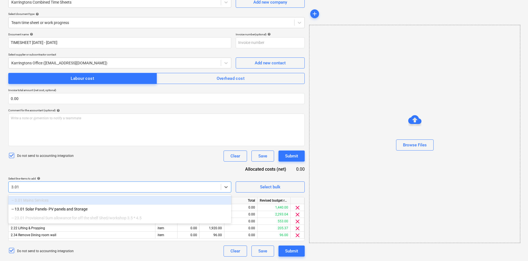
click at [32, 201] on div "-- 3.01 Mains Services" at bounding box center [119, 200] width 223 height 9
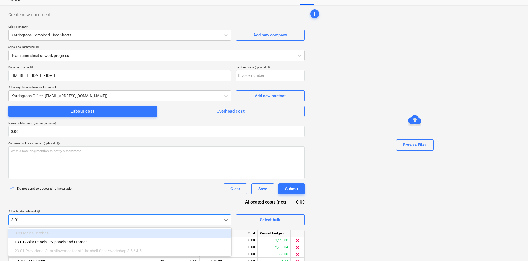
scroll to position [0, 0]
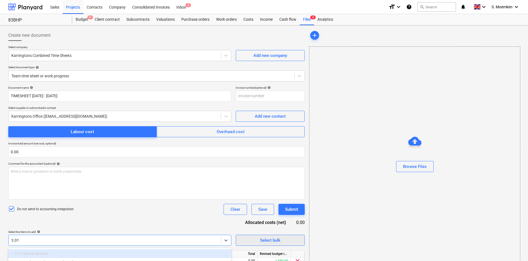
type input "3.01"
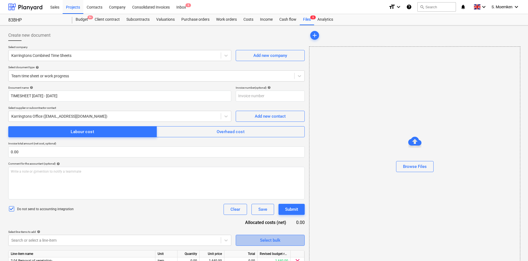
click at [270, 240] on div "Select bulk" at bounding box center [270, 240] width 20 height 7
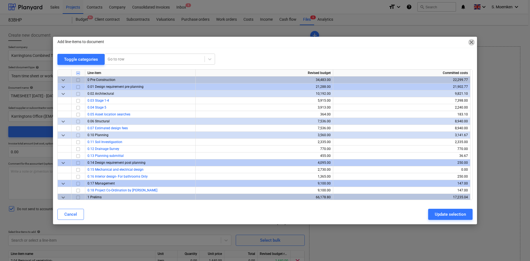
drag, startPoint x: 473, startPoint y: 41, endPoint x: 454, endPoint y: 50, distance: 21.1
click at [473, 41] on span "close" at bounding box center [471, 42] width 7 height 7
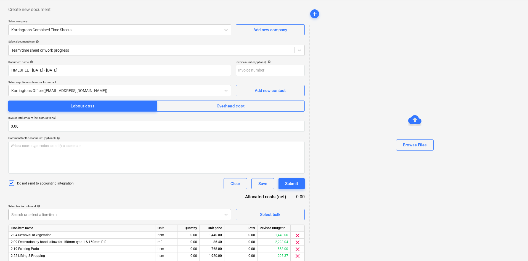
scroll to position [53, 0]
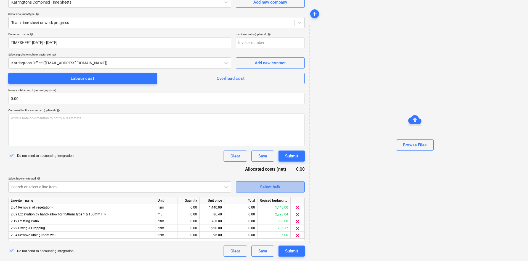
click at [273, 186] on div "Select bulk" at bounding box center [270, 186] width 20 height 7
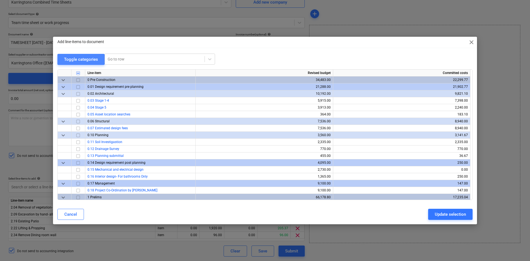
click at [80, 58] on div "Toggle categories" at bounding box center [81, 59] width 34 height 7
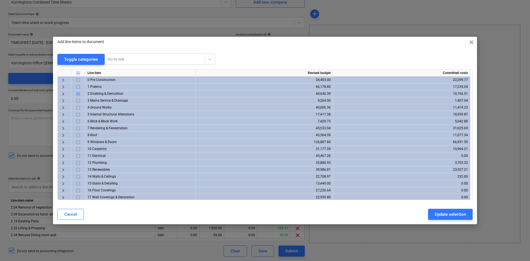
click at [63, 100] on span "keyboard_arrow_right" at bounding box center [63, 100] width 7 height 7
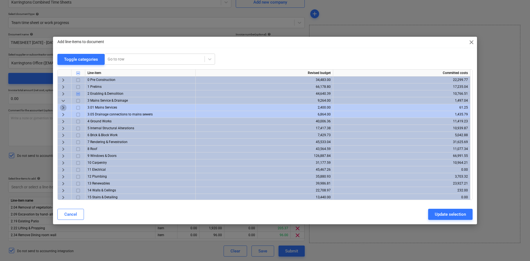
click at [62, 107] on span "keyboard_arrow_right" at bounding box center [63, 107] width 7 height 7
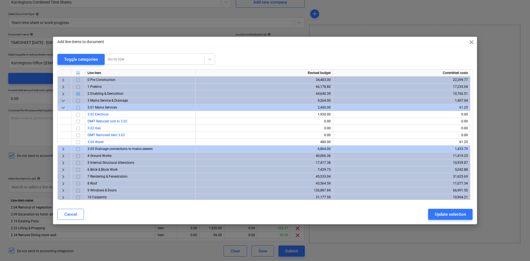
click at [472, 42] on span "close" at bounding box center [471, 42] width 7 height 7
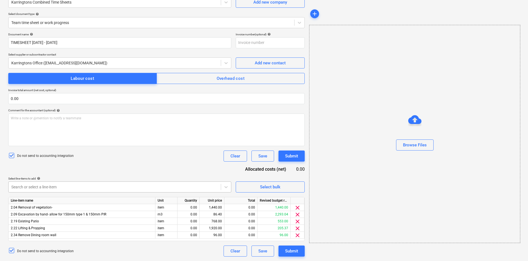
click at [42, 187] on body "Sales Projects Contacts Company Consolidated Invoices Inbox 6 format_size keybo…" at bounding box center [264, 77] width 528 height 261
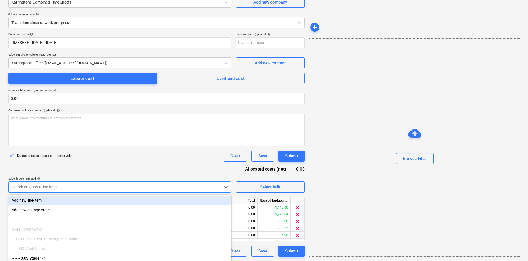
scroll to position [71, 0]
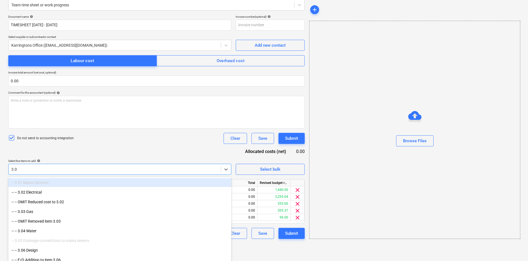
type input "3.02"
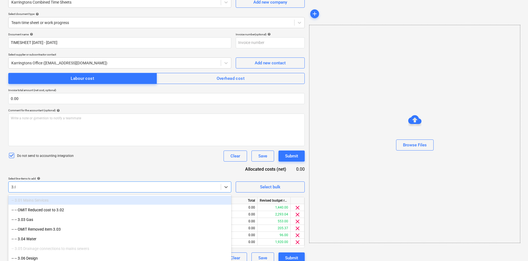
type input "3.04"
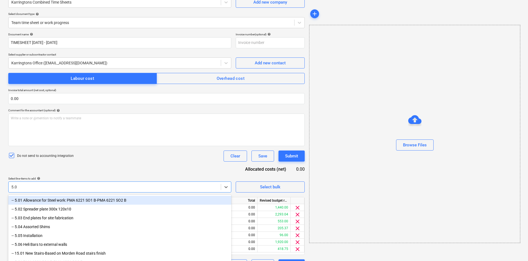
type input "5.01"
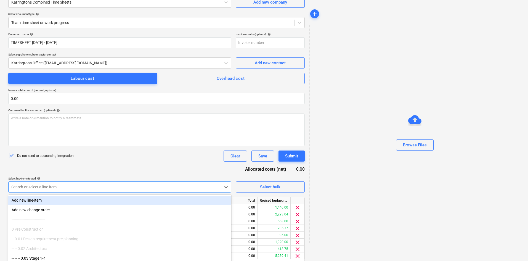
click at [112, 154] on div "Do not send to accounting integration Clear Save Submit" at bounding box center [156, 156] width 297 height 11
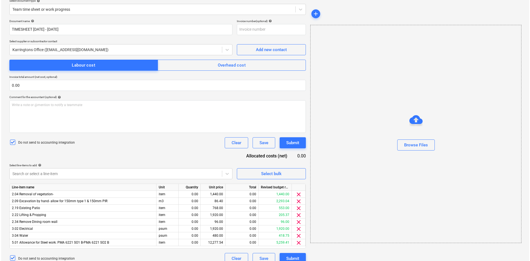
scroll to position [74, 0]
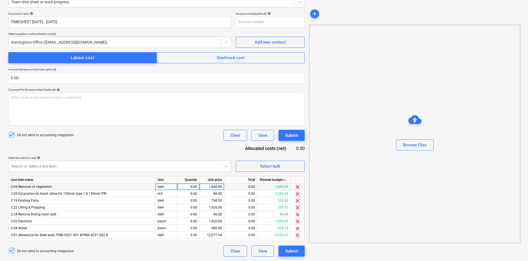
click at [168, 186] on div "item" at bounding box center [167, 186] width 22 height 7
click at [168, 186] on input "item" at bounding box center [167, 186] width 22 height 7
click at [0, 0] on div "2.04 Removal of vegetation- item 0.00 1,440.00 0.00 1,440.00 clear" at bounding box center [0, 0] width 0 height 0
type input "Item"
click at [164, 193] on div "m3" at bounding box center [167, 193] width 22 height 7
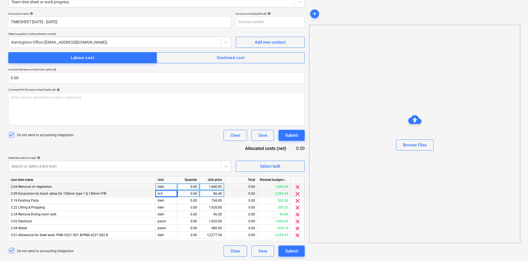
drag, startPoint x: 170, startPoint y: 186, endPoint x: 154, endPoint y: 186, distance: 16.0
click at [0, 0] on div "2.04 Removal of vegetation- Item 0.00 1,440.00 0.00 1,440.00 clear" at bounding box center [0, 0] width 0 height 0
click at [170, 186] on div "Item" at bounding box center [167, 186] width 22 height 7
click at [193, 188] on div "0.00" at bounding box center [188, 186] width 17 height 7
type input "1"
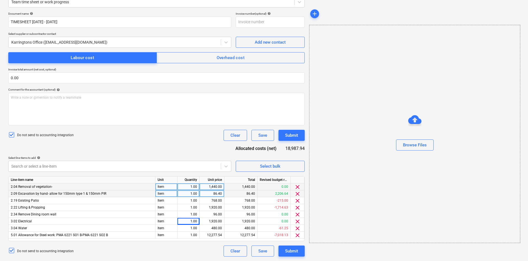
click at [220, 187] on div "1,440.00" at bounding box center [212, 186] width 20 height 7
type input "405."
type input "3225."
type input "235."
type input "118.75"
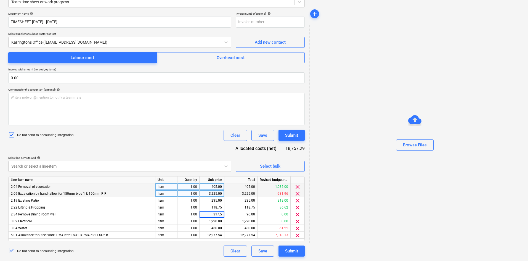
type input "317.50"
type input "260.00"
type input "417.50"
type input "235.00"
click at [292, 251] on div "Submit" at bounding box center [291, 250] width 13 height 7
